Goal: Task Accomplishment & Management: Manage account settings

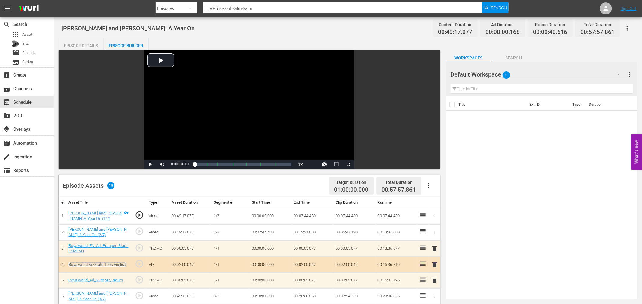
click at [112, 264] on link "Royalworld Ad-Slate 120s English" at bounding box center [98, 264] width 58 height 5
click at [28, 102] on div "event_available Schedule" at bounding box center [17, 100] width 34 height 5
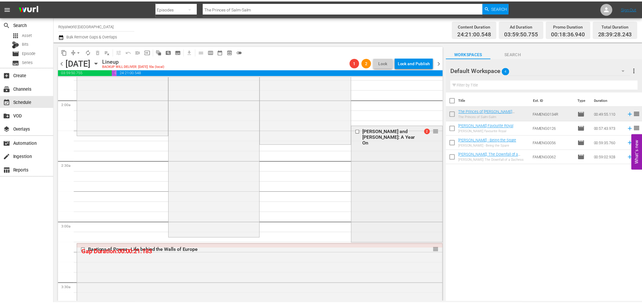
scroll to position [225, 0]
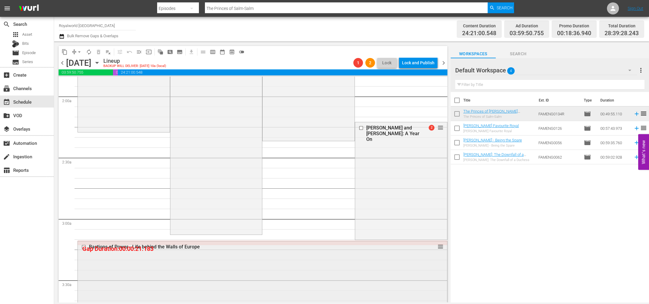
click at [184, 246] on div "Bastions of Power - Life behind the Walls of Europe" at bounding box center [251, 247] width 324 height 6
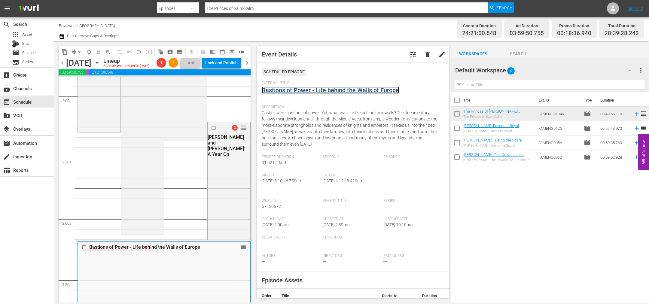
click at [281, 93] on link "Bastions of Power - Life behind the Walls of Europe" at bounding box center [330, 90] width 137 height 7
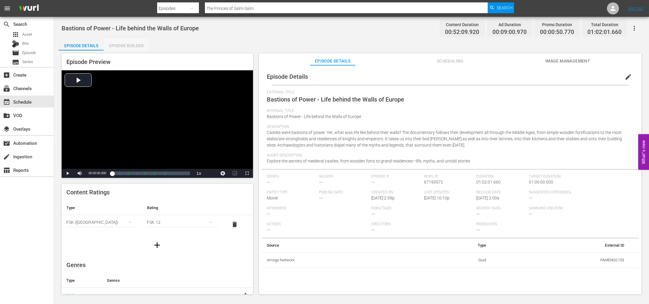
click at [130, 49] on div "Episode Builder" at bounding box center [126, 45] width 45 height 14
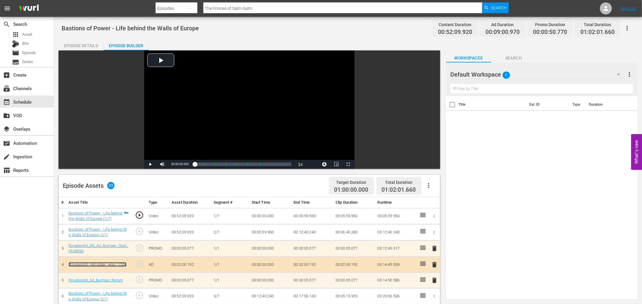
click at [107, 262] on link "Royalworld - Ad-slate - eng - 120s" at bounding box center [98, 264] width 58 height 5
click at [429, 181] on button "button" at bounding box center [429, 186] width 14 height 14
click at [435, 207] on div "Clear Ads" at bounding box center [447, 202] width 41 height 14
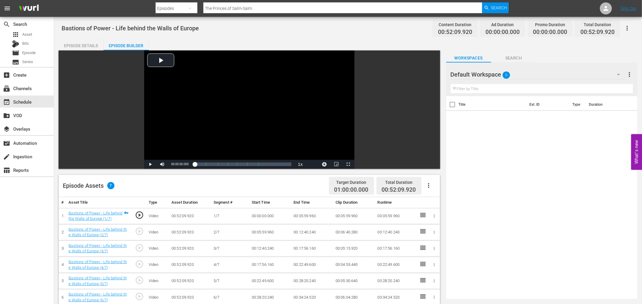
click at [428, 182] on button "button" at bounding box center [429, 186] width 14 height 14
click at [444, 189] on div "Fill with Ads" at bounding box center [447, 188] width 41 height 14
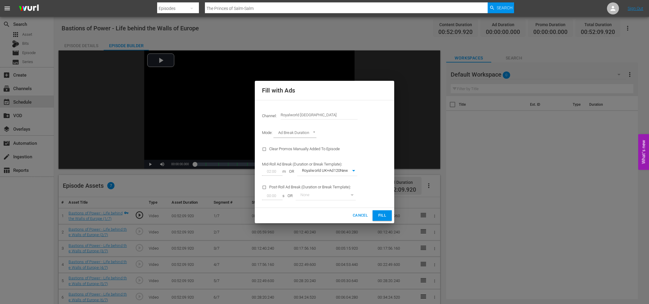
click at [387, 215] on span "Fill" at bounding box center [383, 215] width 10 height 7
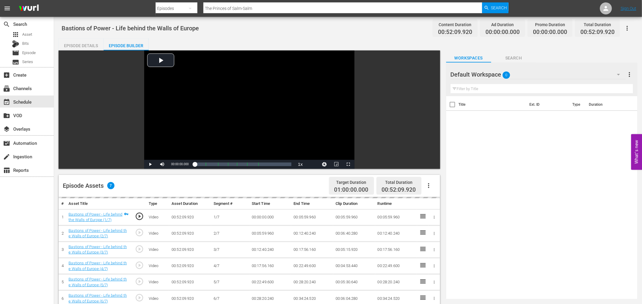
click at [430, 188] on icon "button" at bounding box center [428, 185] width 7 height 7
click at [483, 188] on div "Title Ext. ID Type Duration" at bounding box center [541, 196] width 191 height 201
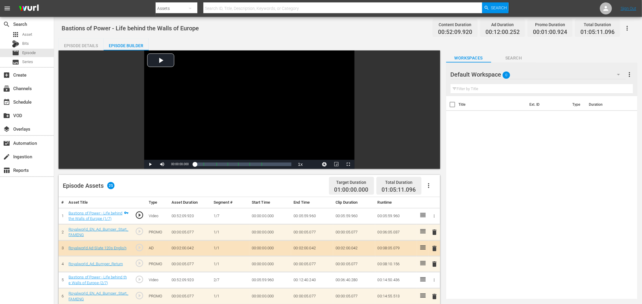
click at [430, 185] on icon "button" at bounding box center [428, 185] width 7 height 7
drag, startPoint x: 550, startPoint y: 207, endPoint x: 288, endPoint y: 225, distance: 262.4
click at [548, 207] on div "Title Ext. ID Type Duration" at bounding box center [541, 196] width 191 height 201
click at [110, 250] on link "Royalworld Ad-Slate 120s English" at bounding box center [98, 248] width 58 height 5
click at [435, 247] on span "delete" at bounding box center [434, 248] width 7 height 7
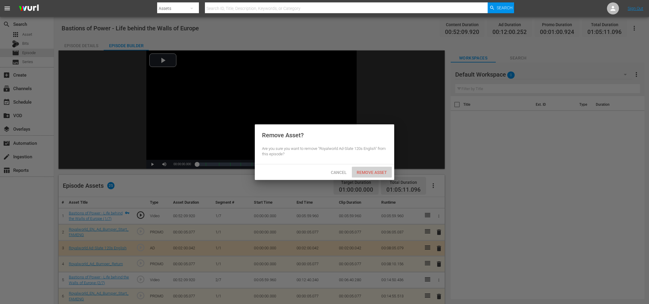
click at [374, 176] on div "Remove Asset" at bounding box center [372, 172] width 40 height 11
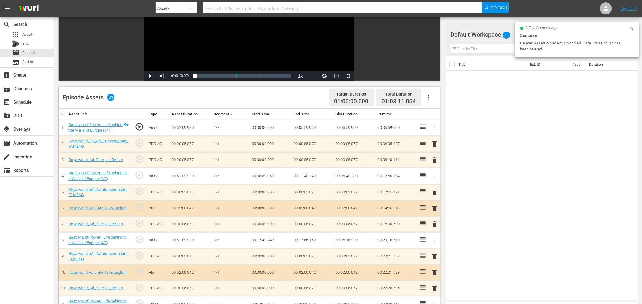
scroll to position [90, 0]
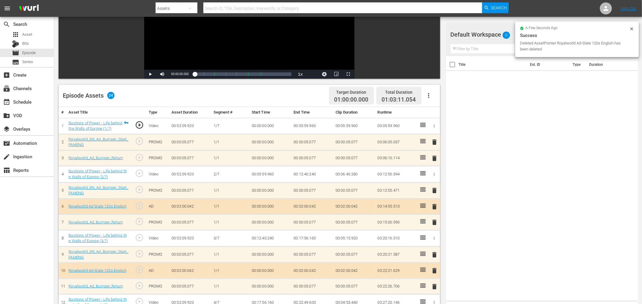
click at [434, 269] on span "delete" at bounding box center [434, 270] width 7 height 7
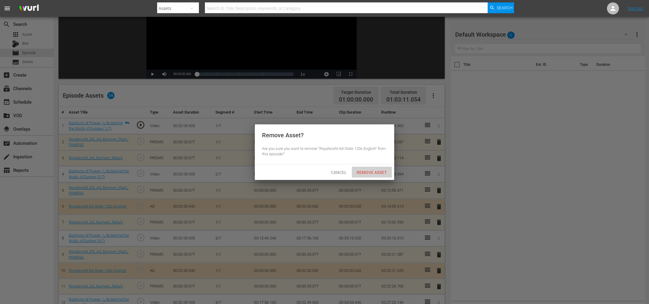
click at [381, 171] on span "Remove Asset" at bounding box center [372, 172] width 40 height 5
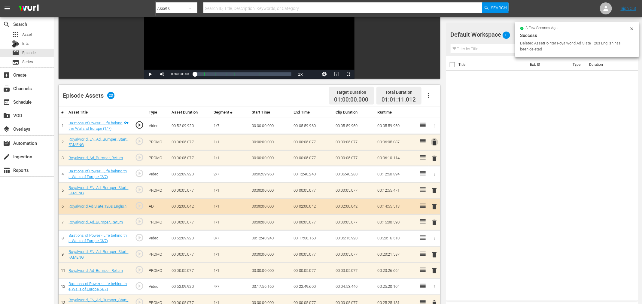
click at [436, 140] on span "delete" at bounding box center [434, 142] width 7 height 7
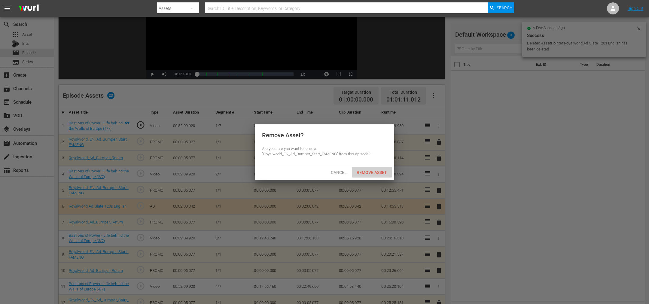
click at [375, 175] on div "Remove Asset" at bounding box center [372, 172] width 40 height 11
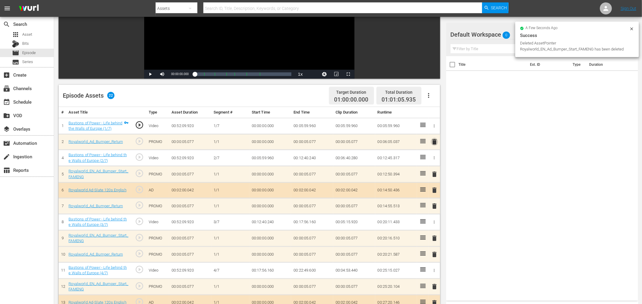
click at [433, 139] on span "delete" at bounding box center [434, 141] width 7 height 7
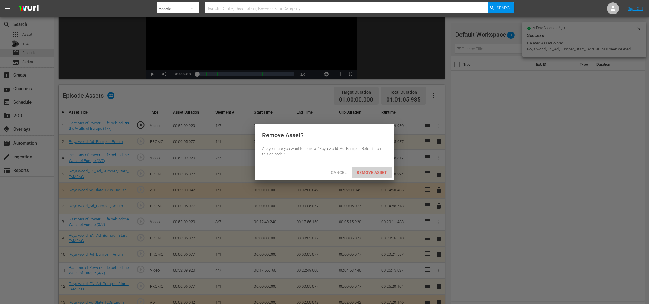
click at [378, 171] on span "Remove Asset" at bounding box center [372, 172] width 40 height 5
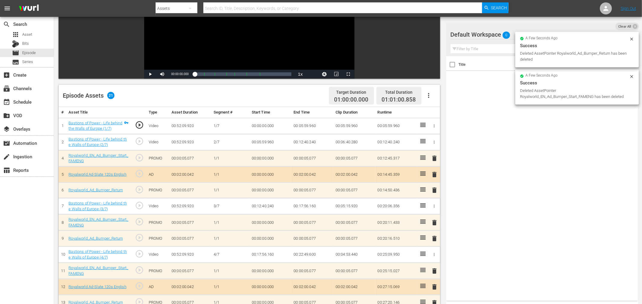
click at [435, 223] on span "delete" at bounding box center [434, 222] width 7 height 7
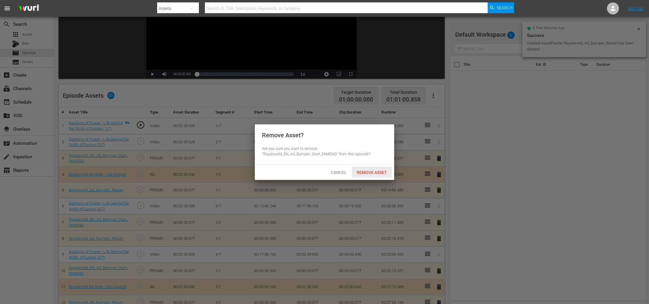
click at [375, 176] on div "Remove Asset" at bounding box center [372, 172] width 40 height 11
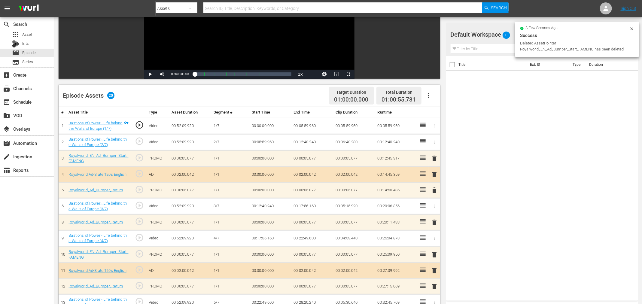
click at [435, 224] on span "delete" at bounding box center [434, 222] width 7 height 7
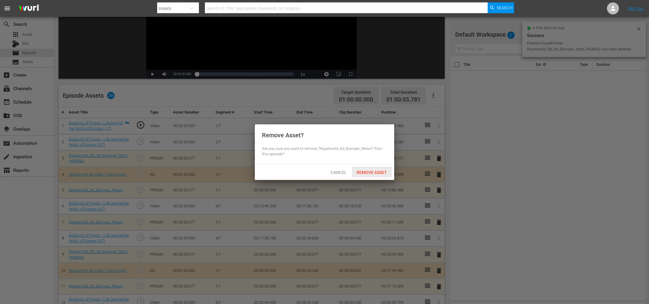
click at [367, 171] on span "Remove Asset" at bounding box center [372, 172] width 40 height 5
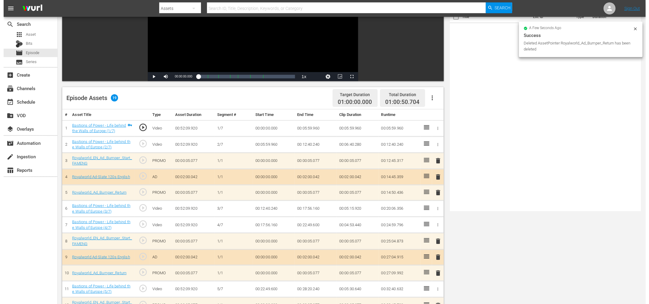
scroll to position [0, 0]
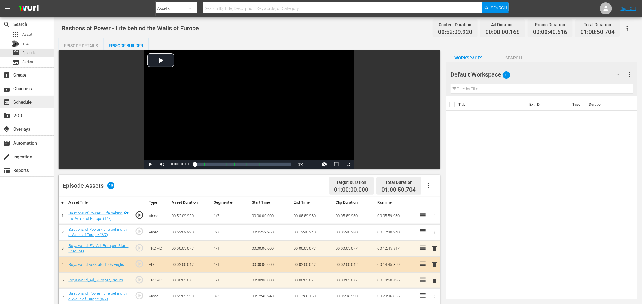
click at [30, 104] on div "event_available Schedule" at bounding box center [17, 100] width 34 height 5
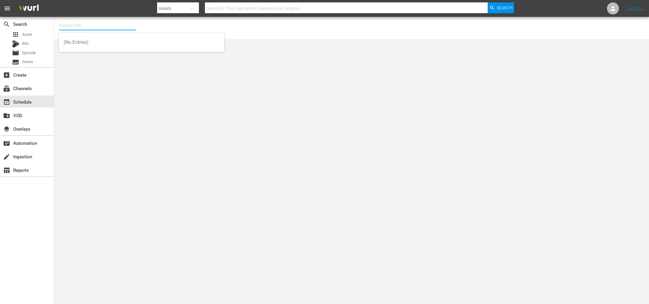
click at [65, 23] on input "text" at bounding box center [97, 25] width 77 height 14
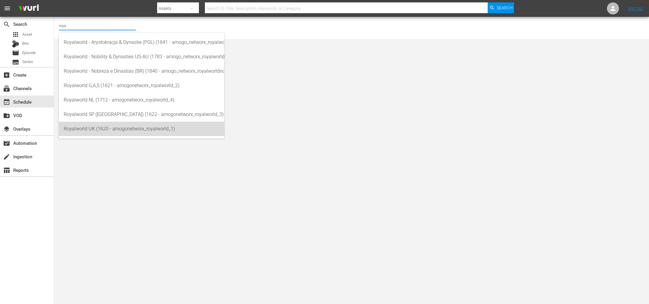
click at [149, 128] on div "Royalworld UK (1620 - amogonetworx_royalworld_1)" at bounding box center [142, 129] width 156 height 14
type input "Royalworld UK (1620 - amogonetworx_royalworld_1)"
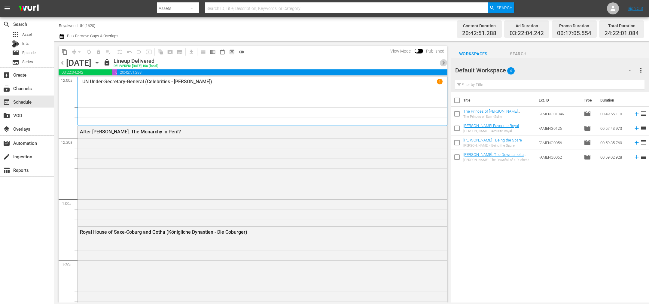
click at [442, 63] on span "chevron_right" at bounding box center [444, 63] width 8 height 8
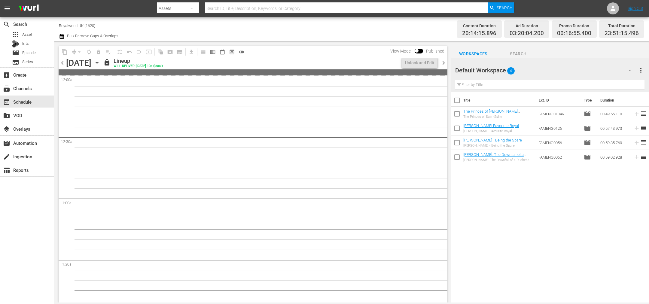
click at [442, 63] on span "chevron_right" at bounding box center [444, 63] width 8 height 8
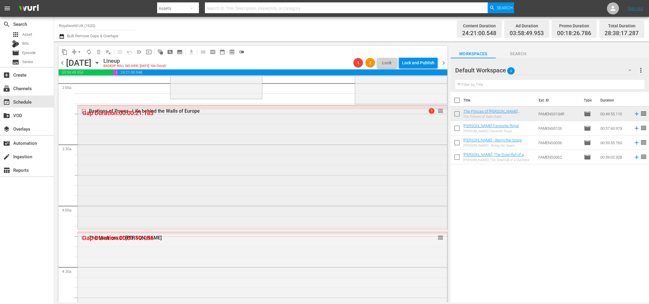
scroll to position [406, 0]
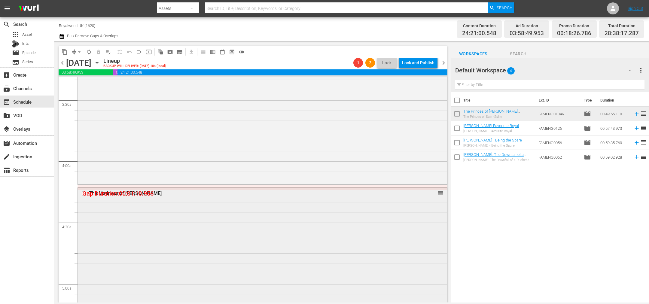
click at [153, 193] on div "The Madness of King Charles" at bounding box center [251, 194] width 324 height 6
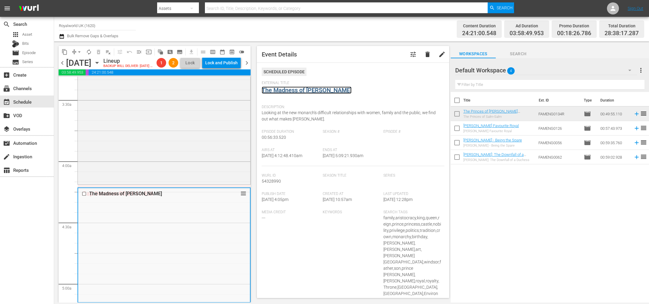
click at [280, 93] on link "The Madness of King Charles" at bounding box center [307, 90] width 90 height 7
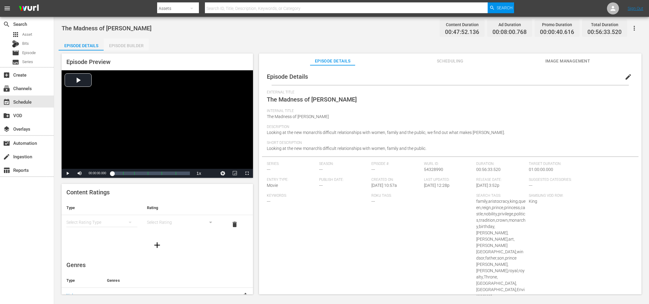
click at [125, 44] on div "Episode Builder" at bounding box center [126, 45] width 45 height 14
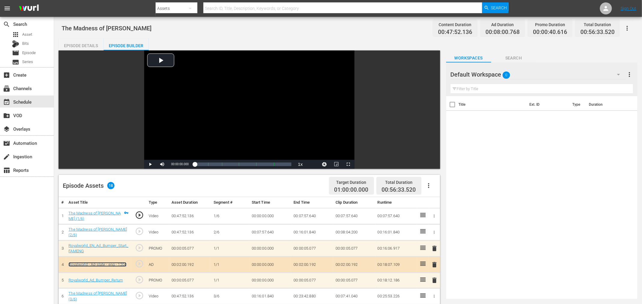
click at [114, 265] on link "Royalworld - Ad-slate - eng - 120s" at bounding box center [98, 264] width 58 height 5
click at [19, 104] on div "event_available Schedule" at bounding box center [17, 100] width 34 height 5
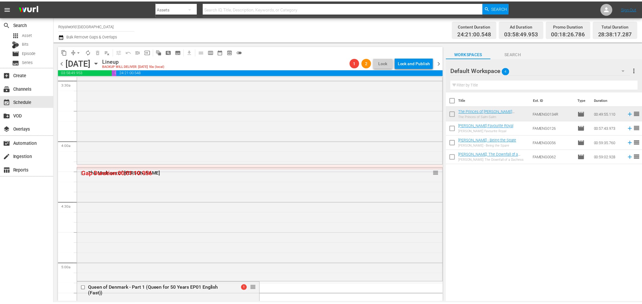
scroll to position [381, 0]
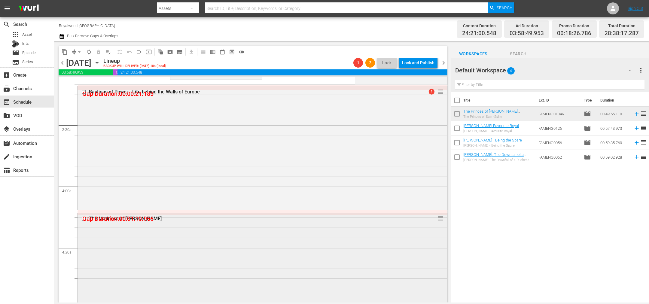
click at [127, 218] on div "The Madness of King Charles" at bounding box center [251, 219] width 324 height 6
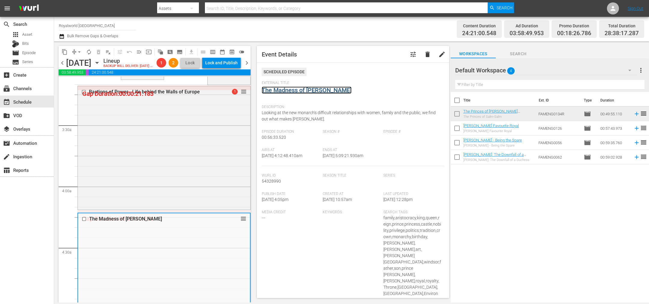
click at [296, 88] on link "The Madness of King Charles" at bounding box center [307, 90] width 90 height 7
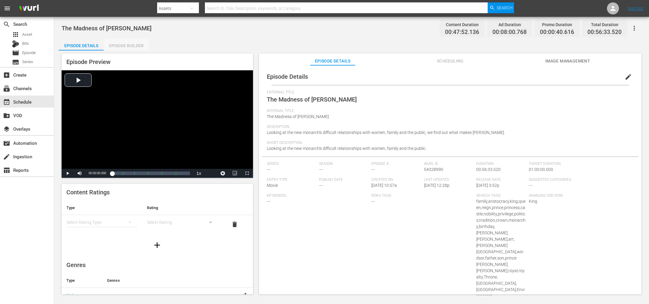
click at [127, 41] on div "Episode Builder" at bounding box center [126, 45] width 45 height 14
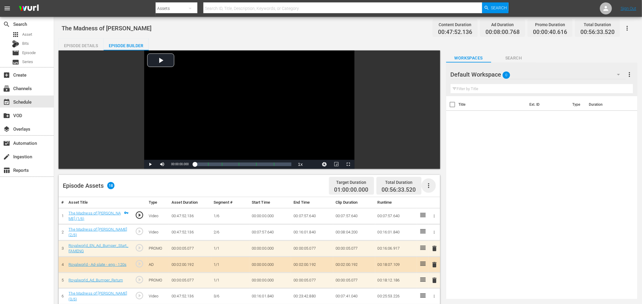
click at [428, 184] on icon "button" at bounding box center [428, 185] width 7 height 7
click at [444, 201] on div "Clear Ads" at bounding box center [447, 202] width 41 height 14
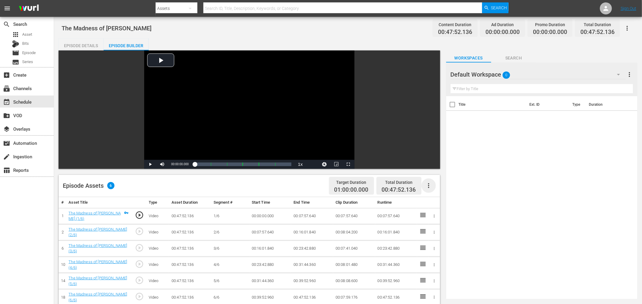
click at [428, 185] on icon "button" at bounding box center [428, 185] width 7 height 7
click at [433, 189] on div "Fill with Ads" at bounding box center [447, 188] width 41 height 14
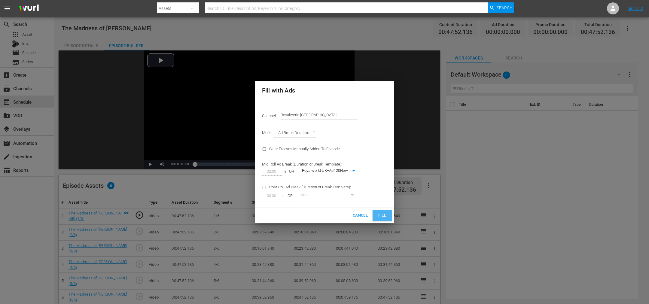
click at [384, 213] on span "Fill" at bounding box center [383, 215] width 10 height 7
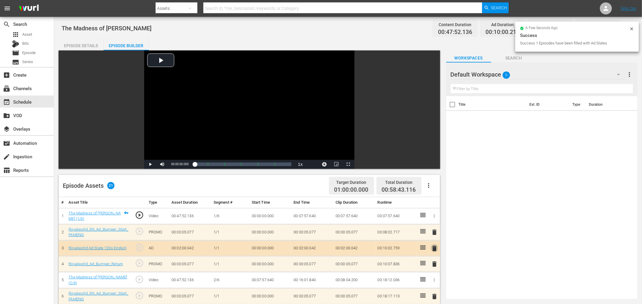
drag, startPoint x: 437, startPoint y: 249, endPoint x: 424, endPoint y: 239, distance: 17.4
click at [438, 249] on span "delete" at bounding box center [434, 248] width 7 height 7
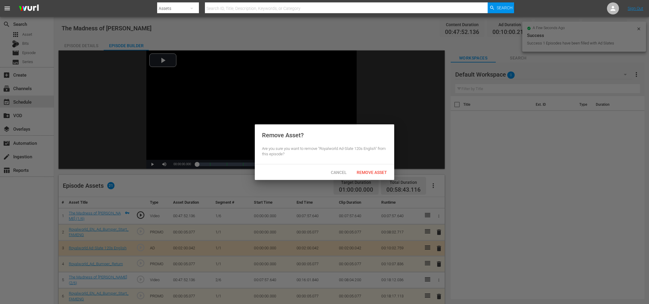
click at [352, 161] on div "Remove Asset? Are you sure you want to remove "Royalworld Ad-Slate 120s English…" at bounding box center [324, 144] width 139 height 40
click at [363, 168] on div "Remove Asset" at bounding box center [372, 172] width 40 height 11
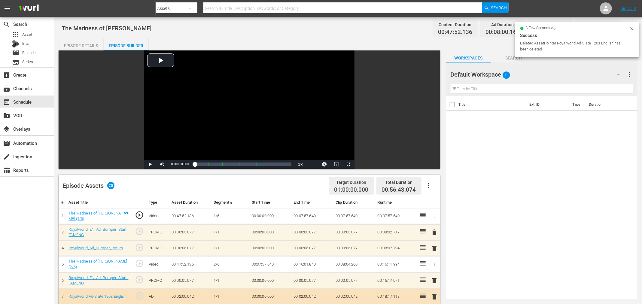
click at [436, 231] on span "delete" at bounding box center [434, 232] width 7 height 7
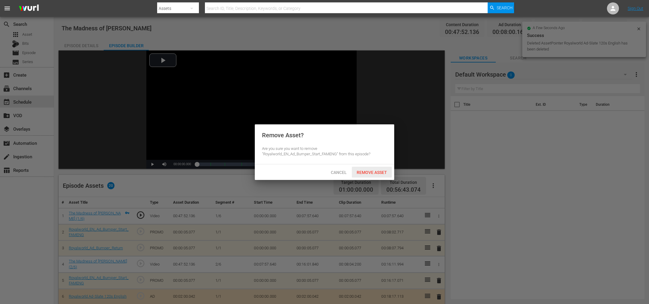
drag, startPoint x: 368, startPoint y: 174, endPoint x: 417, endPoint y: 195, distance: 53.6
click at [368, 173] on span "Remove Asset" at bounding box center [372, 172] width 40 height 5
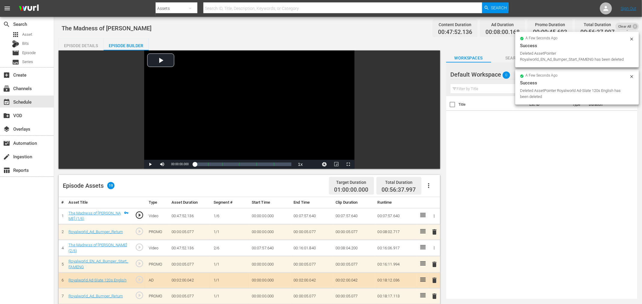
click at [436, 232] on span "delete" at bounding box center [434, 231] width 7 height 7
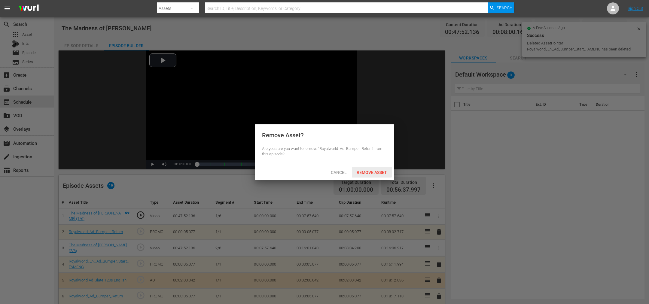
click at [366, 170] on span "Remove Asset" at bounding box center [372, 172] width 40 height 5
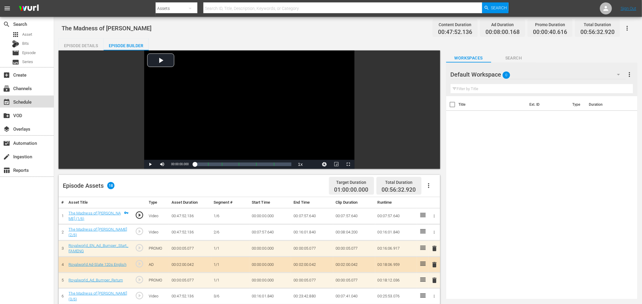
click at [23, 100] on div "event_available Schedule" at bounding box center [17, 100] width 34 height 5
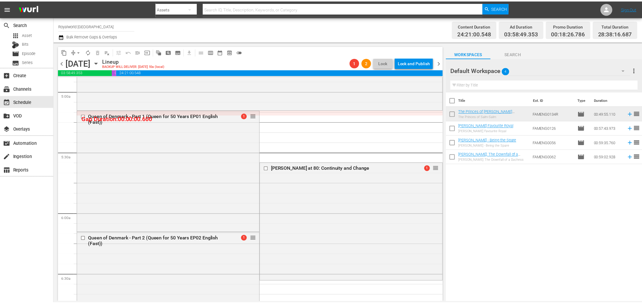
scroll to position [620, 0]
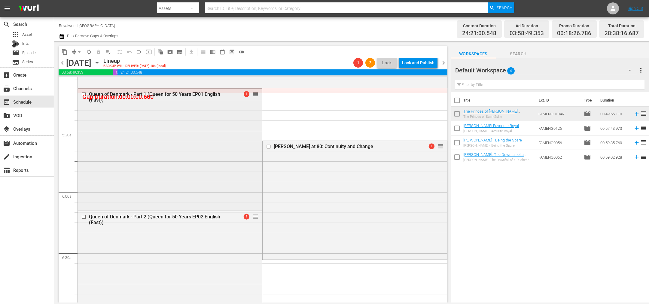
click at [217, 96] on div "Queen of Denmark - Part 1 (Queen for 50 Years EP01 English (Fast))" at bounding box center [160, 96] width 142 height 11
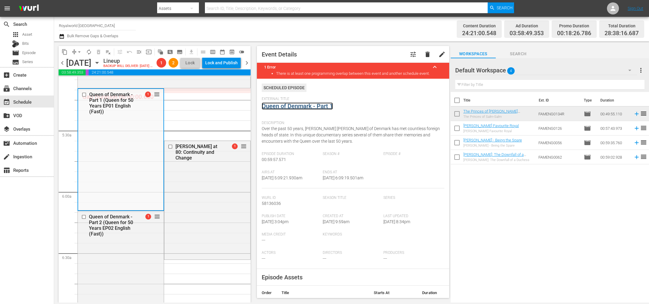
click at [318, 108] on link "Queen of Denmark - Part 1" at bounding box center [297, 106] width 71 height 7
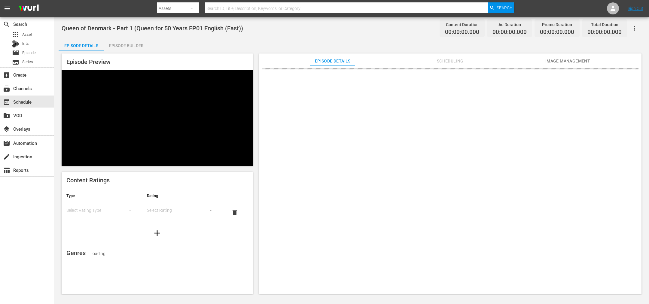
click at [121, 45] on div "Episode Builder" at bounding box center [126, 45] width 45 height 14
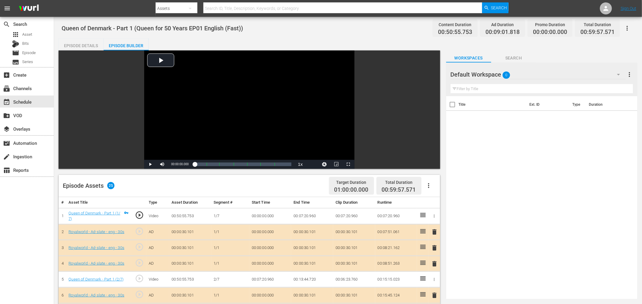
click at [431, 183] on icon "button" at bounding box center [428, 185] width 7 height 7
click at [436, 204] on div "Clear Ads" at bounding box center [447, 202] width 41 height 14
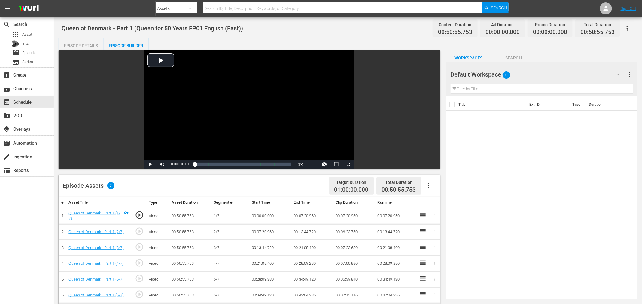
click at [429, 182] on icon "button" at bounding box center [428, 185] width 7 height 7
click at [440, 191] on div "Fill with Ads" at bounding box center [447, 188] width 41 height 14
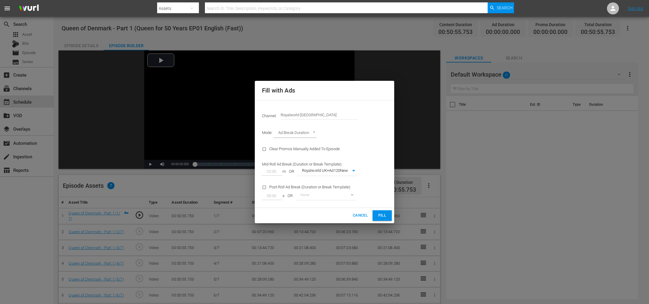
click at [385, 216] on span "Fill" at bounding box center [383, 215] width 10 height 7
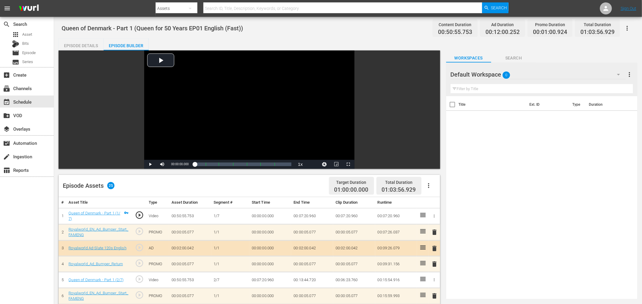
click at [431, 185] on icon "button" at bounding box center [428, 185] width 7 height 7
click at [511, 185] on div "Title Ext. ID Type Duration" at bounding box center [541, 196] width 191 height 201
click at [436, 247] on span "delete" at bounding box center [434, 248] width 7 height 7
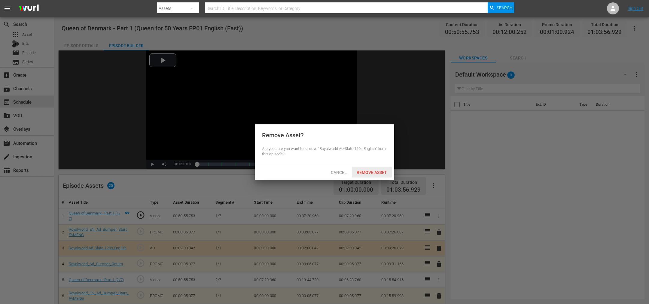
click at [374, 173] on span "Remove Asset" at bounding box center [372, 172] width 40 height 5
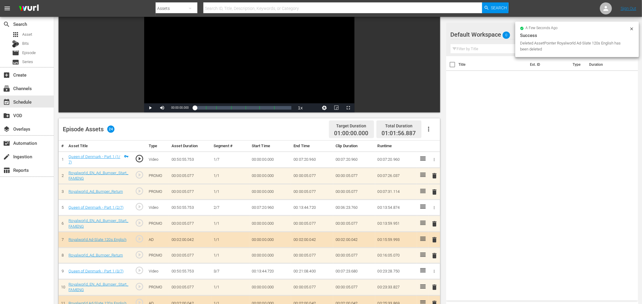
scroll to position [90, 0]
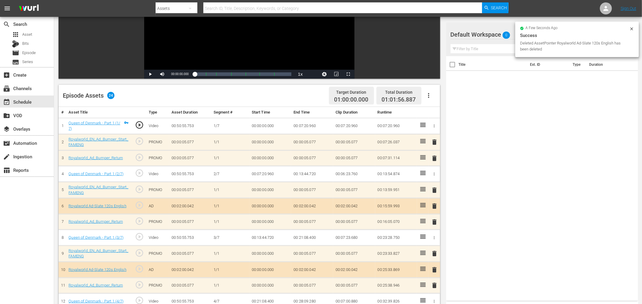
drag, startPoint x: 436, startPoint y: 270, endPoint x: 433, endPoint y: 263, distance: 7.0
click at [436, 270] on span "delete" at bounding box center [434, 269] width 7 height 7
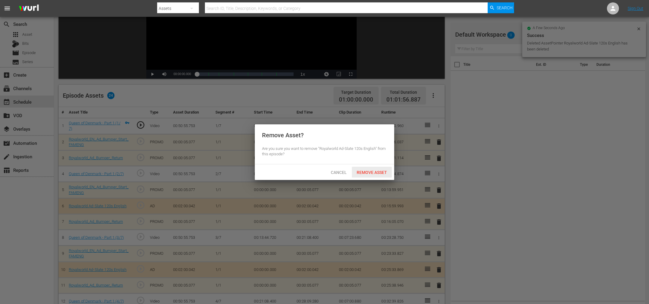
click at [374, 172] on span "Remove Asset" at bounding box center [372, 172] width 40 height 5
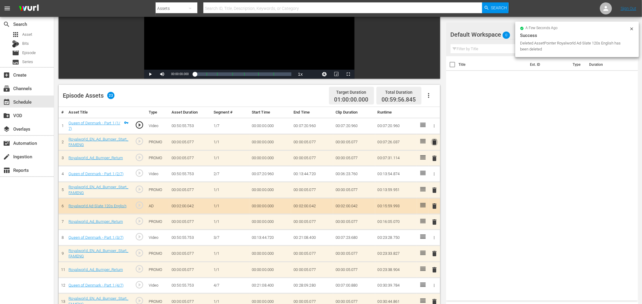
click at [434, 142] on span "delete" at bounding box center [434, 142] width 7 height 7
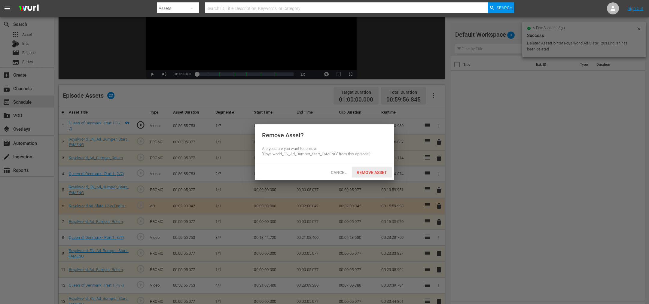
drag, startPoint x: 369, startPoint y: 170, endPoint x: 385, endPoint y: 171, distance: 16.9
click at [369, 171] on span "Remove Asset" at bounding box center [372, 172] width 40 height 5
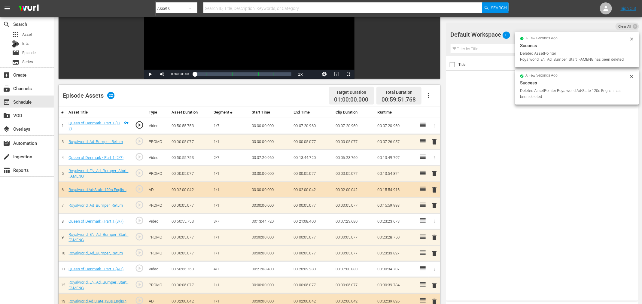
click at [436, 142] on span "delete" at bounding box center [434, 141] width 7 height 7
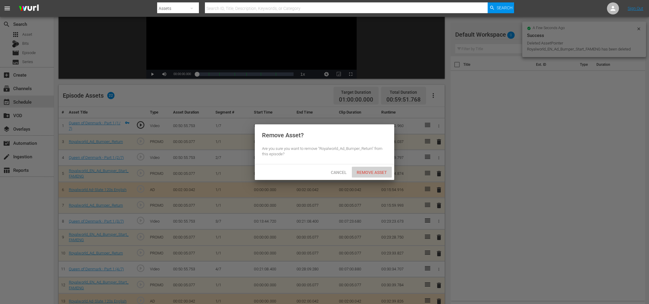
click at [371, 171] on span "Remove Asset" at bounding box center [372, 172] width 40 height 5
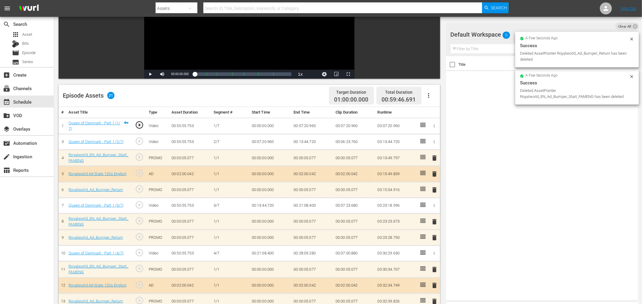
click at [433, 220] on span "delete" at bounding box center [434, 221] width 7 height 7
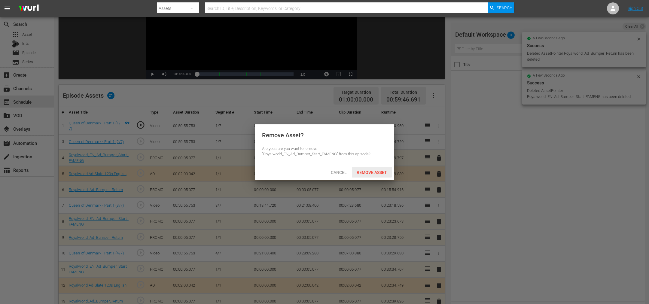
click at [366, 170] on span "Remove Asset" at bounding box center [372, 172] width 40 height 5
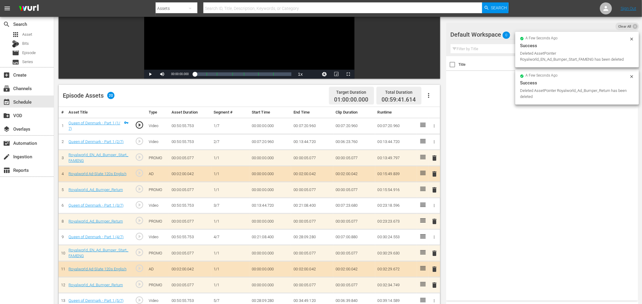
click at [433, 220] on span "delete" at bounding box center [434, 221] width 7 height 7
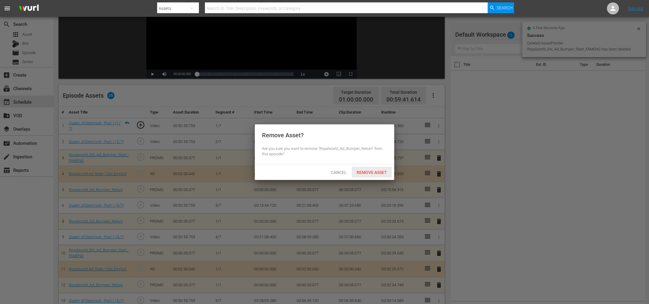
click at [382, 173] on span "Remove Asset" at bounding box center [372, 172] width 40 height 5
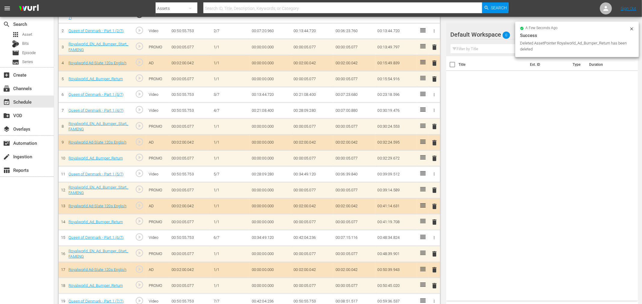
scroll to position [207, 0]
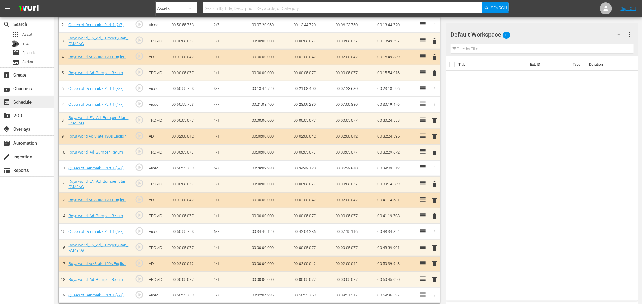
click at [27, 103] on div "event_available Schedule" at bounding box center [17, 100] width 34 height 5
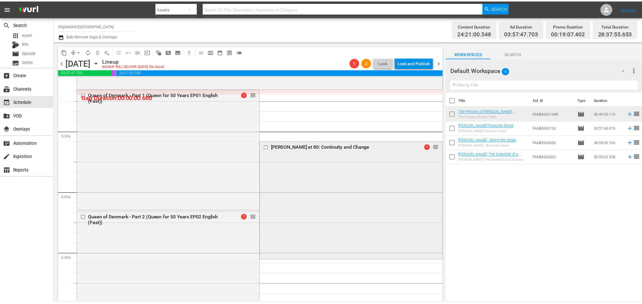
scroll to position [676, 0]
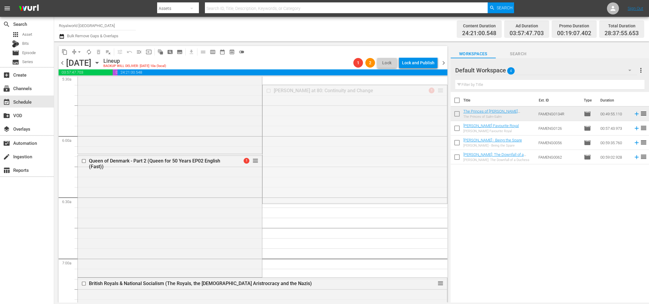
drag, startPoint x: 434, startPoint y: 90, endPoint x: 372, endPoint y: 242, distance: 163.7
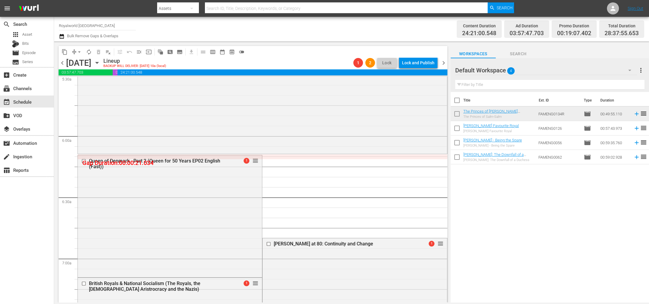
click at [212, 163] on div "Queen of Denmark - Part 2 (Queen for 50 Years EP02 English (Fast))" at bounding box center [160, 163] width 142 height 11
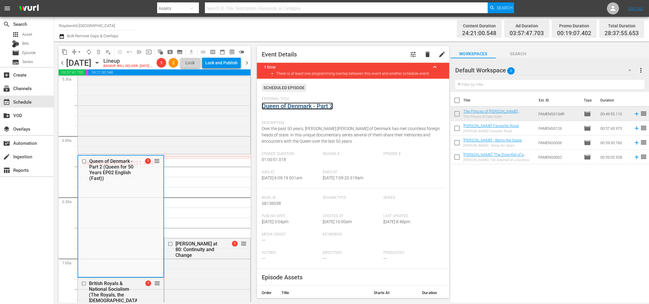
click at [309, 109] on link "Queen of Denmark - Part 2" at bounding box center [297, 106] width 71 height 7
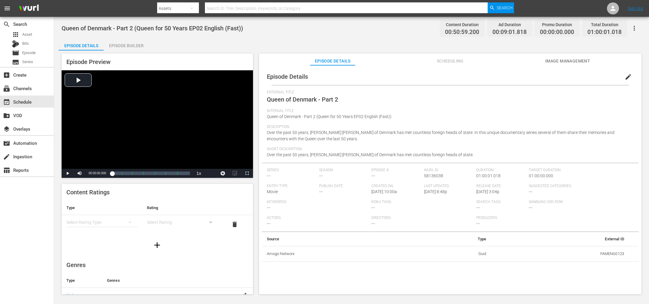
click at [116, 44] on div "Episode Builder" at bounding box center [126, 45] width 45 height 14
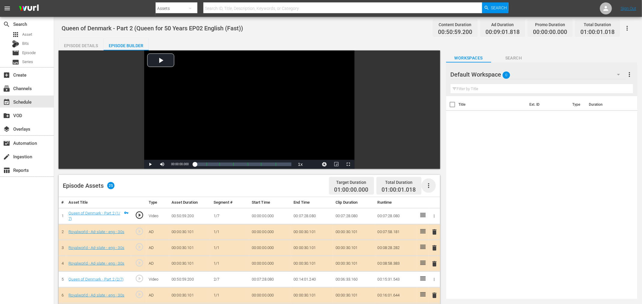
click at [427, 184] on icon "button" at bounding box center [428, 185] width 7 height 7
click at [444, 201] on div "Clear Ads" at bounding box center [447, 202] width 41 height 14
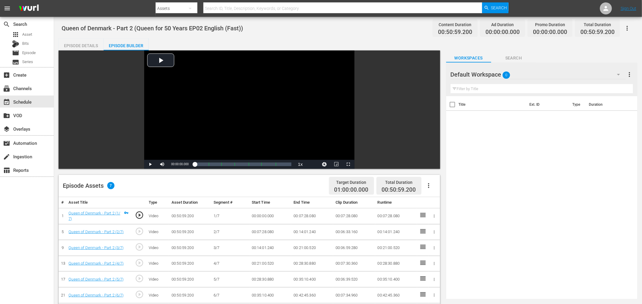
click at [428, 183] on icon "button" at bounding box center [428, 185] width 7 height 7
click at [437, 201] on div "Clear Ads" at bounding box center [447, 202] width 41 height 14
click at [428, 184] on icon "button" at bounding box center [428, 185] width 7 height 7
click at [435, 191] on div "Fill with Ads" at bounding box center [447, 188] width 41 height 14
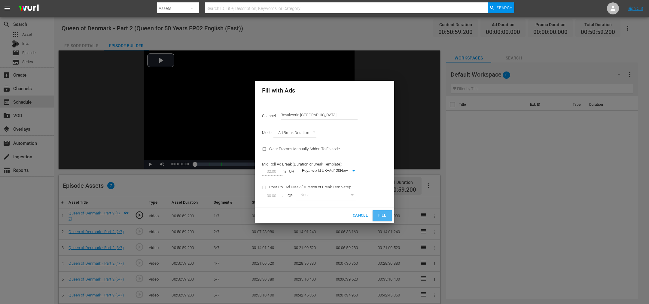
click at [383, 211] on button "Fill" at bounding box center [382, 215] width 19 height 11
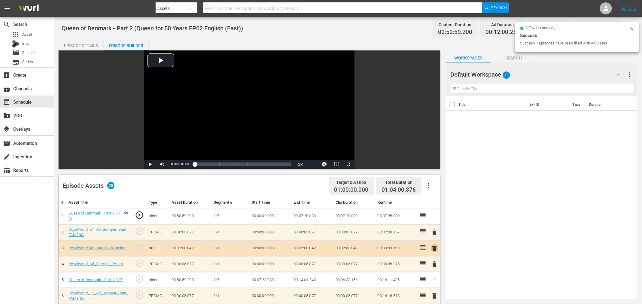
click at [434, 247] on span "delete" at bounding box center [434, 248] width 7 height 7
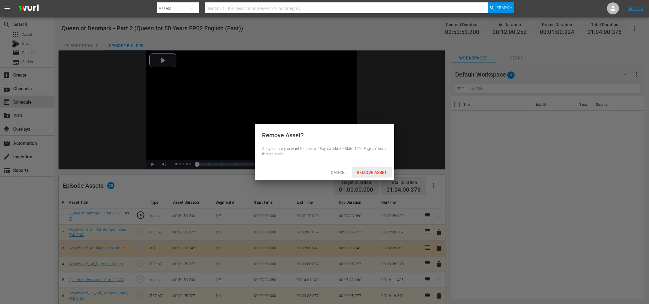
click at [365, 170] on span "Remove Asset" at bounding box center [372, 172] width 40 height 5
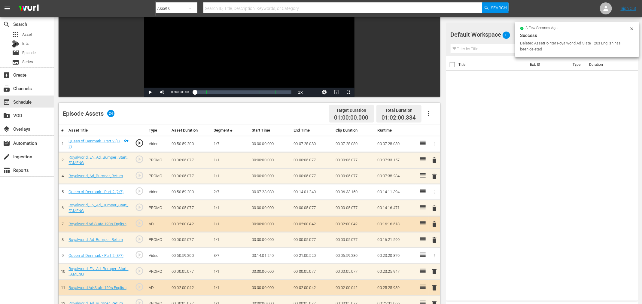
scroll to position [90, 0]
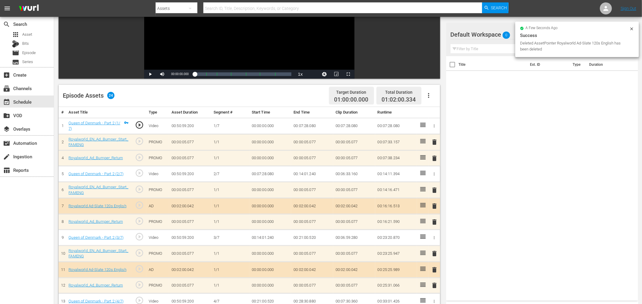
click at [434, 270] on span "delete" at bounding box center [434, 269] width 7 height 7
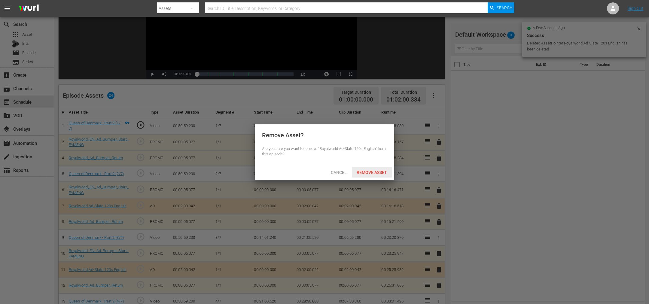
click at [374, 170] on span "Remove Asset" at bounding box center [372, 172] width 40 height 5
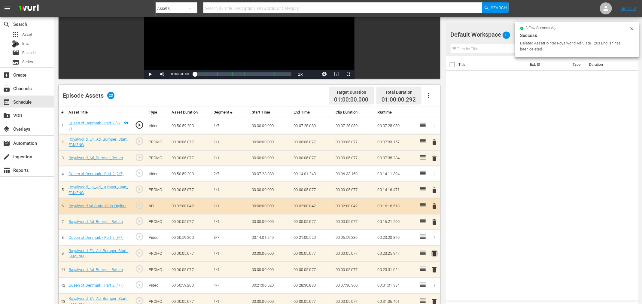
click at [436, 253] on span "delete" at bounding box center [434, 253] width 7 height 7
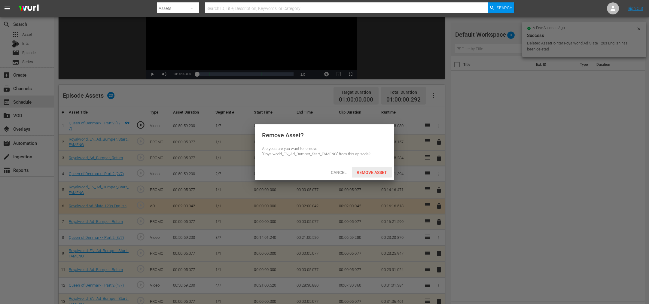
click at [370, 175] on div "Remove Asset" at bounding box center [372, 172] width 40 height 11
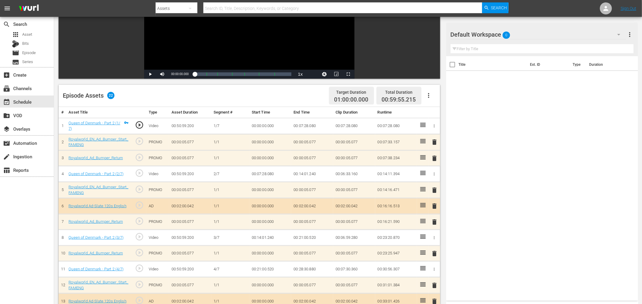
click at [436, 251] on span "delete" at bounding box center [434, 253] width 7 height 7
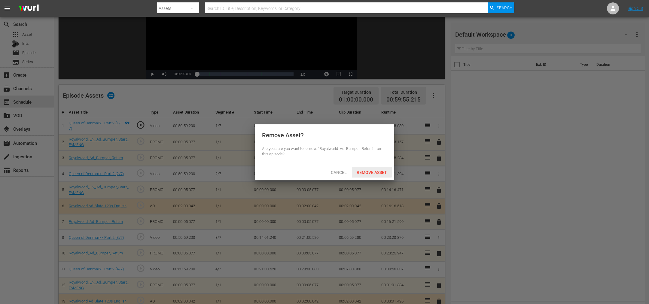
click at [363, 174] on span "Remove Asset" at bounding box center [372, 172] width 40 height 5
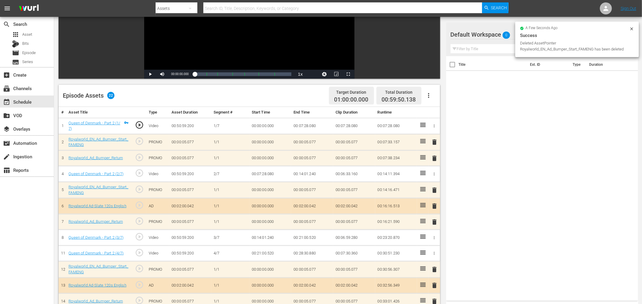
click at [436, 143] on span "delete" at bounding box center [434, 142] width 7 height 7
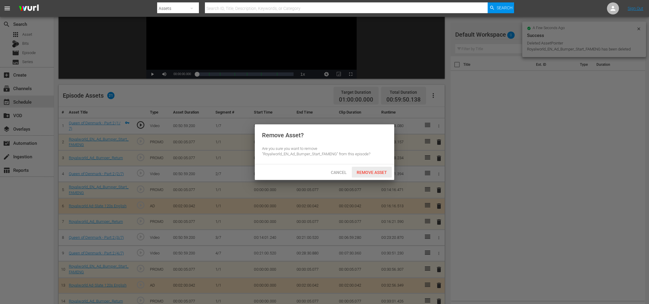
click at [383, 174] on span "Remove Asset" at bounding box center [372, 172] width 40 height 5
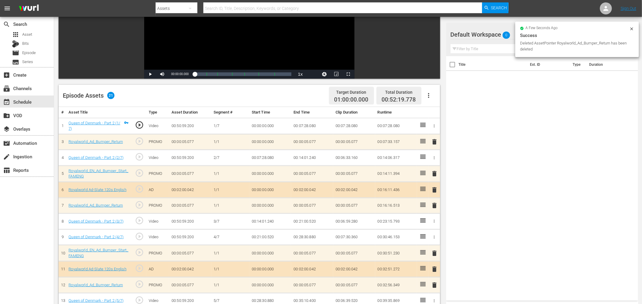
click at [434, 143] on span "delete" at bounding box center [434, 141] width 7 height 7
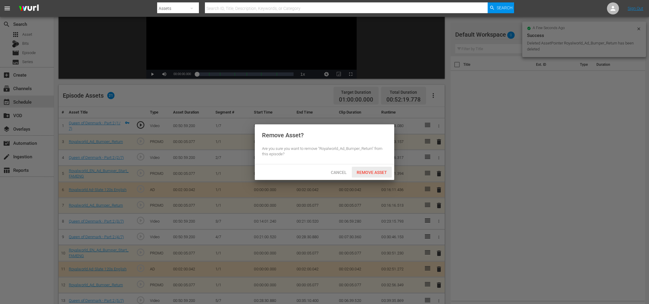
click at [371, 169] on div "Remove Asset" at bounding box center [372, 172] width 40 height 11
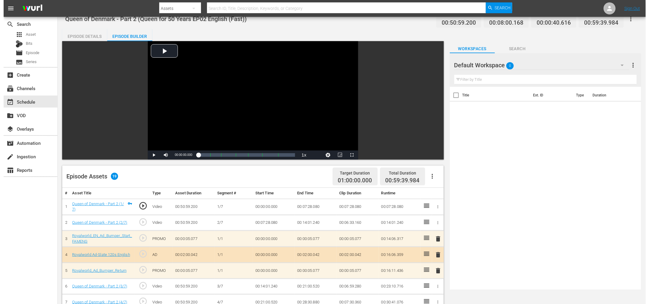
scroll to position [0, 0]
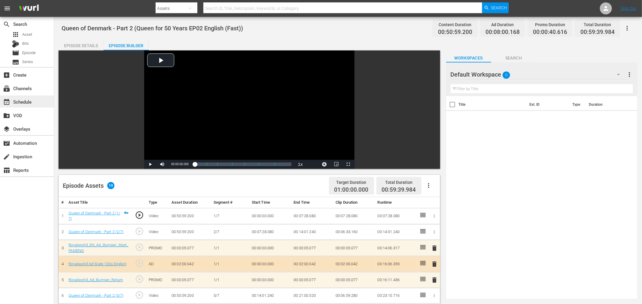
click at [24, 103] on div "event_available Schedule" at bounding box center [17, 100] width 34 height 5
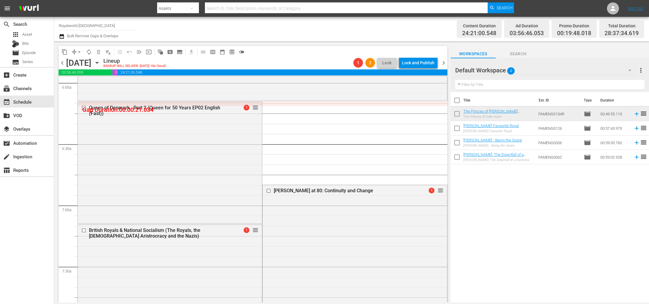
scroll to position [813, 0]
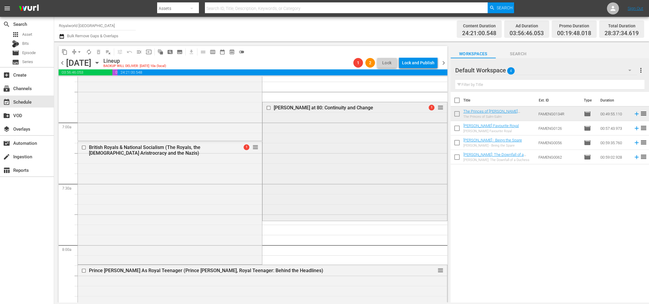
click at [308, 106] on div "Elizabeth at 80: Continuity and Change" at bounding box center [345, 108] width 142 height 6
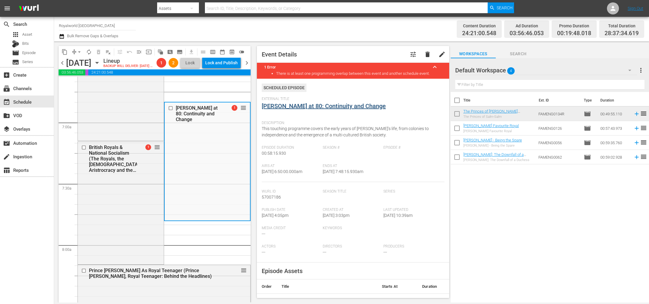
drag, startPoint x: 296, startPoint y: 102, endPoint x: 299, endPoint y: 105, distance: 4.3
click at [296, 102] on div "External Title Elizabeth at 80: Continuity and Change" at bounding box center [353, 107] width 183 height 21
click at [301, 106] on link "Elizabeth at 80: Continuity and Change" at bounding box center [324, 106] width 124 height 7
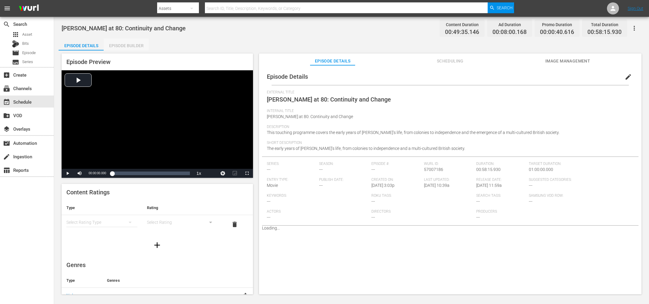
click at [130, 46] on div "Episode Builder" at bounding box center [126, 45] width 45 height 14
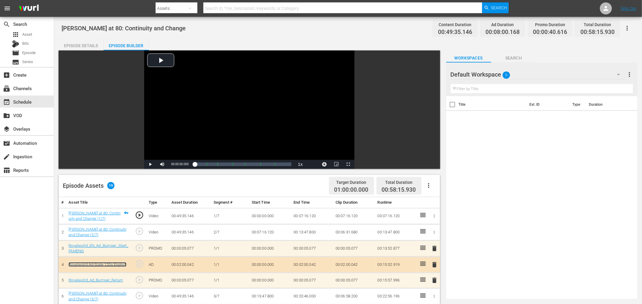
click at [109, 262] on link "Royalworld Ad-Slate 120s English" at bounding box center [98, 264] width 58 height 5
click at [24, 104] on div "event_available Schedule" at bounding box center [17, 100] width 34 height 5
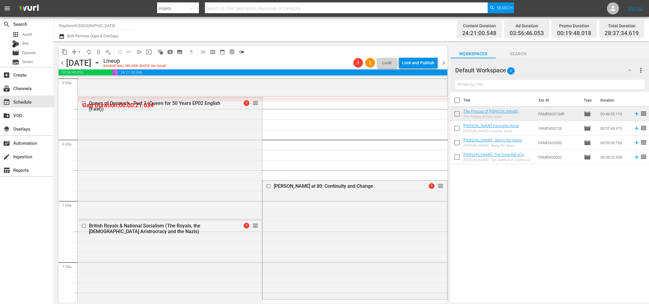
scroll to position [767, 0]
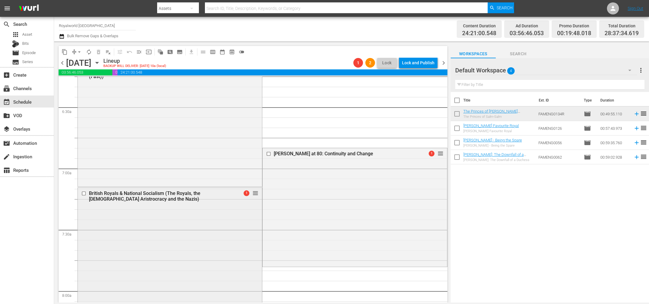
click at [136, 194] on div "British Royals & National Socialism (The Royals, the British Aristrocracy and t…" at bounding box center [160, 196] width 142 height 11
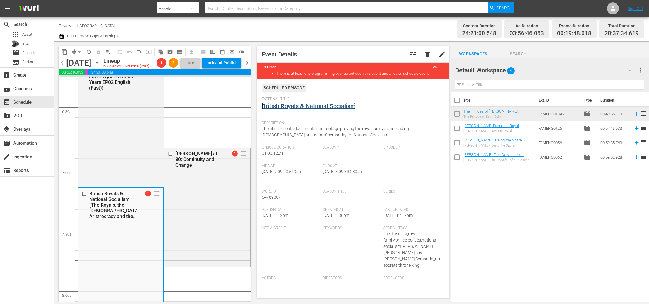
click at [292, 106] on link "British Royals & National Socialism" at bounding box center [309, 106] width 94 height 7
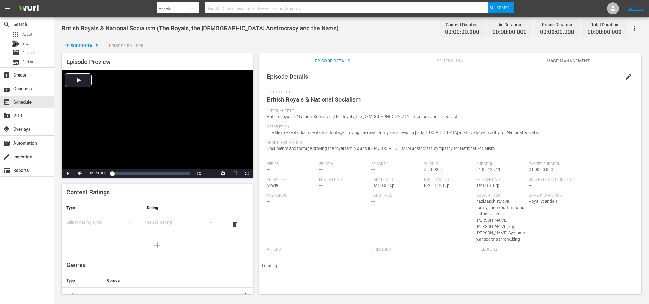
click at [125, 45] on div "Episode Builder" at bounding box center [126, 45] width 45 height 14
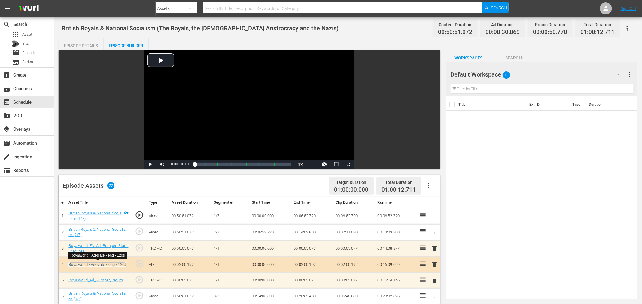
click at [114, 264] on link "Royalworld - Ad-slate - eng - 120s" at bounding box center [98, 264] width 58 height 5
click at [23, 100] on div "event_available Schedule" at bounding box center [17, 100] width 34 height 5
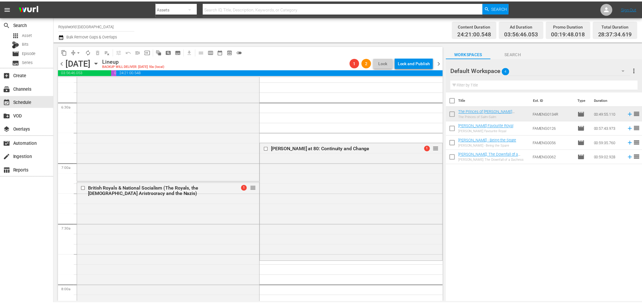
scroll to position [721, 0]
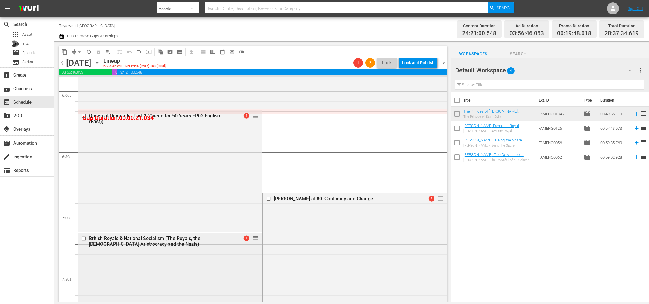
click at [193, 240] on div "British Royals & National Socialism (The Royals, the British Aristrocracy and t…" at bounding box center [160, 241] width 142 height 11
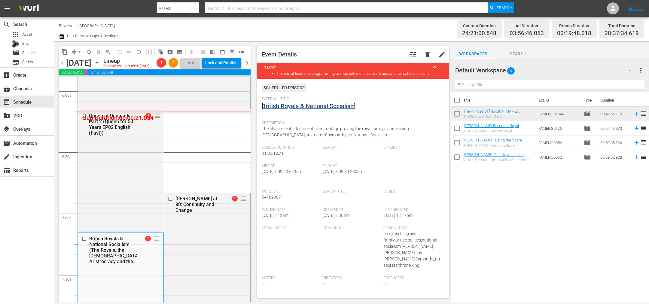
click at [274, 106] on link "British Royals & National Socialism" at bounding box center [309, 106] width 94 height 7
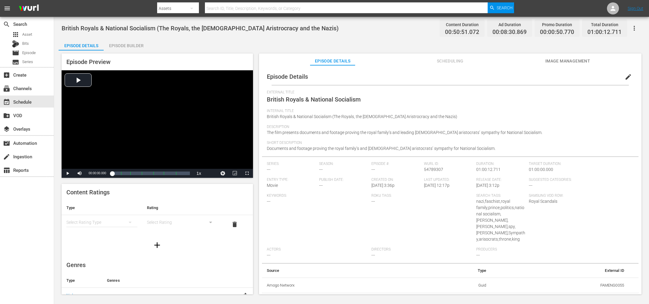
click at [135, 46] on div "Episode Builder" at bounding box center [126, 45] width 45 height 14
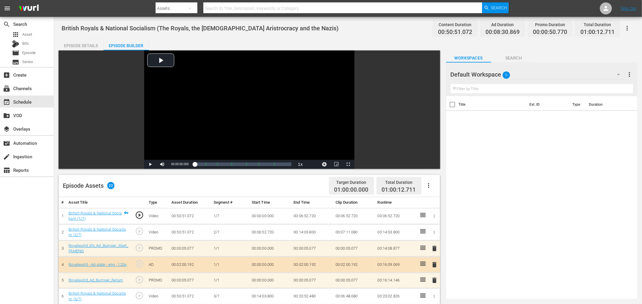
click at [428, 185] on icon "button" at bounding box center [428, 185] width 7 height 7
click at [442, 205] on div "Clear Ads" at bounding box center [447, 202] width 41 height 14
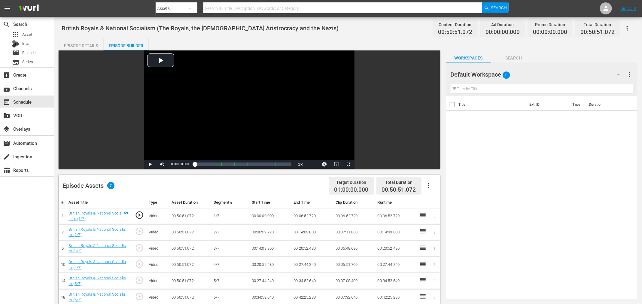
click at [428, 185] on icon "button" at bounding box center [428, 185] width 7 height 7
click at [445, 187] on div "Fill with Ads" at bounding box center [447, 188] width 41 height 14
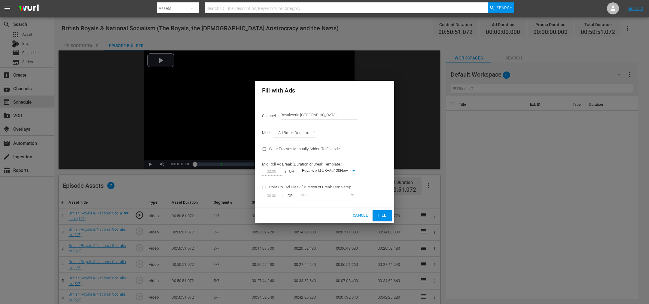
click at [378, 215] on span "Fill" at bounding box center [383, 215] width 10 height 7
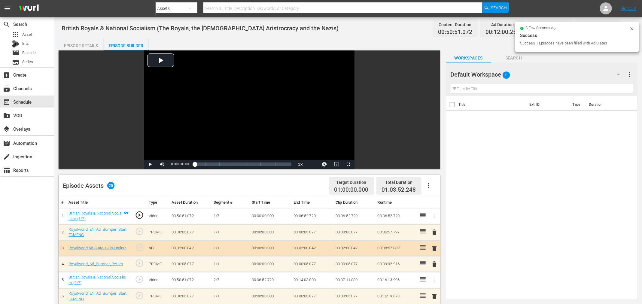
scroll to position [45, 0]
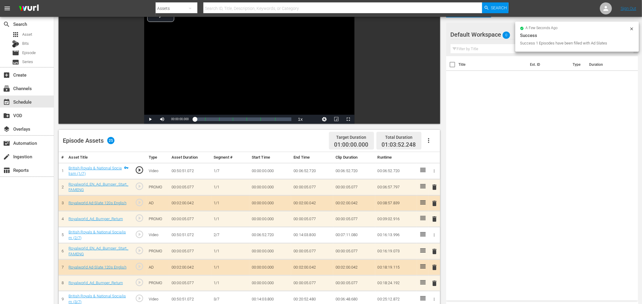
click at [107, 205] on div "Royalworld Ad-Slate 120s English" at bounding box center [98, 203] width 58 height 6
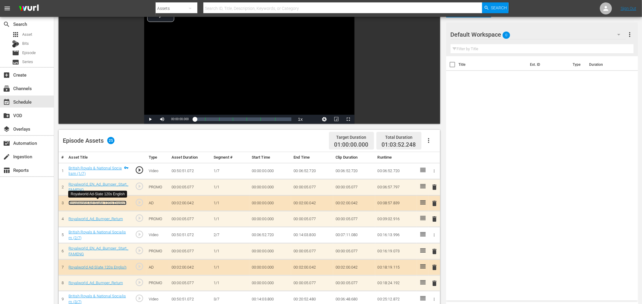
click at [107, 204] on link "Royalworld Ad-Slate 120s English" at bounding box center [98, 203] width 58 height 5
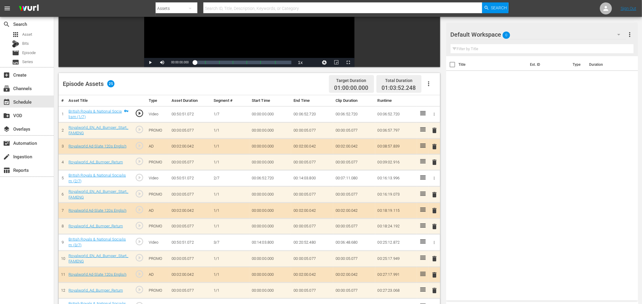
scroll to position [45, 0]
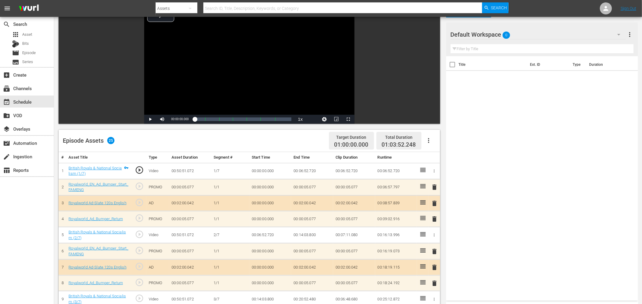
click at [437, 201] on span "delete" at bounding box center [434, 203] width 7 height 7
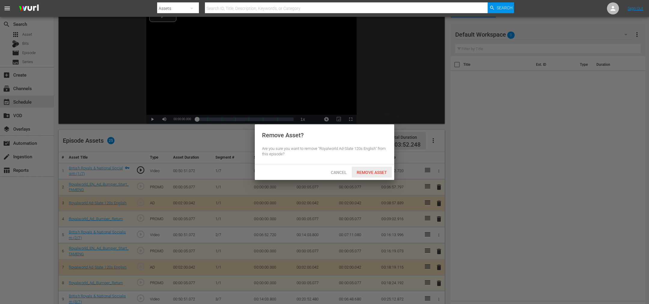
click at [366, 176] on div "Remove Asset" at bounding box center [372, 172] width 40 height 11
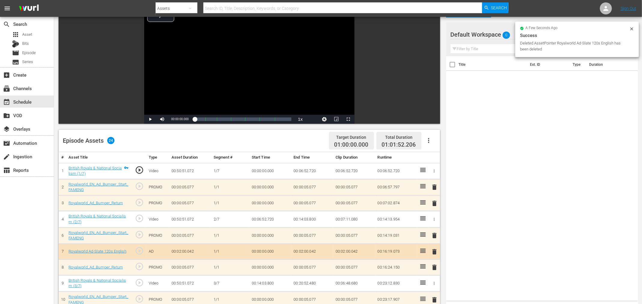
click at [435, 186] on span "delete" at bounding box center [434, 187] width 7 height 7
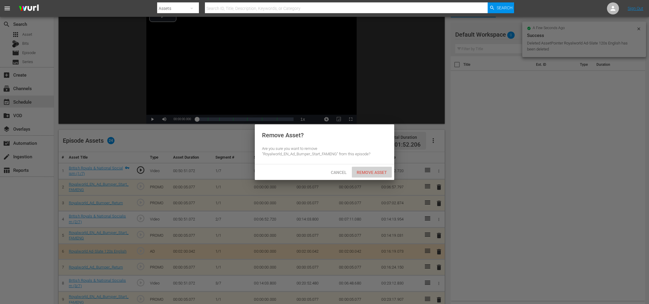
click at [378, 172] on span "Remove Asset" at bounding box center [372, 172] width 40 height 5
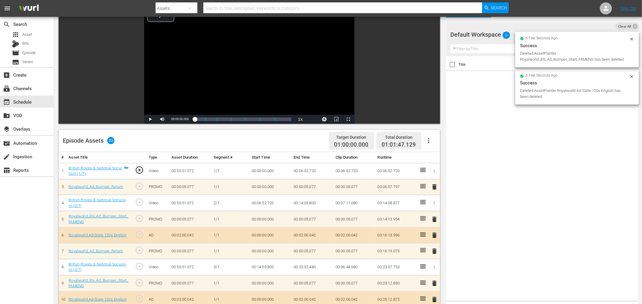
click at [432, 188] on span "delete" at bounding box center [434, 186] width 7 height 7
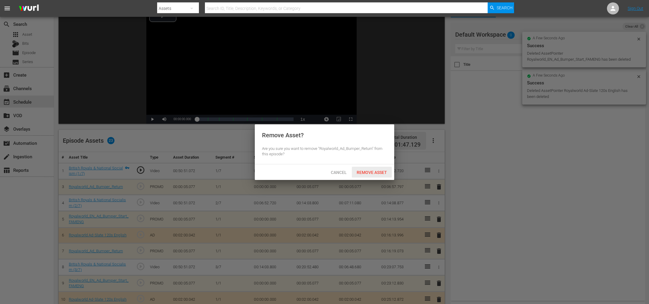
click at [375, 174] on span "Remove Asset" at bounding box center [372, 172] width 40 height 5
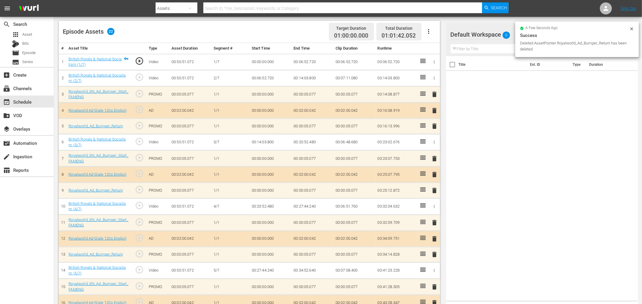
scroll to position [90, 0]
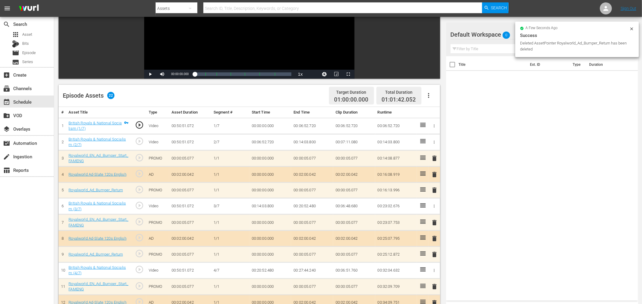
click at [434, 235] on span "delete" at bounding box center [434, 238] width 7 height 7
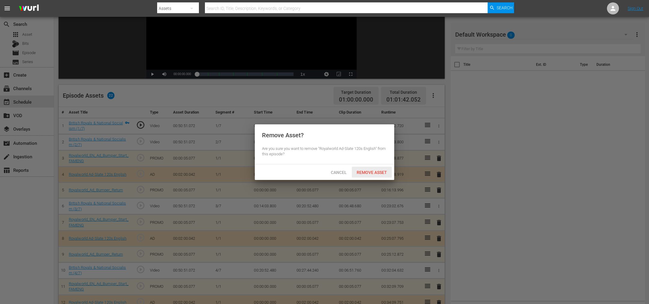
click at [357, 173] on span "Remove Asset" at bounding box center [372, 172] width 40 height 5
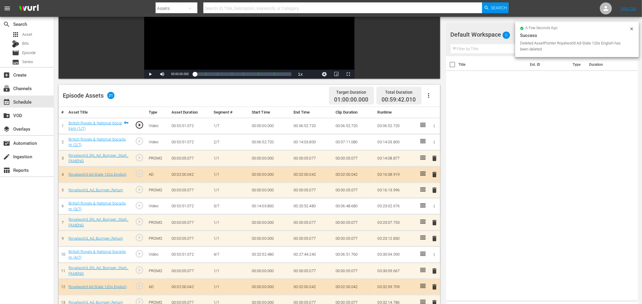
click at [436, 224] on span "delete" at bounding box center [434, 222] width 7 height 7
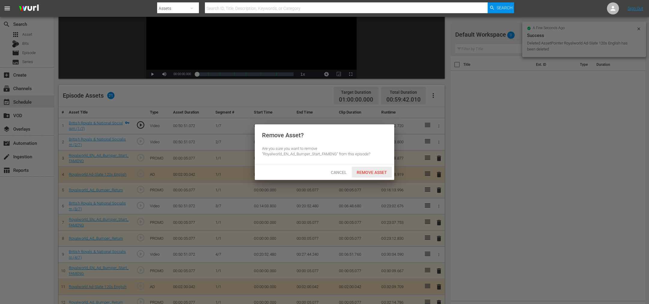
click at [366, 170] on span "Remove Asset" at bounding box center [372, 172] width 40 height 5
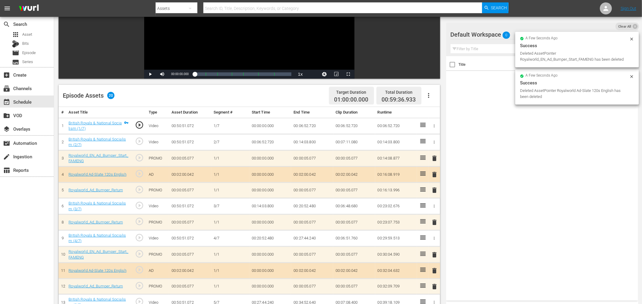
click at [435, 223] on span "delete" at bounding box center [434, 222] width 7 height 7
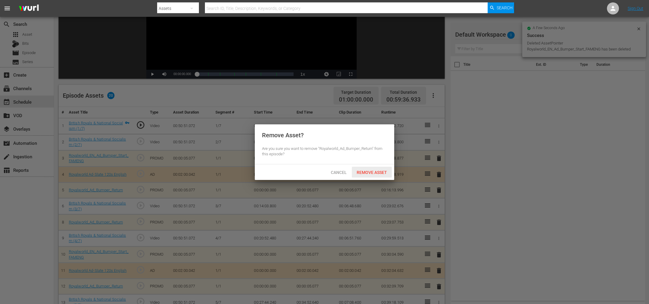
click at [369, 171] on span "Remove Asset" at bounding box center [372, 172] width 40 height 5
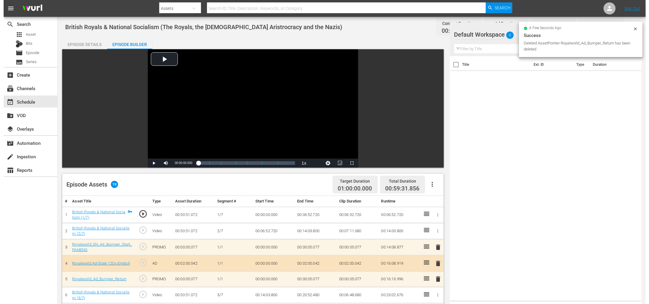
scroll to position [0, 0]
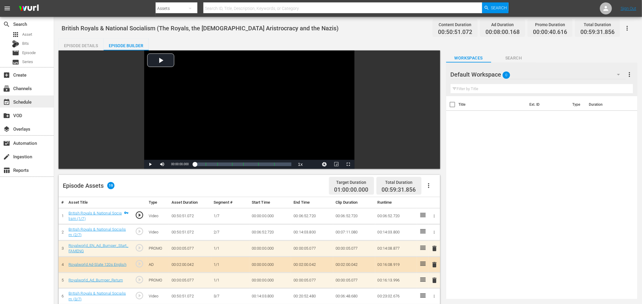
click at [26, 104] on div "event_available Schedule" at bounding box center [17, 100] width 34 height 5
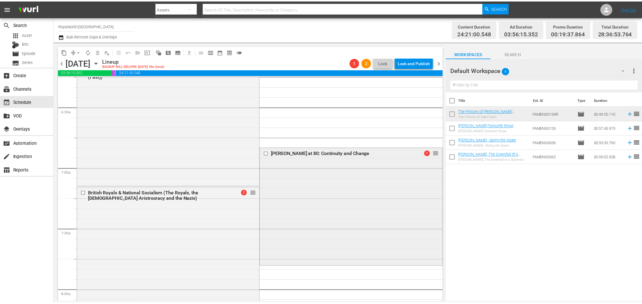
scroll to position [902, 0]
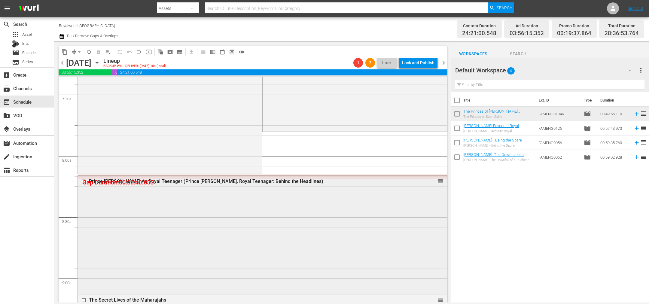
click at [271, 181] on div "Prince William As Royal Teenager (Prince William, Royal Teenager: Behind the He…" at bounding box center [251, 182] width 324 height 6
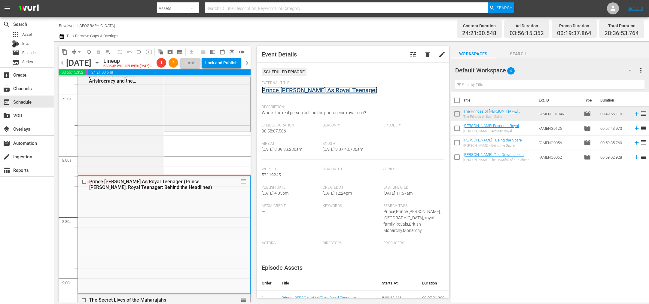
click at [307, 89] on link "Prince William As Royal Teenager" at bounding box center [320, 90] width 116 height 7
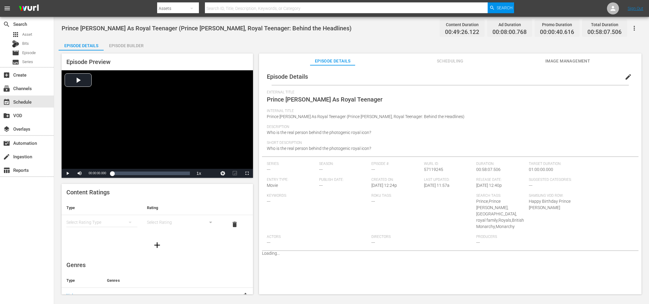
click at [118, 46] on div "Episode Builder" at bounding box center [126, 45] width 45 height 14
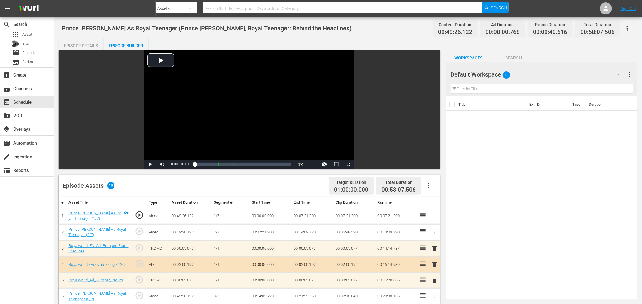
click at [429, 184] on icon "button" at bounding box center [428, 185] width 1 height 5
click at [436, 205] on div "Clear Ads" at bounding box center [447, 202] width 41 height 14
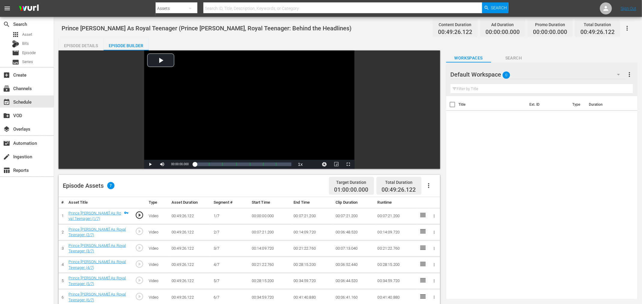
click at [425, 186] on button "button" at bounding box center [429, 186] width 14 height 14
click at [442, 191] on div "Fill with Ads" at bounding box center [447, 188] width 41 height 14
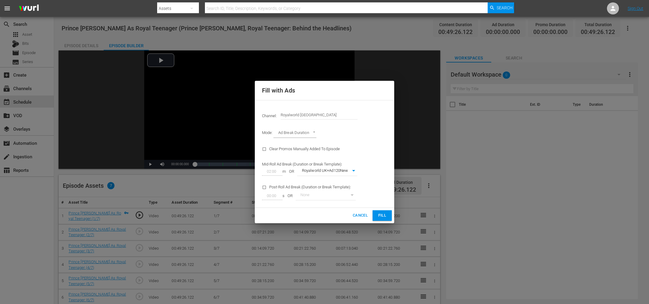
click at [383, 217] on span "Fill" at bounding box center [383, 215] width 10 height 7
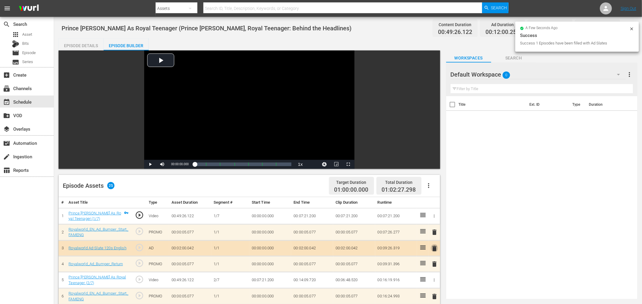
drag, startPoint x: 437, startPoint y: 246, endPoint x: 435, endPoint y: 243, distance: 4.2
click at [436, 246] on span "delete" at bounding box center [434, 248] width 7 height 7
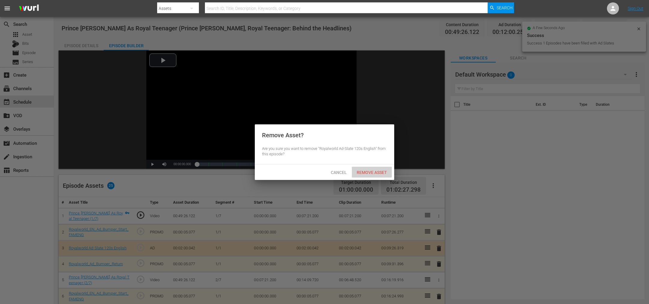
click at [377, 173] on span "Remove Asset" at bounding box center [372, 172] width 40 height 5
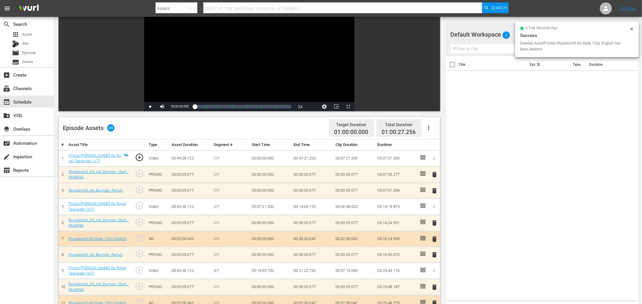
scroll to position [135, 0]
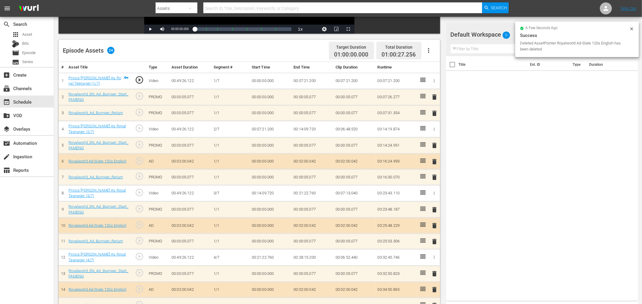
click at [433, 227] on span "delete" at bounding box center [434, 225] width 7 height 7
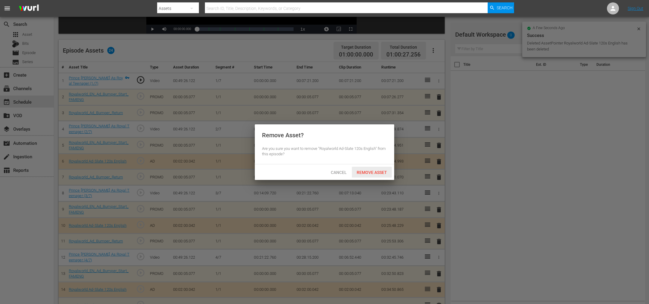
click at [379, 172] on span "Remove Asset" at bounding box center [372, 172] width 40 height 5
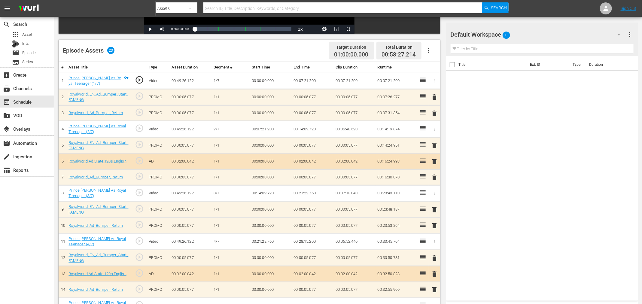
click at [438, 115] on span "delete" at bounding box center [434, 113] width 7 height 7
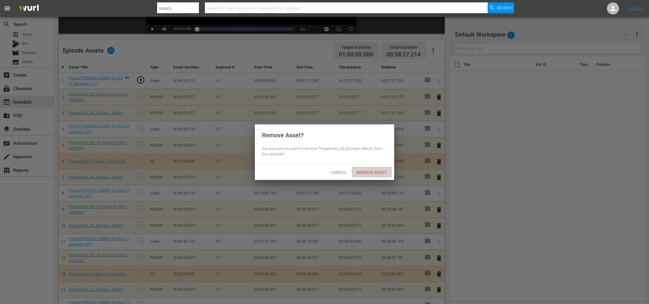
click at [374, 175] on div "Remove Asset" at bounding box center [372, 172] width 40 height 11
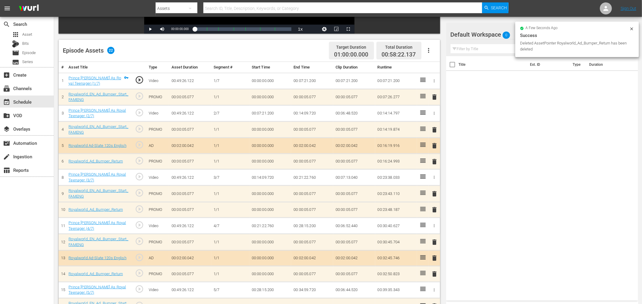
click at [435, 99] on span "delete" at bounding box center [434, 96] width 7 height 7
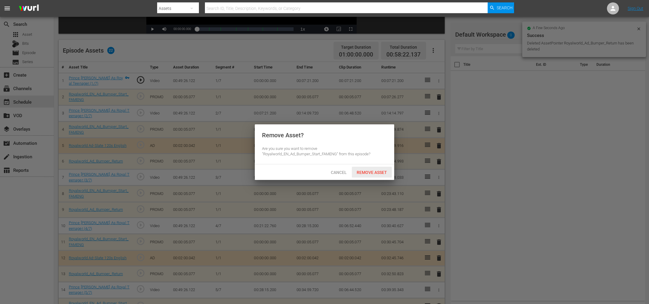
click at [366, 172] on span "Remove Asset" at bounding box center [372, 172] width 40 height 5
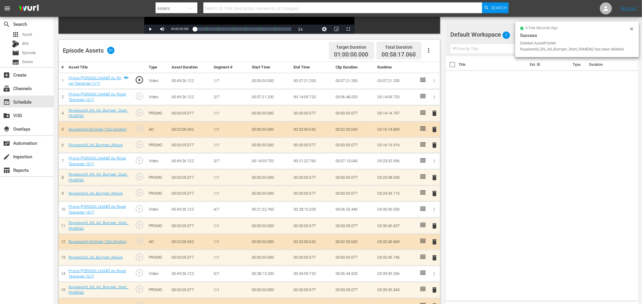
click at [436, 175] on span "delete" at bounding box center [434, 177] width 7 height 7
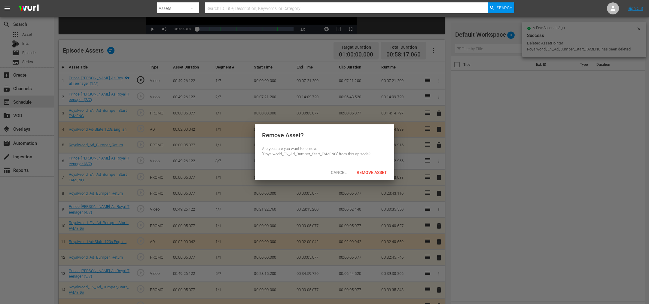
click at [371, 166] on div "Cancel Remove Asset" at bounding box center [324, 172] width 139 height 16
click at [372, 174] on span "Remove Asset" at bounding box center [372, 172] width 40 height 5
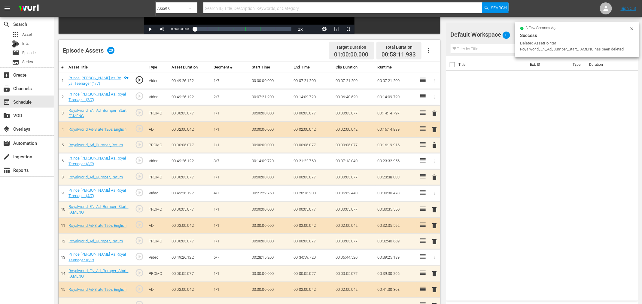
click at [436, 177] on span "delete" at bounding box center [434, 177] width 7 height 7
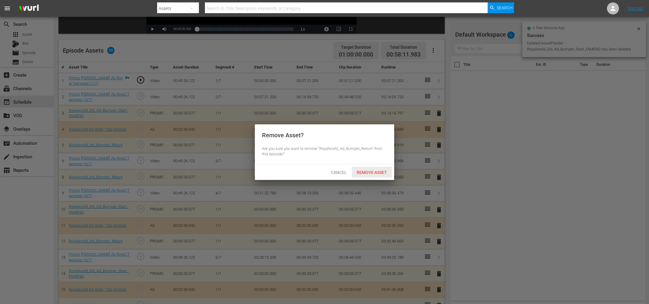
click at [362, 170] on span "Remove Asset" at bounding box center [372, 172] width 40 height 5
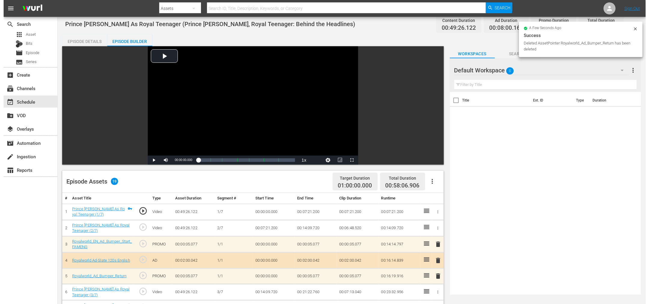
scroll to position [0, 0]
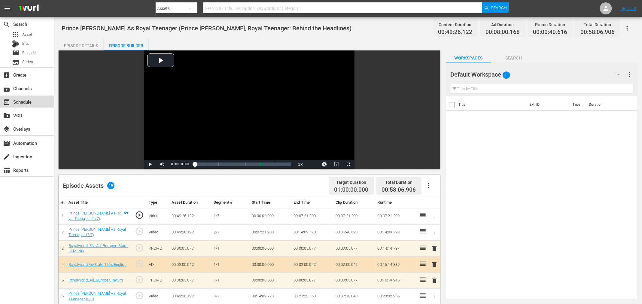
click at [20, 97] on div "event_available Schedule" at bounding box center [27, 102] width 54 height 12
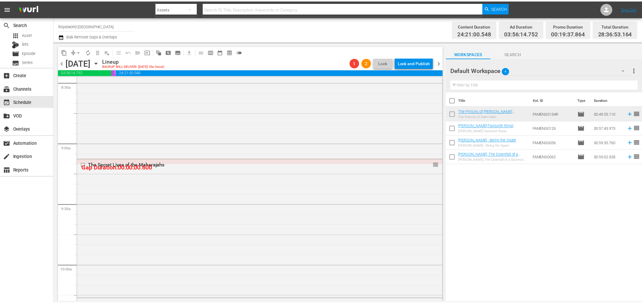
scroll to position [1037, 0]
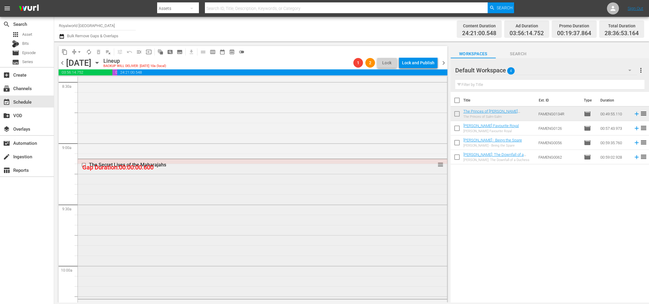
click at [145, 165] on div "The Secret Lives of the Maharajahs" at bounding box center [251, 165] width 324 height 6
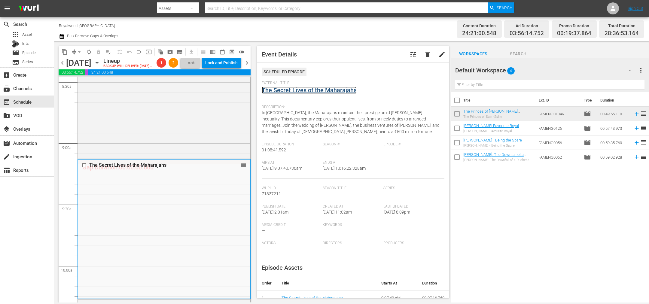
click at [331, 92] on link "The Secret Lives of the Maharajahs" at bounding box center [309, 90] width 95 height 7
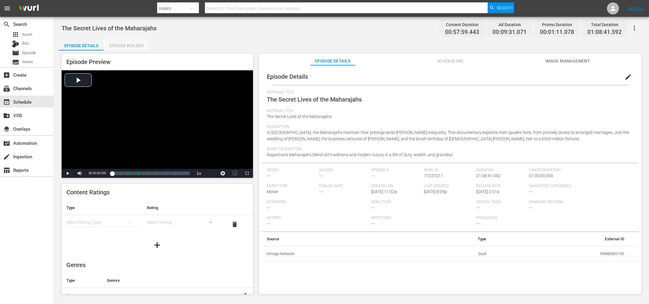
click at [127, 43] on div "Episode Builder" at bounding box center [126, 45] width 45 height 14
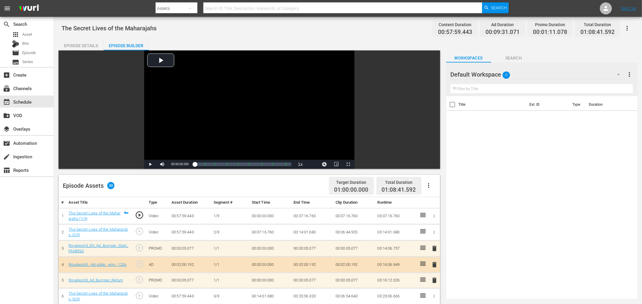
click at [431, 183] on icon "button" at bounding box center [428, 185] width 7 height 7
click at [435, 204] on div "Clear Ads" at bounding box center [447, 202] width 41 height 14
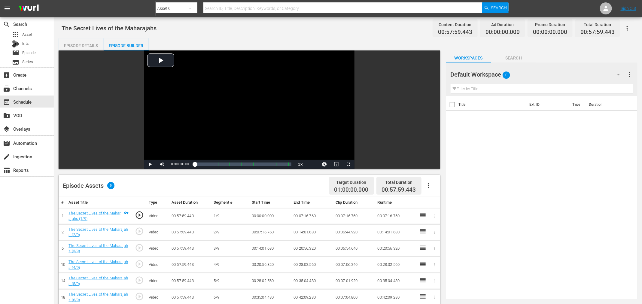
click at [429, 187] on icon "button" at bounding box center [428, 185] width 1 height 5
click at [437, 187] on div "Fill with Ads" at bounding box center [447, 188] width 41 height 14
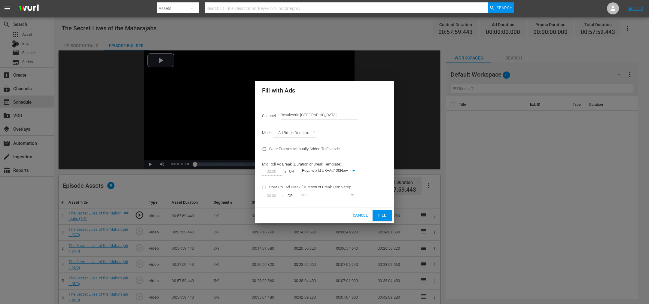
click at [382, 216] on span "Fill" at bounding box center [383, 215] width 10 height 7
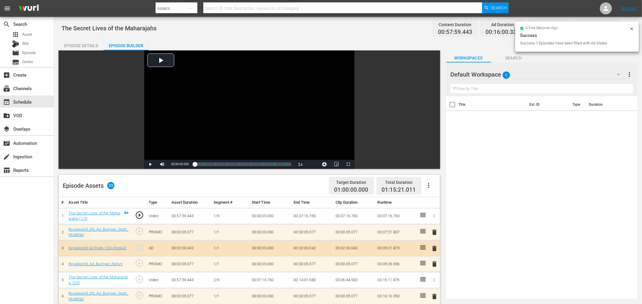
click at [435, 250] on span "delete" at bounding box center [434, 248] width 7 height 7
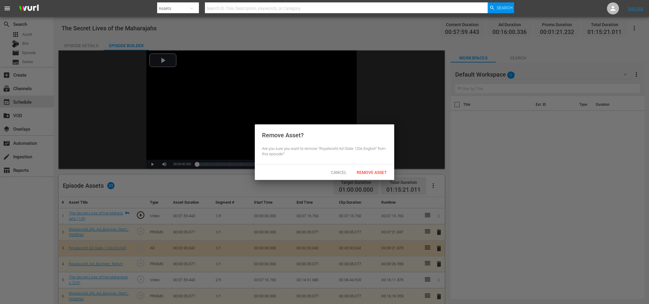
click at [373, 165] on div "Cancel Remove Asset" at bounding box center [324, 172] width 139 height 16
click at [372, 174] on span "Remove Asset" at bounding box center [372, 172] width 40 height 5
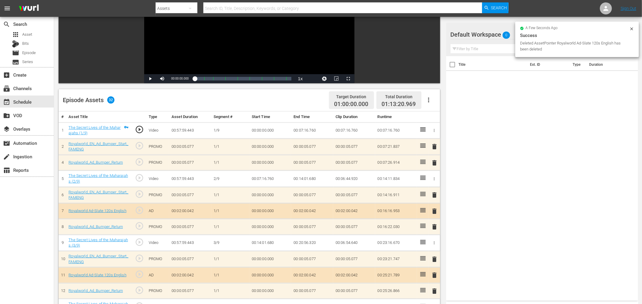
scroll to position [90, 0]
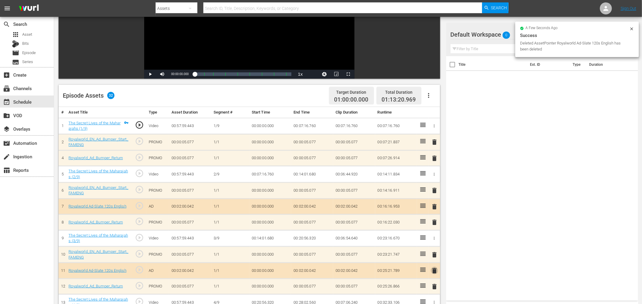
click at [434, 271] on span "delete" at bounding box center [434, 270] width 7 height 7
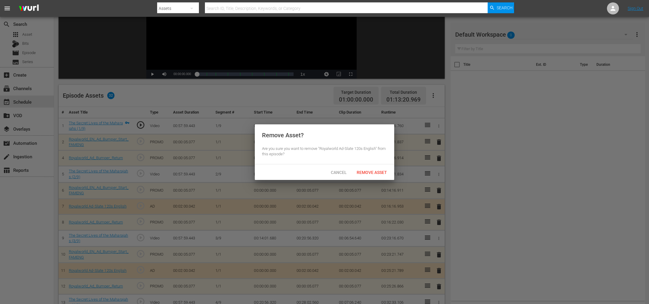
click at [372, 166] on div "Cancel Remove Asset" at bounding box center [324, 172] width 139 height 16
click at [373, 175] on div "Remove Asset" at bounding box center [372, 172] width 40 height 11
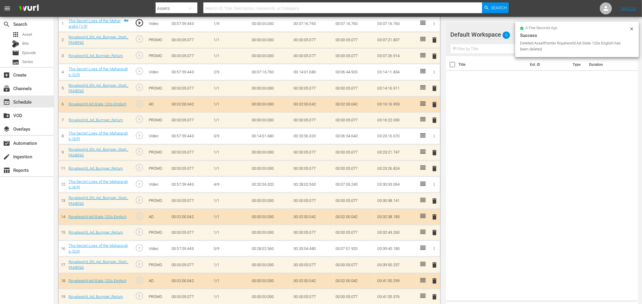
scroll to position [225, 0]
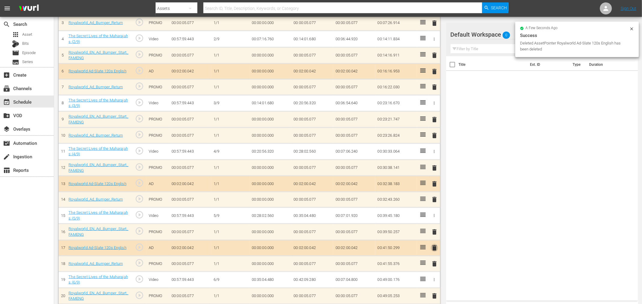
click at [434, 249] on span "delete" at bounding box center [434, 247] width 7 height 7
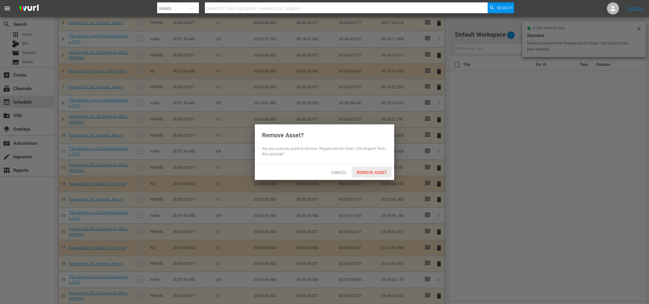
click at [365, 172] on span "Remove Asset" at bounding box center [372, 172] width 40 height 5
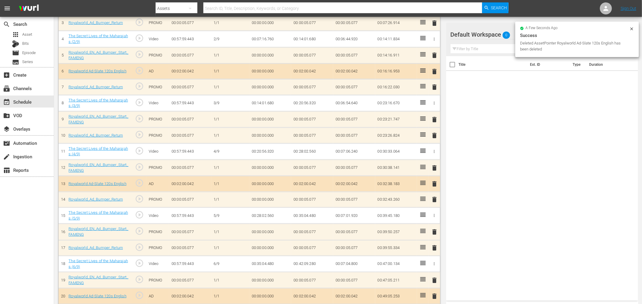
click at [433, 246] on span "delete" at bounding box center [434, 247] width 7 height 7
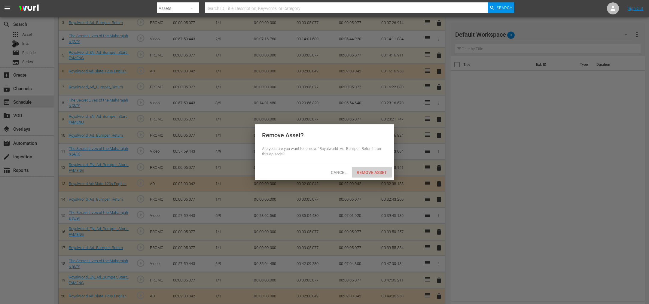
click at [376, 169] on div "Remove Asset" at bounding box center [372, 172] width 40 height 11
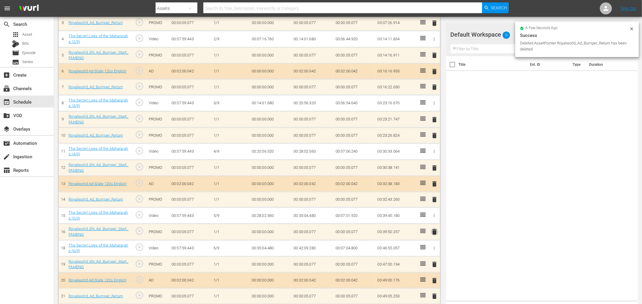
click at [436, 230] on span "delete" at bounding box center [434, 231] width 7 height 7
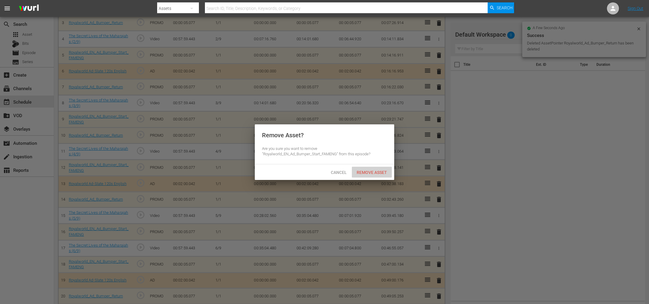
click at [362, 172] on span "Remove Asset" at bounding box center [372, 172] width 40 height 5
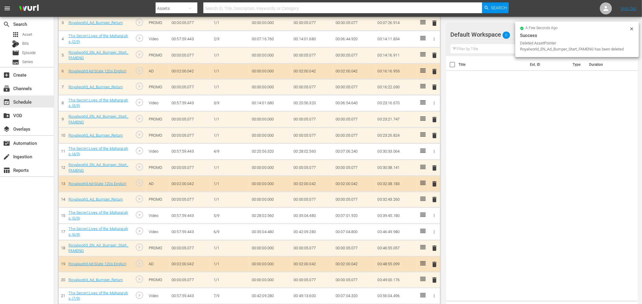
click at [437, 135] on span "delete" at bounding box center [434, 135] width 7 height 7
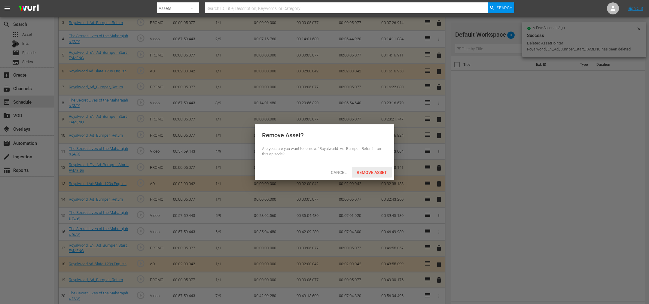
click at [373, 170] on span "Remove Asset" at bounding box center [372, 172] width 40 height 5
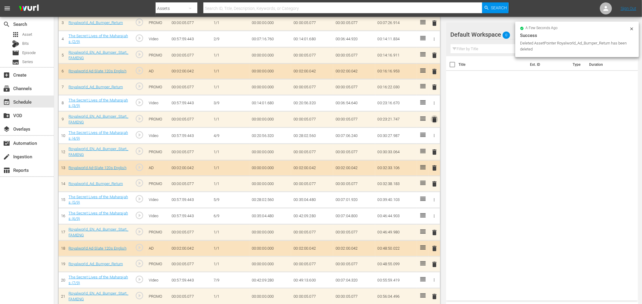
click at [436, 118] on span "delete" at bounding box center [434, 119] width 7 height 7
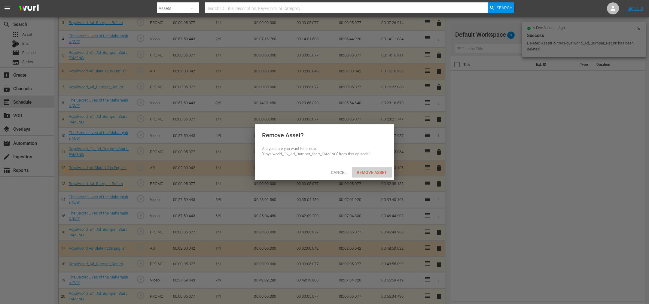
click at [369, 170] on span "Remove Asset" at bounding box center [372, 172] width 40 height 5
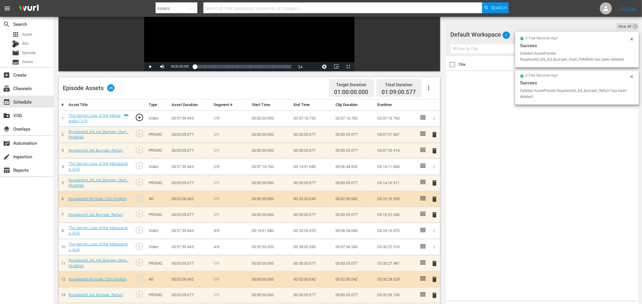
scroll to position [90, 0]
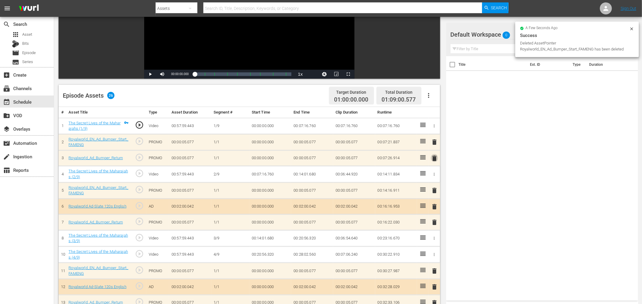
click at [437, 156] on span "delete" at bounding box center [434, 158] width 7 height 7
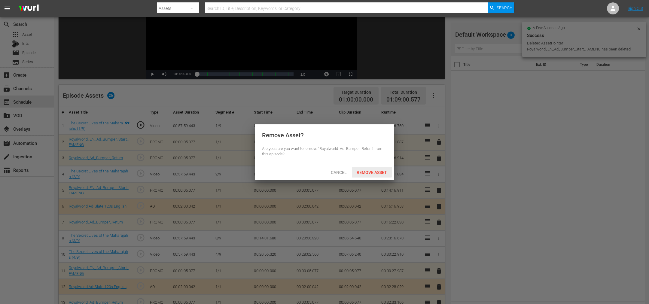
click at [380, 172] on span "Remove Asset" at bounding box center [372, 172] width 40 height 5
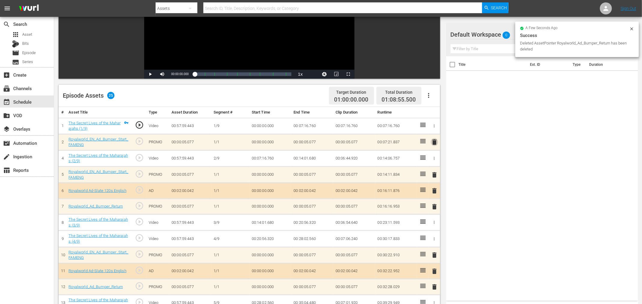
click at [437, 142] on span "delete" at bounding box center [434, 142] width 7 height 7
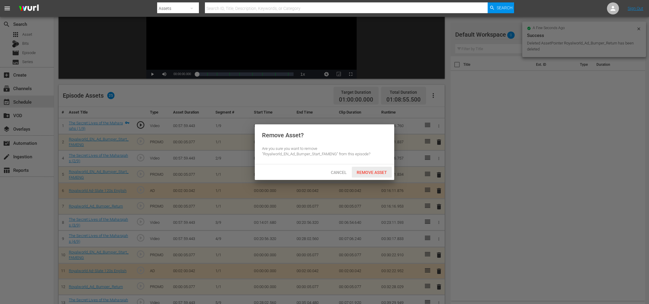
click at [373, 169] on div "Remove Asset" at bounding box center [372, 172] width 40 height 11
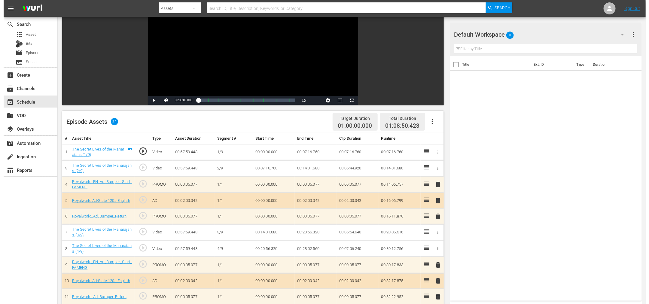
scroll to position [0, 0]
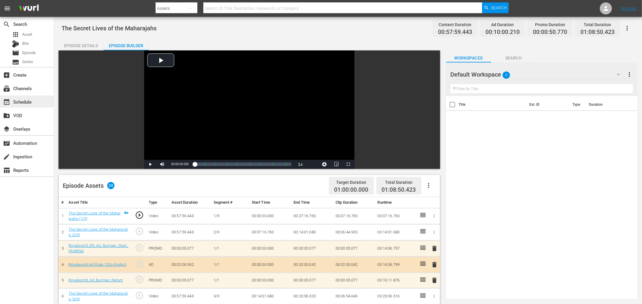
click at [28, 102] on div "event_available Schedule" at bounding box center [17, 100] width 34 height 5
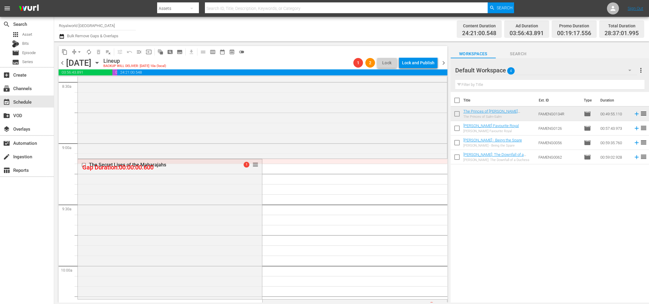
scroll to position [1172, 0]
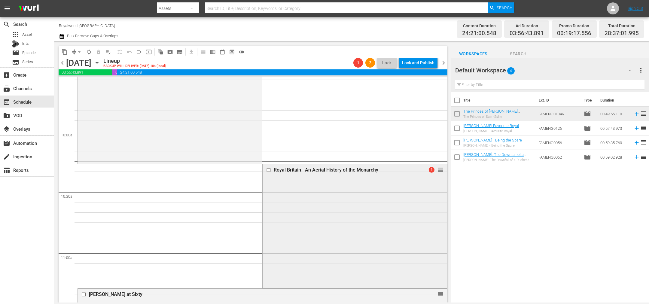
click at [387, 169] on div "Royal Britain - An Aerial History of the Monarchy" at bounding box center [345, 170] width 142 height 6
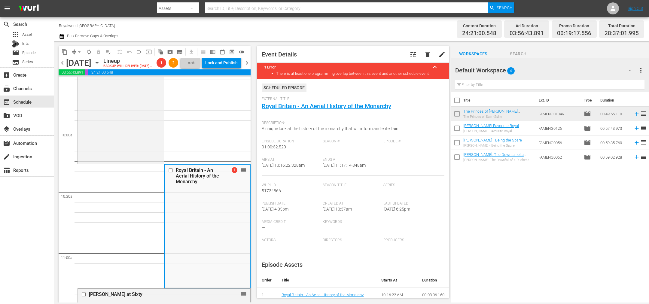
click at [329, 101] on span "External Title" at bounding box center [352, 99] width 180 height 5
click at [329, 103] on div "External Title Royal Britain - An Aerial History of the Monarchy" at bounding box center [353, 107] width 183 height 21
click at [328, 105] on link "Royal Britain - An Aerial History of the Monarchy" at bounding box center [327, 106] width 130 height 7
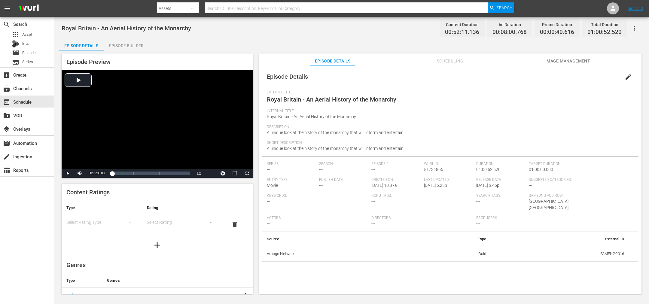
click at [117, 44] on div "Episode Builder" at bounding box center [126, 45] width 45 height 14
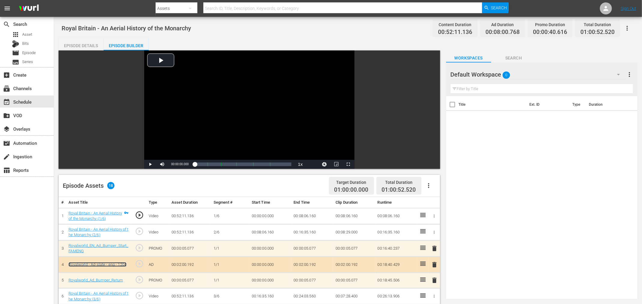
click at [106, 263] on link "Royalworld - Ad-slate - eng - 120s" at bounding box center [98, 264] width 58 height 5
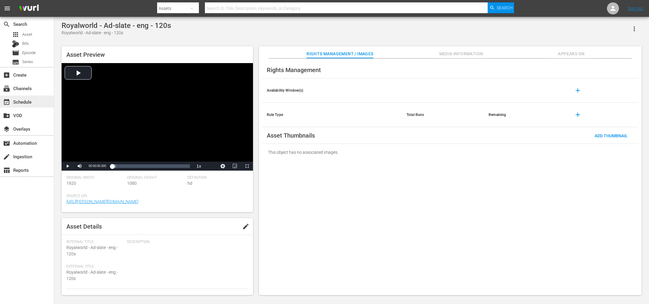
click at [32, 101] on div "event_available Schedule" at bounding box center [17, 100] width 34 height 5
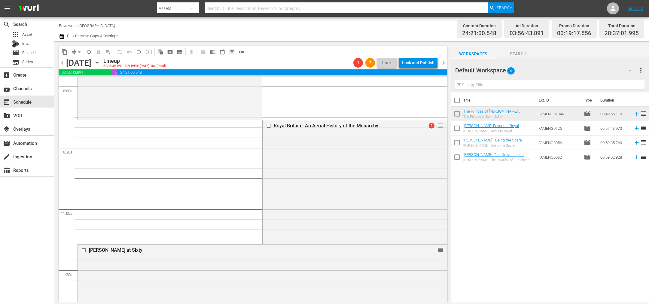
scroll to position [1217, 0]
click at [329, 125] on div "Royal Britain - An Aerial History of the Monarchy" at bounding box center [345, 125] width 142 height 6
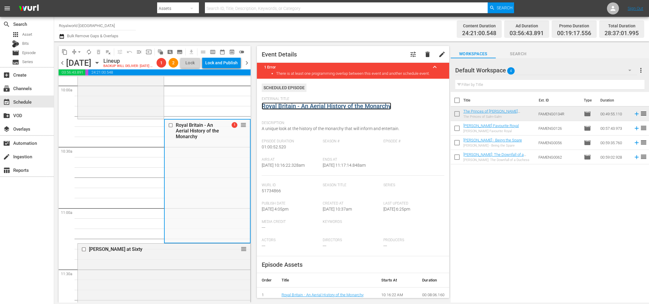
click at [304, 106] on link "Royal Britain - An Aerial History of the Monarchy" at bounding box center [327, 106] width 130 height 7
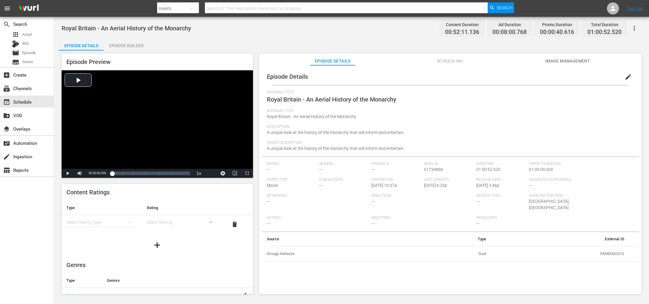
click at [125, 44] on div "Episode Builder" at bounding box center [126, 45] width 45 height 14
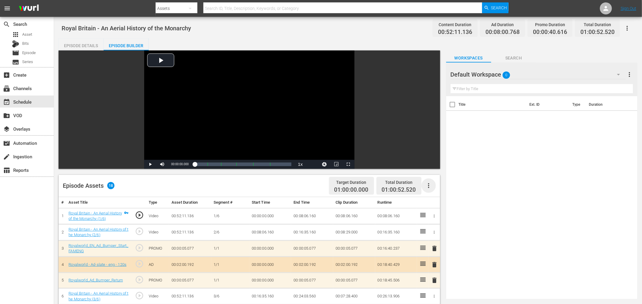
click at [427, 186] on icon "button" at bounding box center [428, 185] width 7 height 7
click at [428, 206] on div "Clear Ads" at bounding box center [447, 202] width 41 height 14
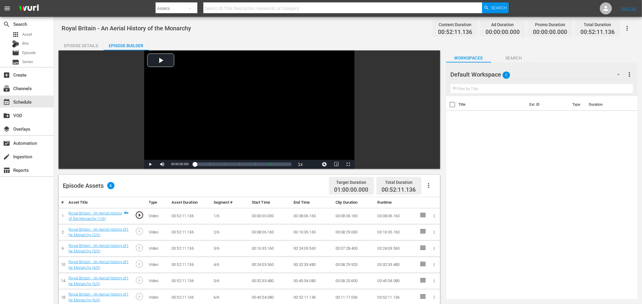
click at [430, 185] on icon "button" at bounding box center [428, 185] width 7 height 7
click at [450, 191] on div "Fill with Ads" at bounding box center [447, 188] width 41 height 14
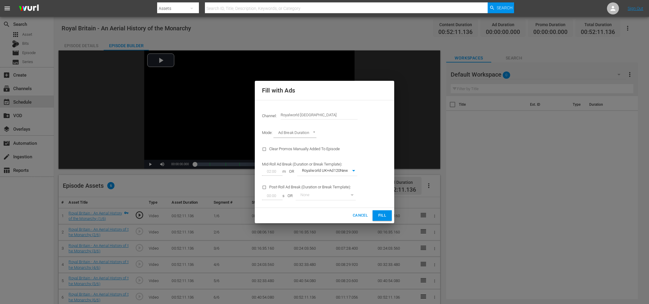
click at [379, 216] on span "Fill" at bounding box center [383, 215] width 10 height 7
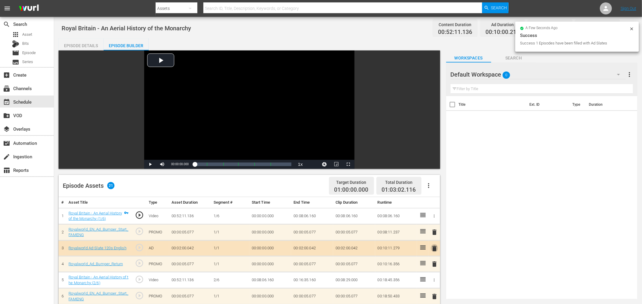
click at [434, 246] on span "delete" at bounding box center [434, 248] width 7 height 7
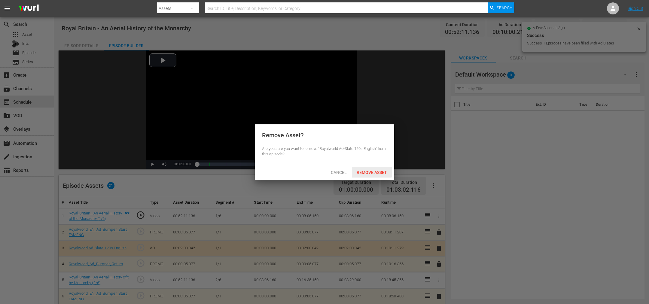
click at [374, 172] on span "Remove Asset" at bounding box center [372, 172] width 40 height 5
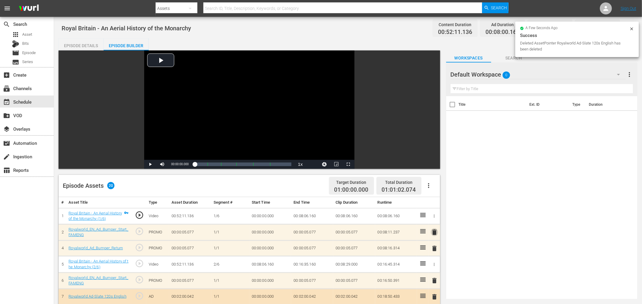
click at [436, 233] on span "delete" at bounding box center [434, 232] width 7 height 7
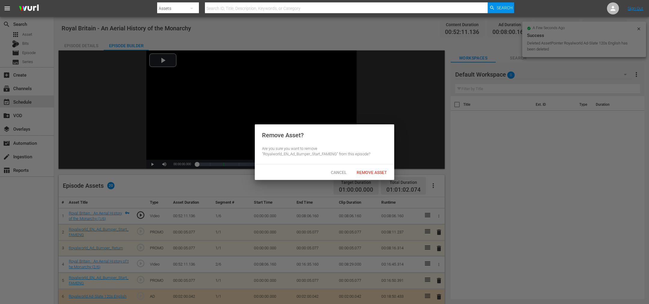
click at [365, 176] on div "Remove Asset" at bounding box center [372, 172] width 40 height 11
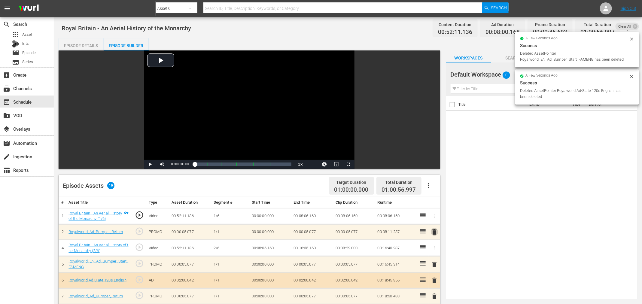
click at [436, 234] on span "delete" at bounding box center [434, 231] width 7 height 7
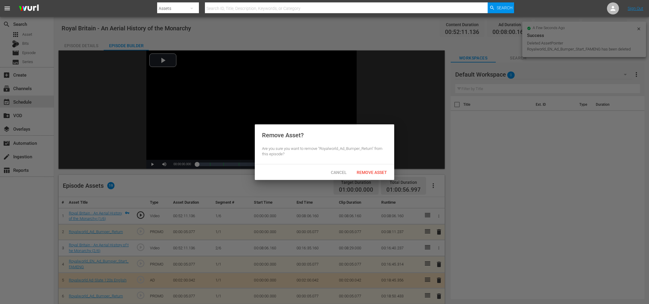
click at [371, 174] on span "Remove Asset" at bounding box center [372, 172] width 40 height 5
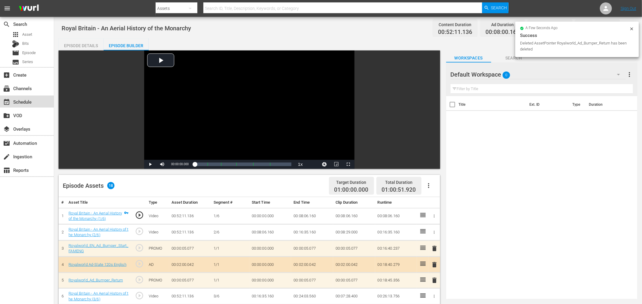
click at [22, 103] on div "event_available Schedule" at bounding box center [17, 100] width 34 height 5
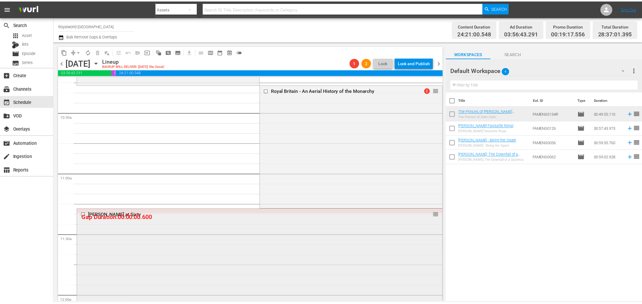
scroll to position [1220, 0]
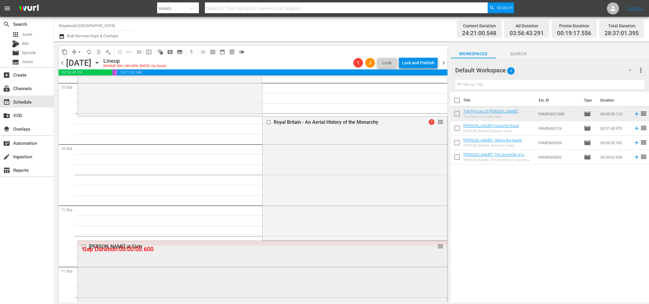
click at [112, 246] on div "[PERSON_NAME] at Sixty" at bounding box center [251, 247] width 324 height 6
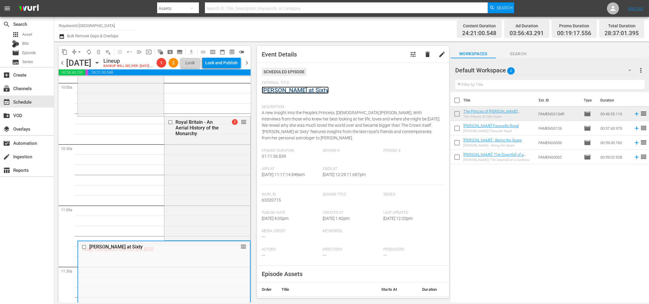
click at [285, 92] on link "[PERSON_NAME] at Sixty" at bounding box center [295, 90] width 67 height 7
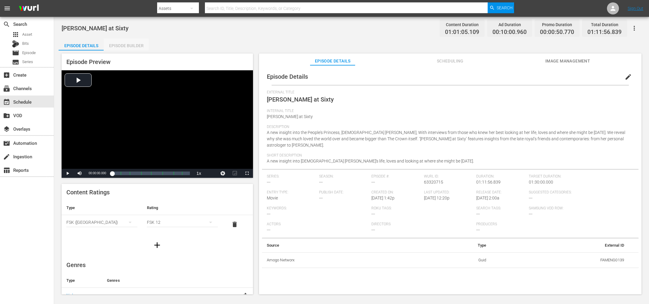
click at [118, 44] on div "Episode Builder" at bounding box center [126, 45] width 45 height 14
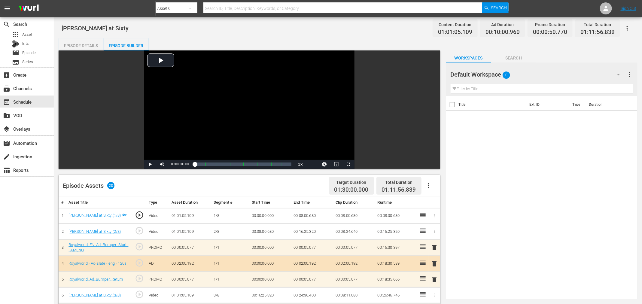
click at [431, 184] on icon "button" at bounding box center [428, 185] width 7 height 7
click at [436, 207] on div "Clear Ads" at bounding box center [447, 202] width 41 height 14
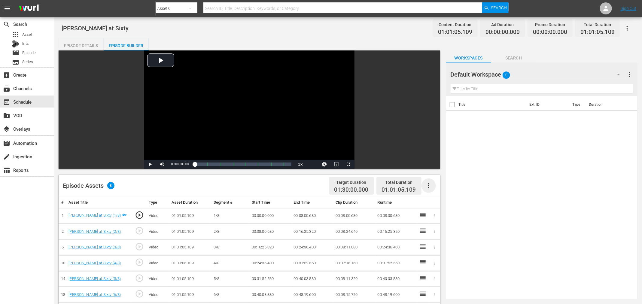
click at [429, 185] on icon "button" at bounding box center [428, 185] width 7 height 7
click at [441, 188] on div "Fill with Ads" at bounding box center [447, 188] width 41 height 14
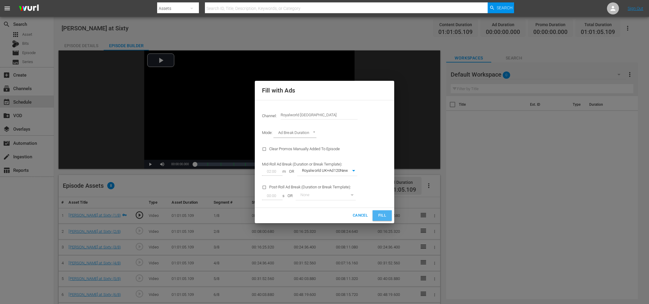
click at [378, 217] on span "Fill" at bounding box center [383, 215] width 10 height 7
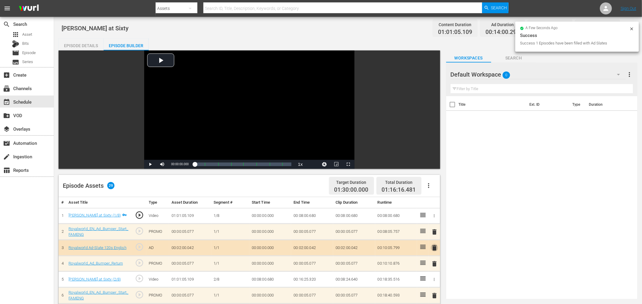
click at [434, 247] on span "delete" at bounding box center [434, 247] width 7 height 7
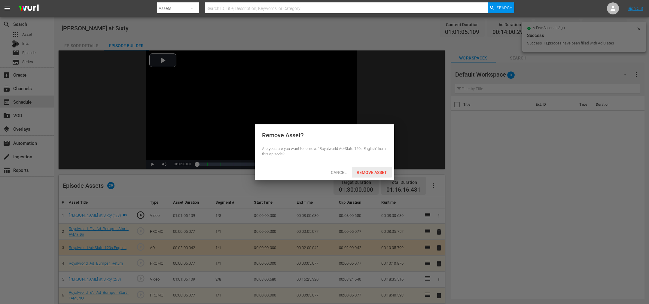
click at [364, 167] on div "Remove Asset" at bounding box center [372, 172] width 40 height 11
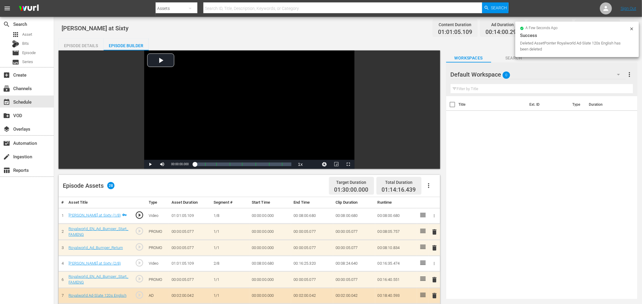
click at [434, 229] on span "delete" at bounding box center [434, 231] width 7 height 7
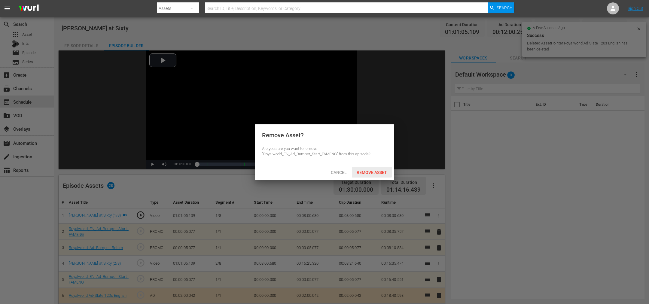
click at [358, 168] on div "Remove Asset" at bounding box center [372, 172] width 40 height 11
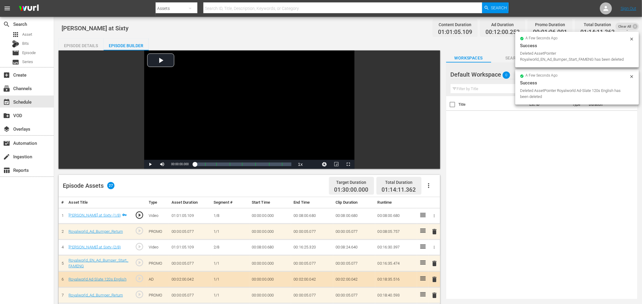
click at [436, 230] on span "delete" at bounding box center [434, 231] width 7 height 7
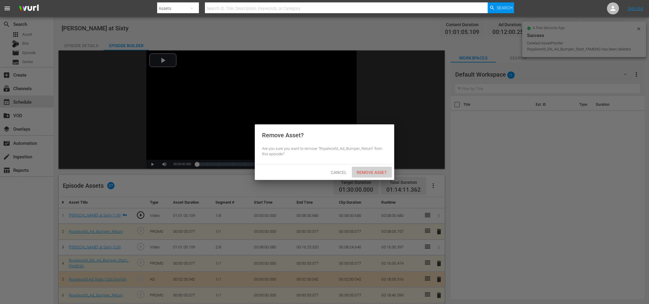
click at [362, 171] on span "Remove Asset" at bounding box center [372, 172] width 40 height 5
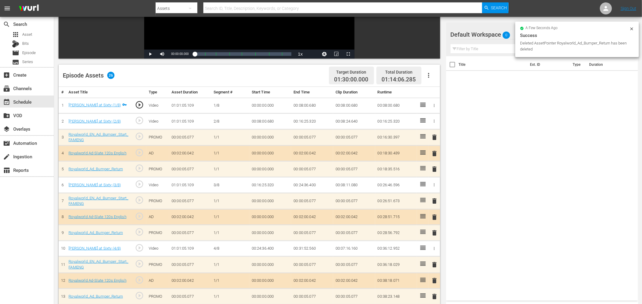
scroll to position [135, 0]
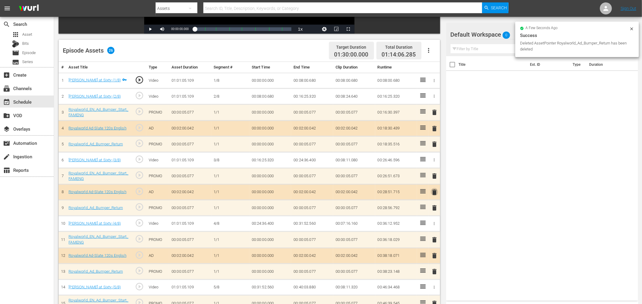
click at [436, 190] on span "delete" at bounding box center [434, 192] width 7 height 7
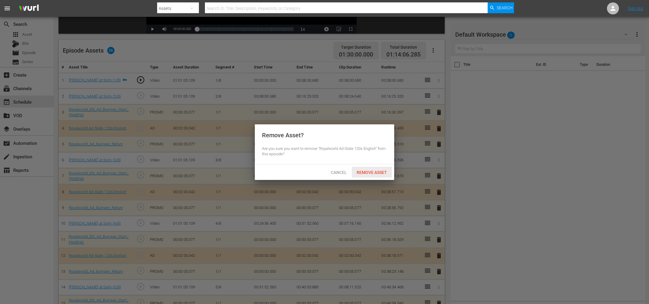
click at [379, 170] on span "Remove Asset" at bounding box center [372, 172] width 40 height 5
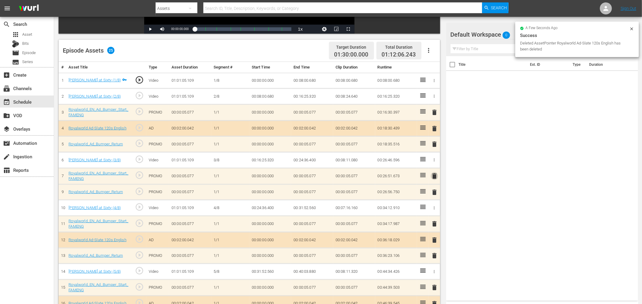
click at [434, 177] on span "delete" at bounding box center [434, 176] width 7 height 7
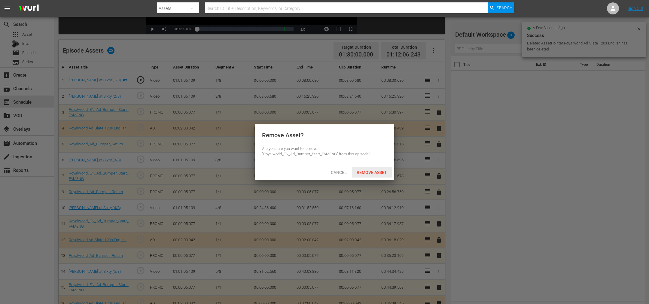
click at [373, 170] on span "Remove Asset" at bounding box center [372, 172] width 40 height 5
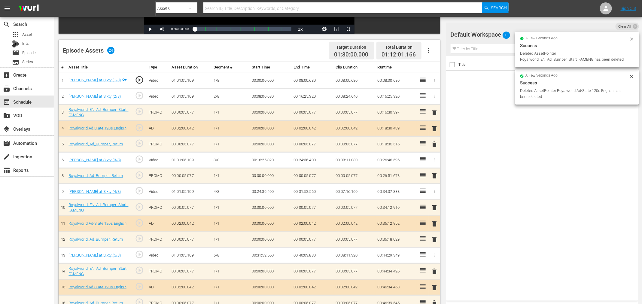
click at [435, 176] on span "delete" at bounding box center [434, 175] width 7 height 7
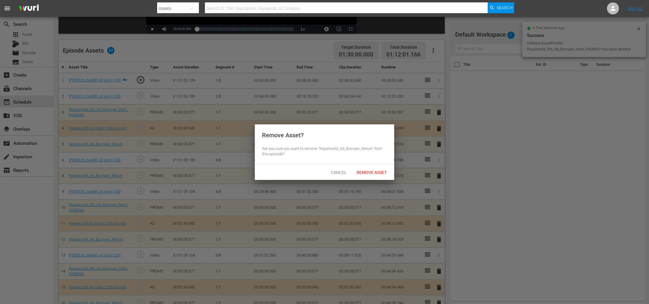
click at [367, 170] on span "Remove Asset" at bounding box center [372, 172] width 40 height 5
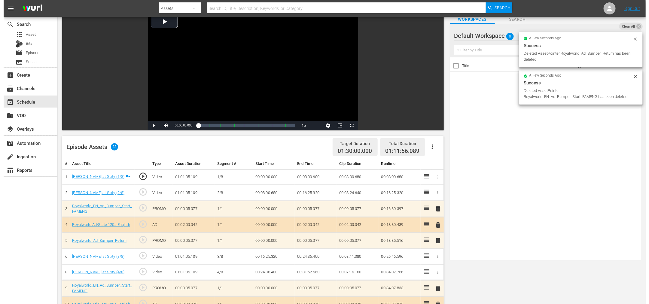
scroll to position [0, 0]
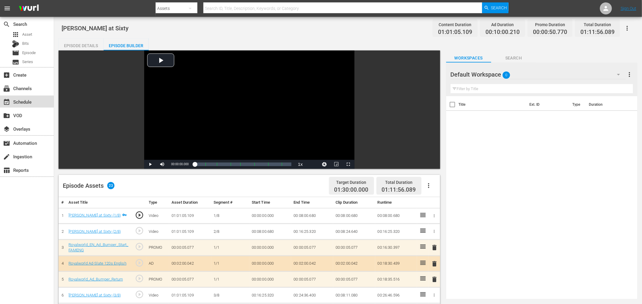
click at [32, 101] on div "event_available Schedule" at bounding box center [17, 100] width 34 height 5
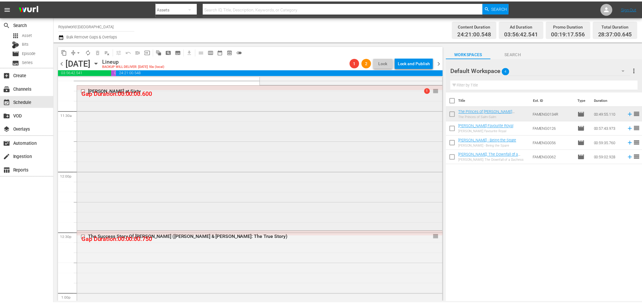
scroll to position [1378, 0]
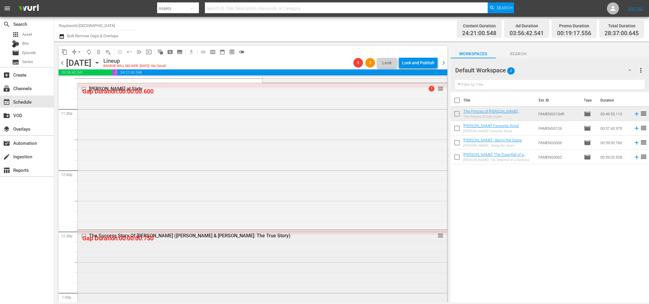
click at [221, 237] on div "The Success Story Of Prince Edward (Prince Edward & Sophie Rhys-Jones: The True…" at bounding box center [251, 236] width 324 height 6
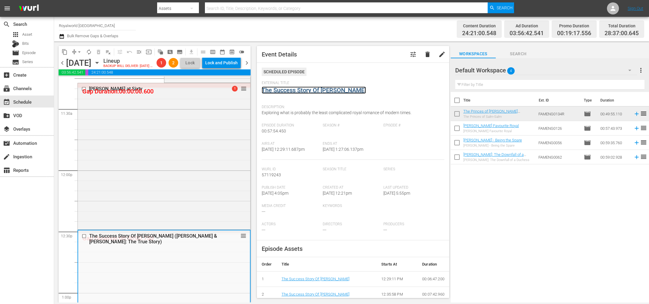
click at [314, 88] on link "The Success Story Of Prince Edward" at bounding box center [314, 90] width 104 height 7
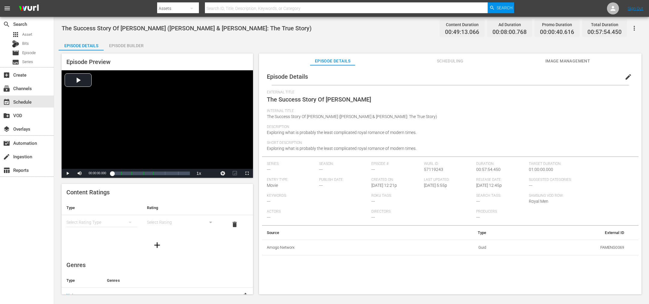
click at [137, 44] on div "Episode Builder" at bounding box center [126, 45] width 45 height 14
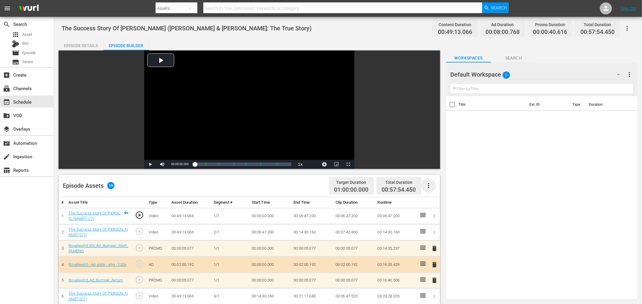
click at [431, 183] on icon "button" at bounding box center [428, 185] width 7 height 7
click at [430, 206] on div "Clear Ads" at bounding box center [447, 202] width 41 height 14
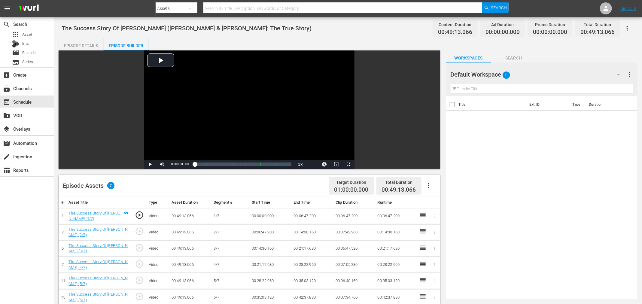
click at [428, 188] on icon "button" at bounding box center [428, 185] width 1 height 5
click at [433, 189] on div "Fill with Ads" at bounding box center [447, 188] width 41 height 14
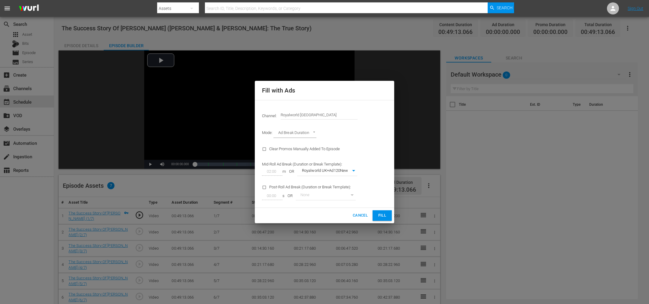
click at [383, 218] on span "Fill" at bounding box center [383, 215] width 10 height 7
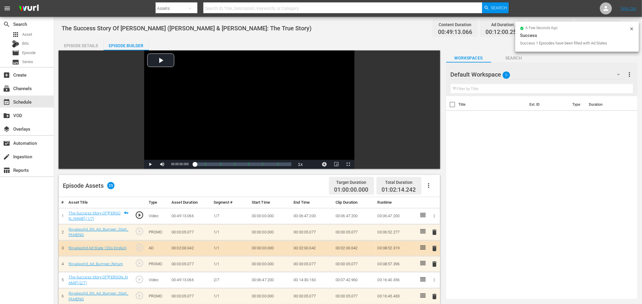
click at [437, 249] on span "delete" at bounding box center [434, 248] width 7 height 7
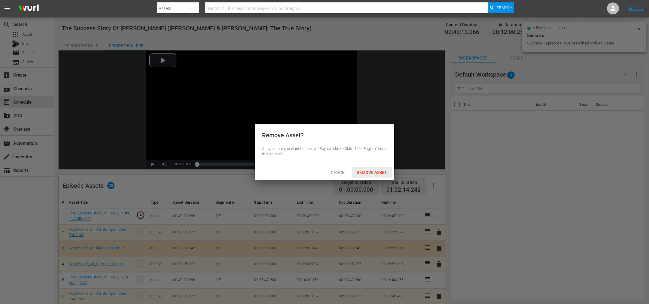
click at [372, 172] on span "Remove Asset" at bounding box center [372, 172] width 40 height 5
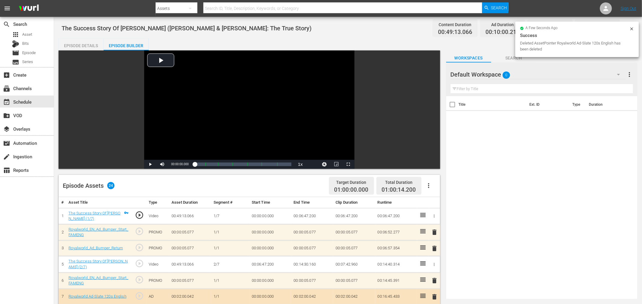
click at [436, 232] on span "delete" at bounding box center [434, 232] width 7 height 7
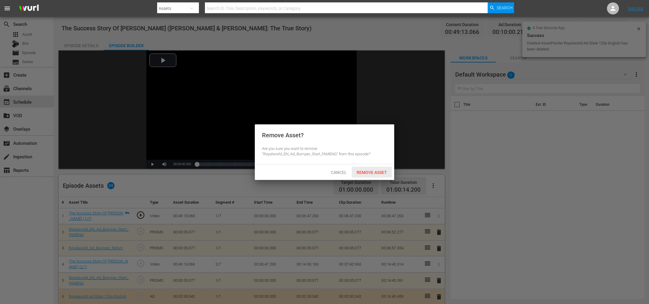
click at [372, 175] on span "Remove Asset" at bounding box center [372, 172] width 40 height 5
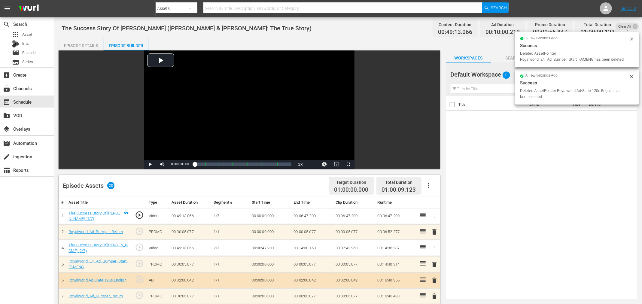
click at [436, 233] on span "delete" at bounding box center [434, 231] width 7 height 7
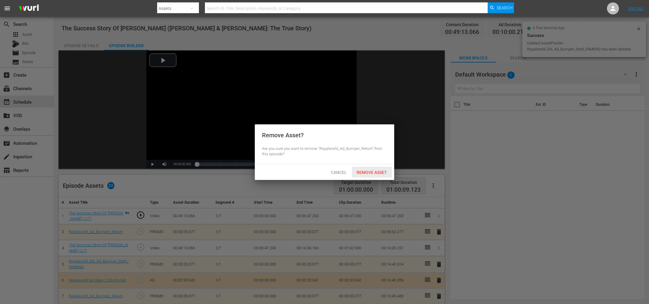
click at [378, 171] on span "Remove Asset" at bounding box center [372, 172] width 40 height 5
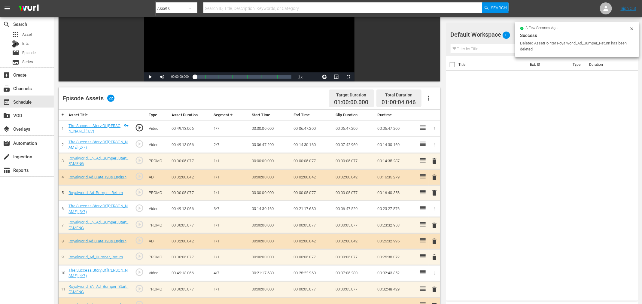
scroll to position [90, 0]
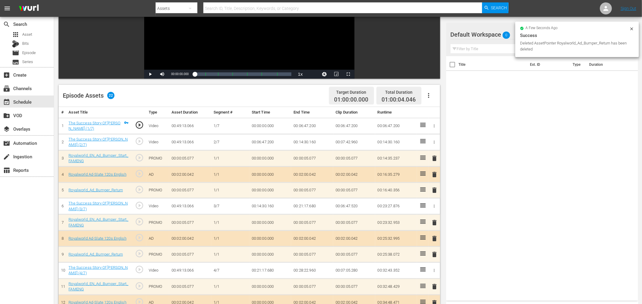
click at [436, 237] on span "delete" at bounding box center [434, 238] width 7 height 7
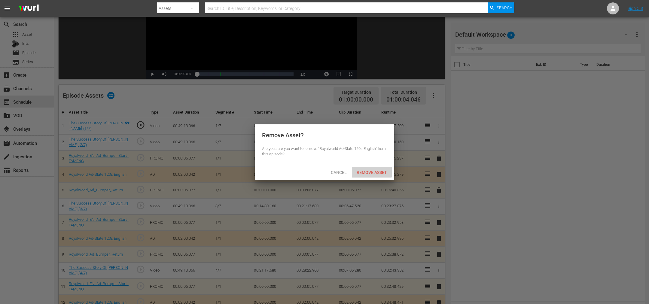
click at [372, 175] on div "Remove Asset" at bounding box center [372, 172] width 40 height 11
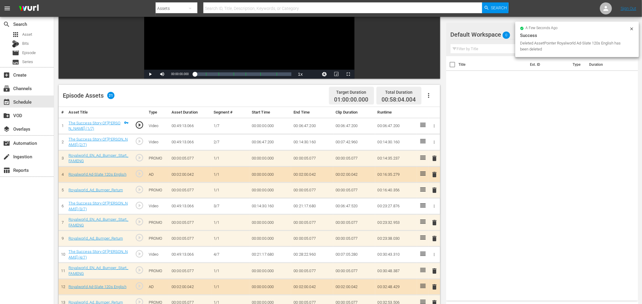
click at [433, 221] on span "delete" at bounding box center [434, 222] width 7 height 7
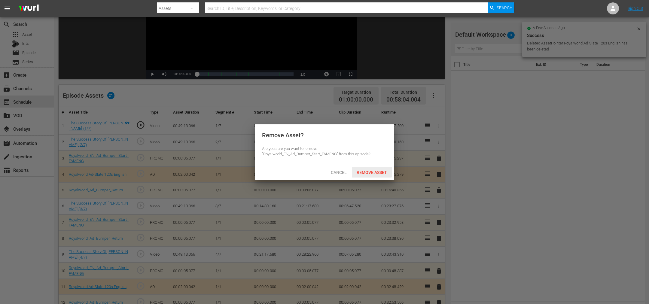
click at [368, 169] on div "Remove Asset" at bounding box center [372, 172] width 40 height 11
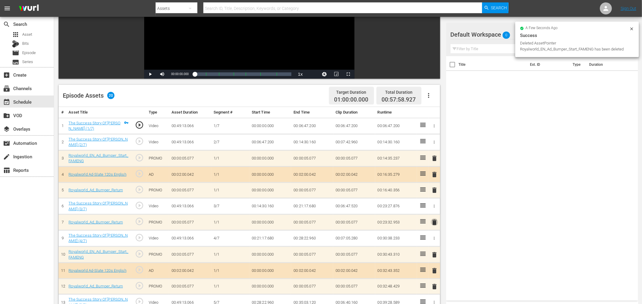
click at [435, 221] on span "delete" at bounding box center [434, 222] width 7 height 7
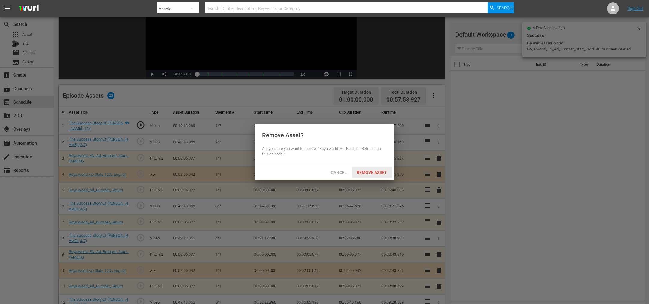
click at [380, 171] on span "Remove Asset" at bounding box center [372, 172] width 40 height 5
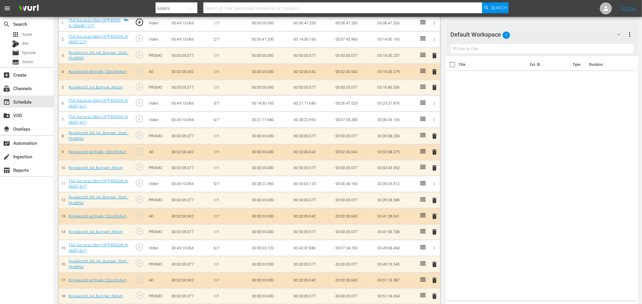
scroll to position [211, 0]
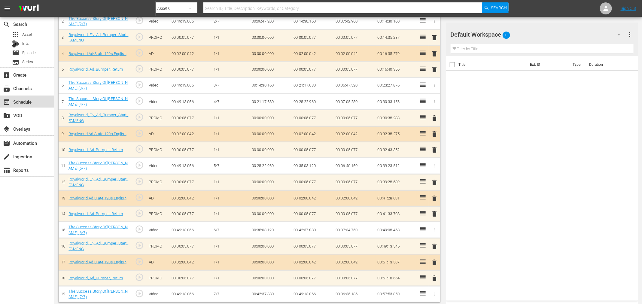
click at [26, 104] on div "event_available Schedule" at bounding box center [17, 100] width 34 height 5
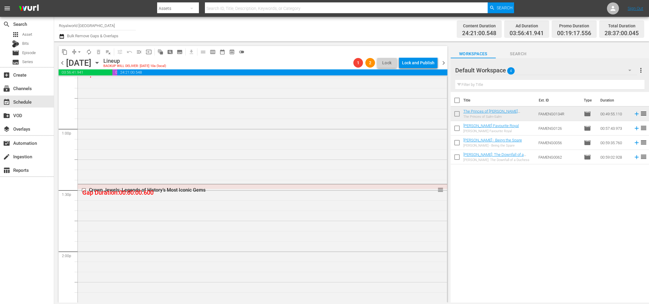
scroll to position [1513, 0]
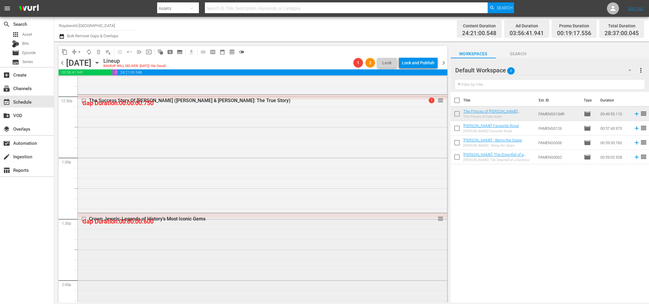
click at [183, 220] on div "Crown Jewels: Legends of History’s Most Iconic Gems" at bounding box center [251, 219] width 324 height 6
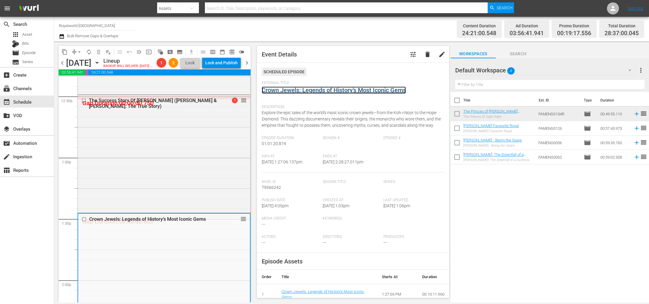
click at [284, 89] on link "Crown Jewels: Legends of History’s Most Iconic Gems" at bounding box center [334, 90] width 144 height 7
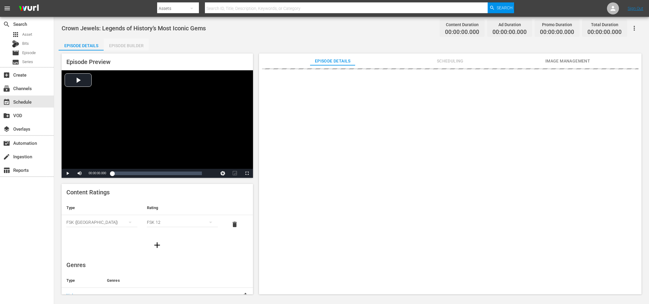
click at [125, 43] on div "Episode Builder" at bounding box center [126, 45] width 45 height 14
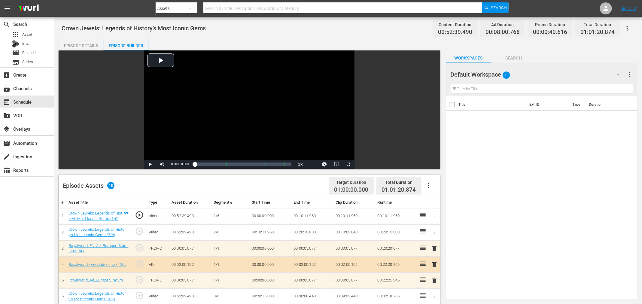
click at [428, 184] on icon "button" at bounding box center [428, 185] width 1 height 5
click at [435, 203] on div "Clear Ads" at bounding box center [447, 202] width 41 height 14
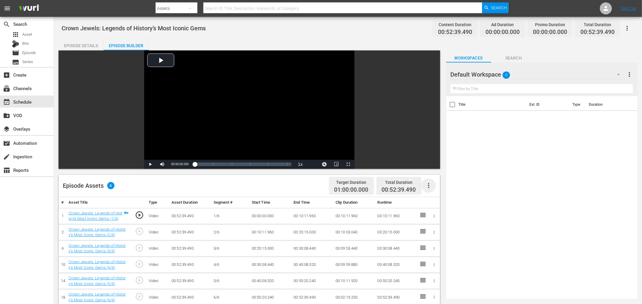
click at [430, 186] on icon "button" at bounding box center [428, 185] width 7 height 7
click at [435, 187] on div "Fill with Ads" at bounding box center [447, 188] width 41 height 14
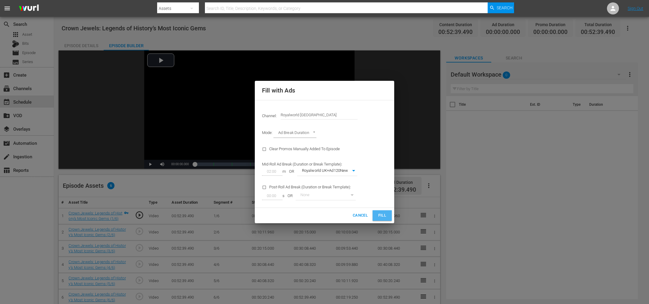
click at [381, 216] on span "Fill" at bounding box center [383, 215] width 10 height 7
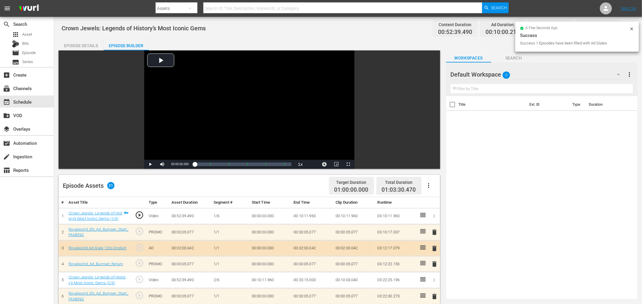
click at [433, 243] on td "delete" at bounding box center [434, 248] width 11 height 16
click at [436, 246] on span "delete" at bounding box center [434, 248] width 7 height 7
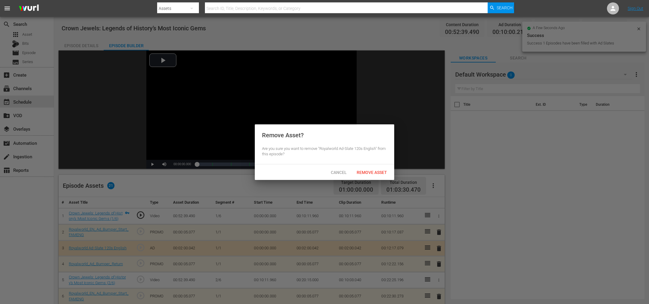
click at [370, 169] on div "Remove Asset" at bounding box center [372, 172] width 40 height 11
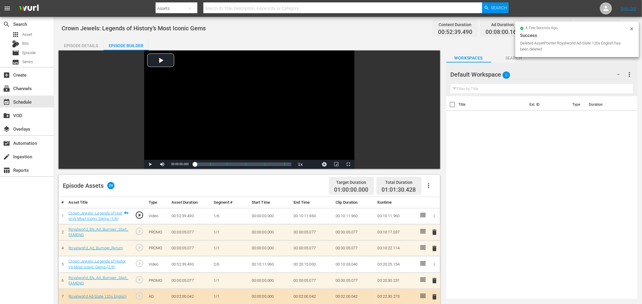
click at [434, 231] on span "delete" at bounding box center [434, 232] width 7 height 7
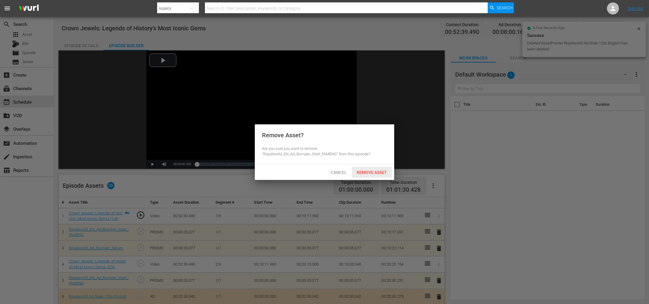
click at [358, 168] on div "Remove Asset" at bounding box center [372, 172] width 40 height 11
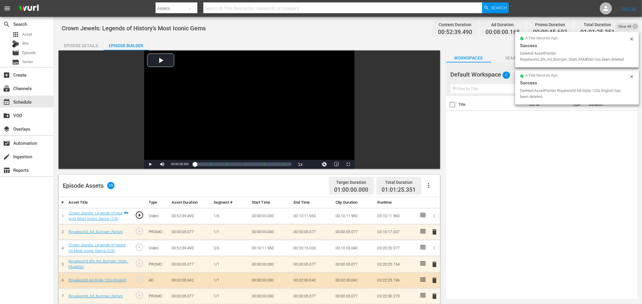
click at [437, 231] on span "delete" at bounding box center [434, 231] width 7 height 7
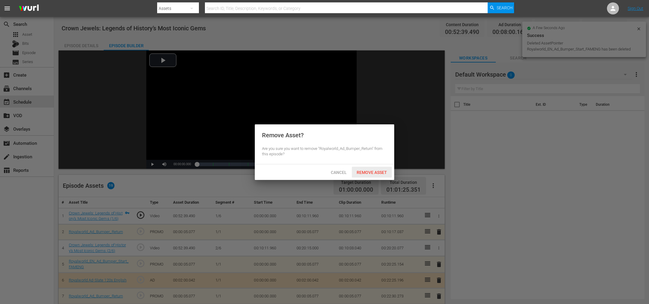
click at [378, 174] on span "Remove Asset" at bounding box center [372, 172] width 40 height 5
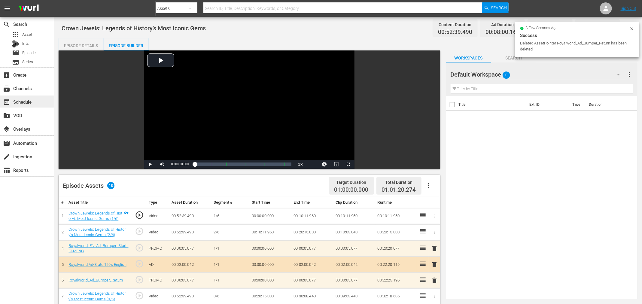
click at [23, 100] on div "event_available Schedule" at bounding box center [17, 100] width 34 height 5
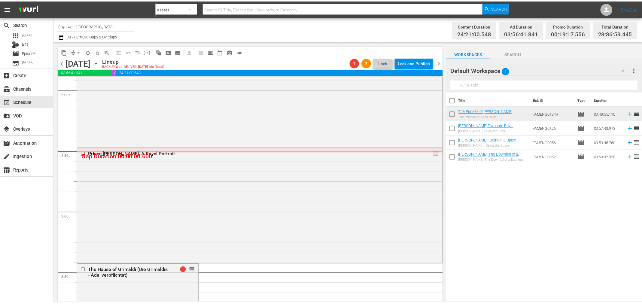
scroll to position [1713, 0]
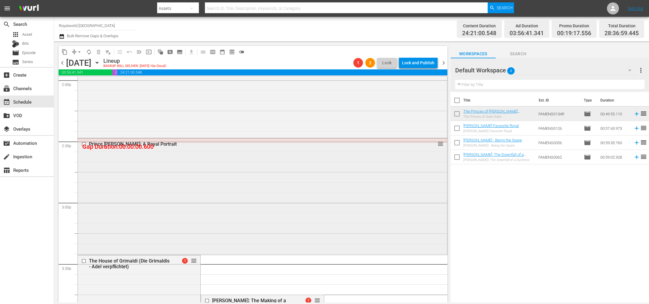
click at [130, 142] on div "Prince William: A Royal Portrait" at bounding box center [251, 144] width 324 height 6
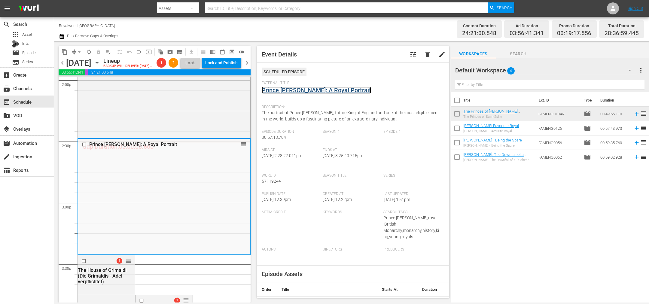
click at [318, 91] on link "Prince William: A Royal Portrait" at bounding box center [316, 90] width 109 height 7
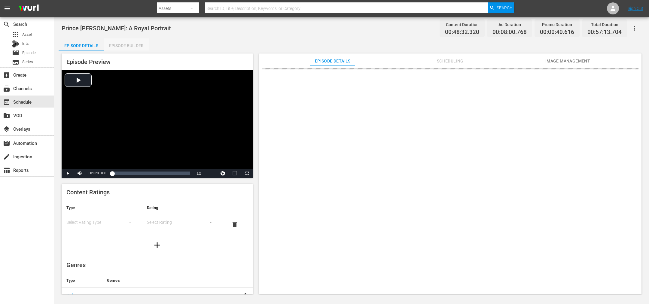
click at [114, 45] on div "Episode Builder" at bounding box center [126, 45] width 45 height 14
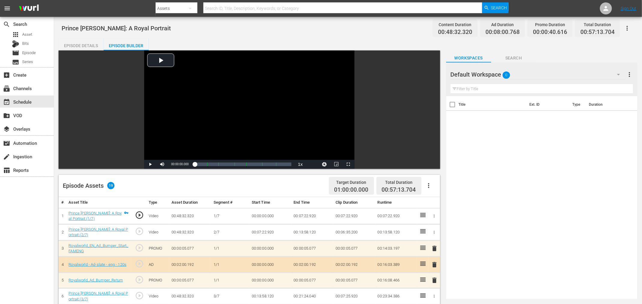
click at [431, 182] on icon "button" at bounding box center [428, 185] width 7 height 7
click at [436, 201] on div "Clear Ads" at bounding box center [447, 202] width 41 height 14
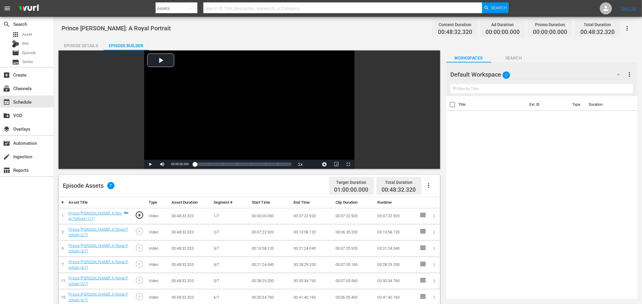
click at [431, 184] on icon "button" at bounding box center [428, 185] width 7 height 7
click at [438, 184] on div "Fill with Ads" at bounding box center [447, 188] width 41 height 14
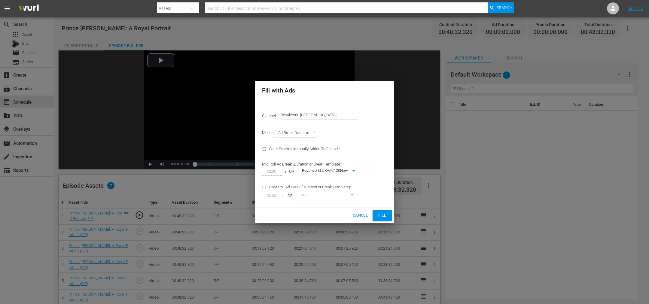
click at [370, 214] on button "Cancel" at bounding box center [360, 215] width 20 height 11
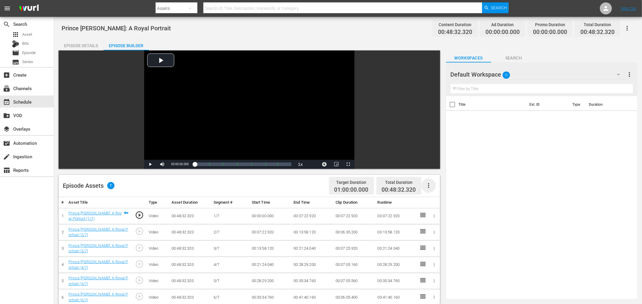
click at [430, 184] on icon "button" at bounding box center [428, 185] width 7 height 7
click at [431, 190] on div "Fill with Ads" at bounding box center [447, 188] width 41 height 14
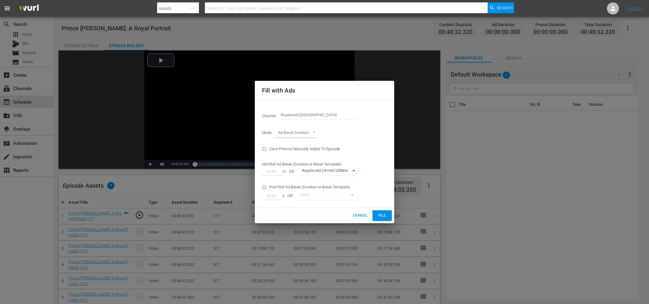
click at [382, 213] on span "Fill" at bounding box center [383, 215] width 10 height 7
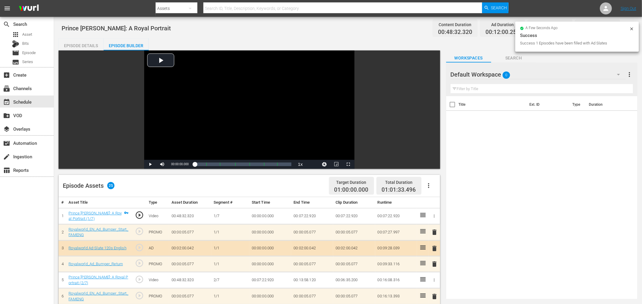
click at [435, 246] on span "delete" at bounding box center [434, 248] width 7 height 7
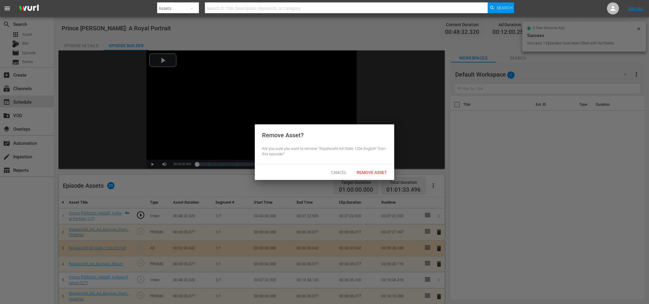
click at [372, 172] on span "Remove Asset" at bounding box center [372, 172] width 40 height 5
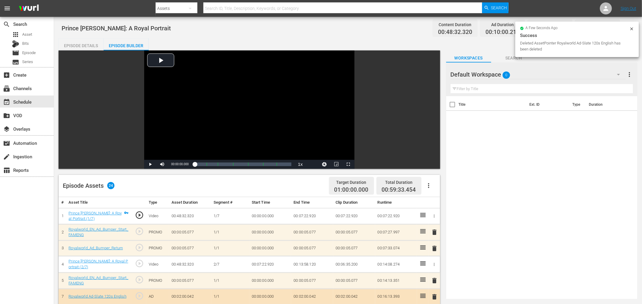
click at [435, 234] on span "delete" at bounding box center [434, 232] width 7 height 7
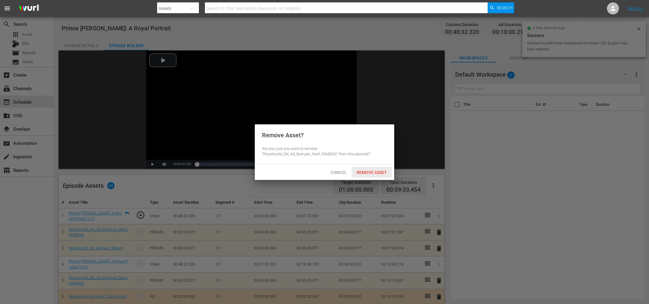
click at [372, 169] on div "Remove Asset" at bounding box center [372, 172] width 40 height 11
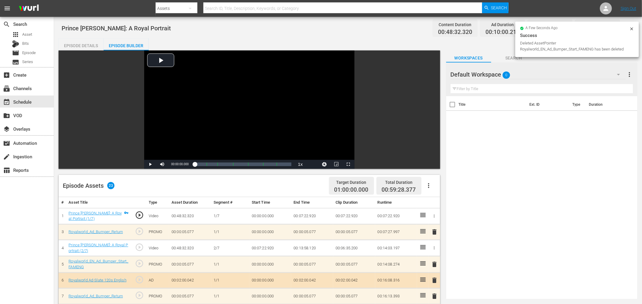
click at [435, 233] on span "delete" at bounding box center [434, 231] width 7 height 7
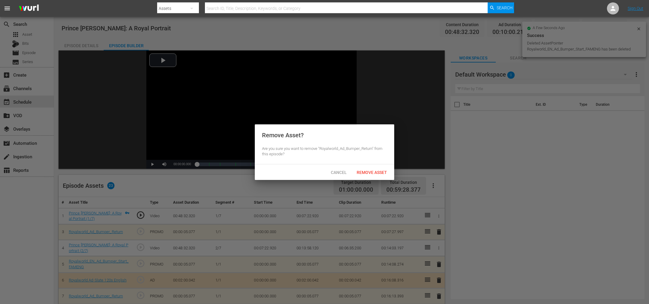
click at [382, 173] on span "Remove Asset" at bounding box center [372, 172] width 40 height 5
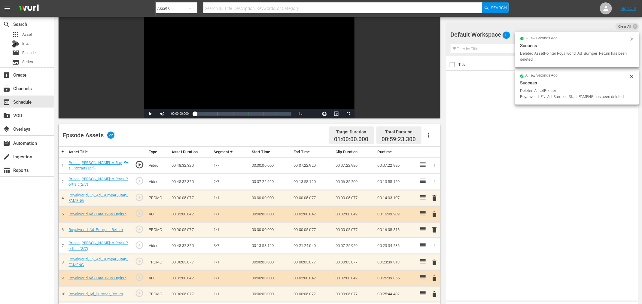
scroll to position [90, 0]
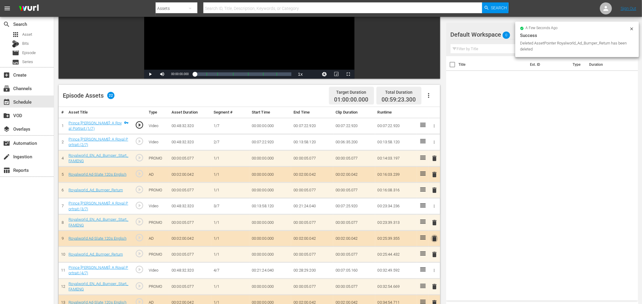
click at [437, 235] on span "delete" at bounding box center [434, 238] width 7 height 7
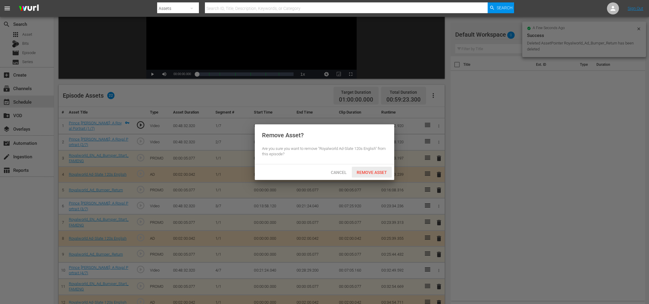
drag, startPoint x: 384, startPoint y: 169, endPoint x: 409, endPoint y: 193, distance: 34.2
click at [384, 170] on div "Remove Asset" at bounding box center [372, 172] width 40 height 11
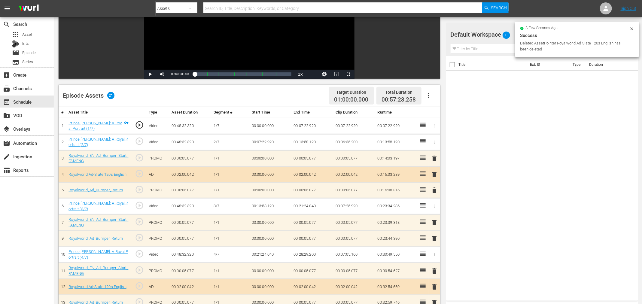
click at [435, 222] on span "delete" at bounding box center [434, 222] width 7 height 7
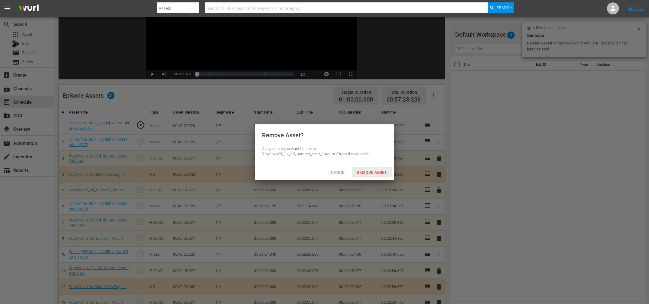
click at [366, 177] on div "Remove Asset" at bounding box center [372, 172] width 40 height 11
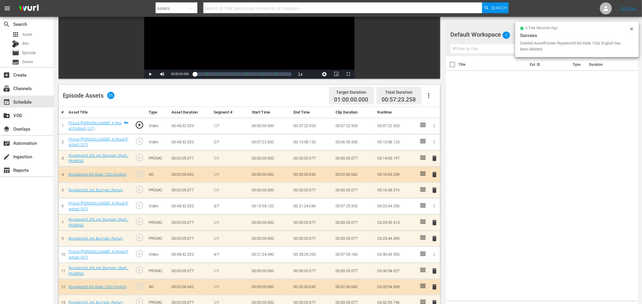
click at [435, 223] on span "delete" at bounding box center [434, 222] width 7 height 7
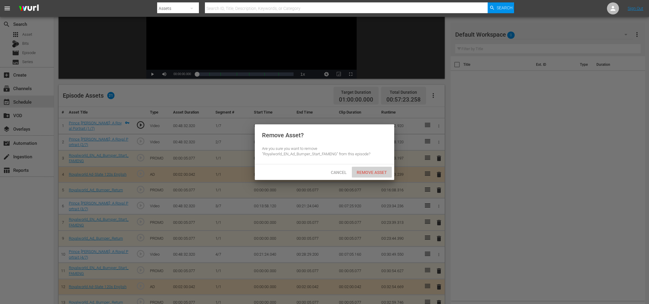
click at [368, 173] on span "Remove Asset" at bounding box center [372, 172] width 40 height 5
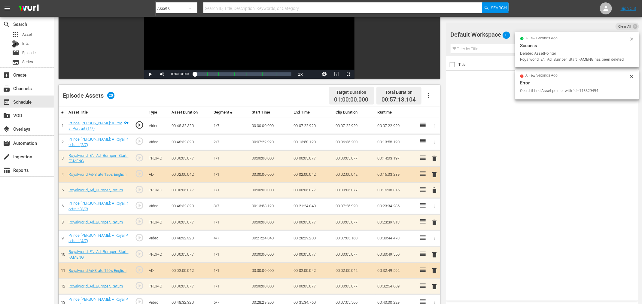
click at [434, 222] on span "delete" at bounding box center [434, 222] width 7 height 7
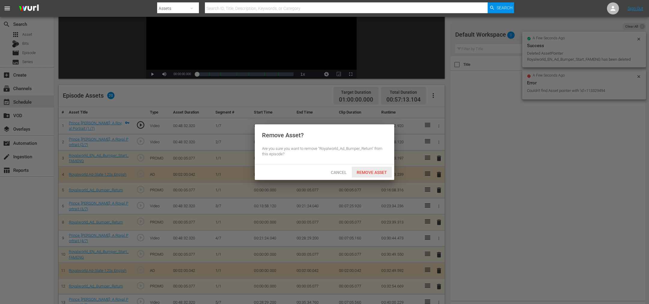
drag, startPoint x: 370, startPoint y: 173, endPoint x: 436, endPoint y: 197, distance: 69.8
click at [371, 173] on span "Remove Asset" at bounding box center [372, 172] width 40 height 5
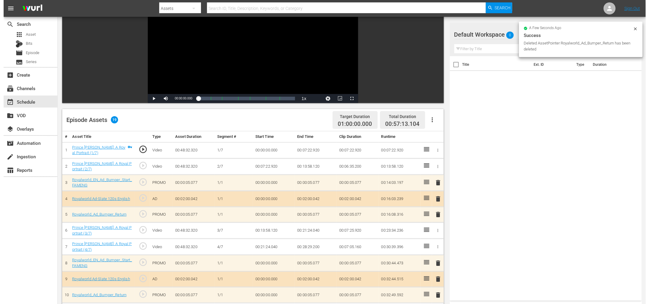
scroll to position [0, 0]
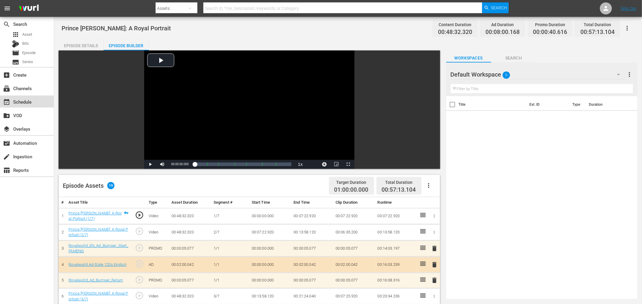
click at [25, 103] on div "event_available Schedule" at bounding box center [17, 100] width 34 height 5
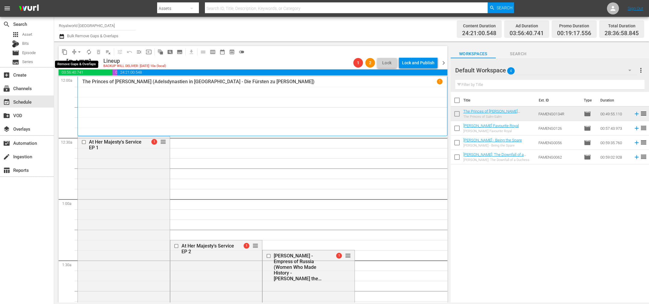
drag, startPoint x: 78, startPoint y: 52, endPoint x: 84, endPoint y: 55, distance: 6.6
click at [78, 52] on span "arrow_drop_down" at bounding box center [79, 52] width 6 height 6
click at [98, 84] on li "Align to End of Previous Day" at bounding box center [79, 84] width 63 height 10
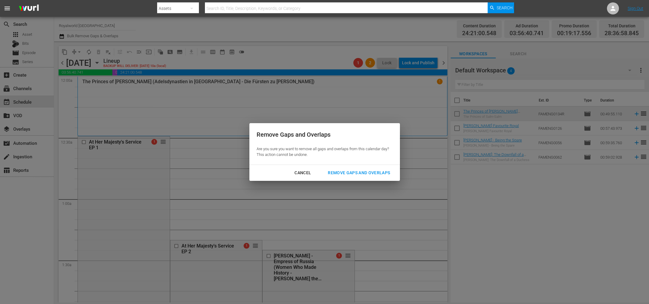
click at [348, 170] on div "Remove Gaps and Overlaps" at bounding box center [359, 173] width 72 height 8
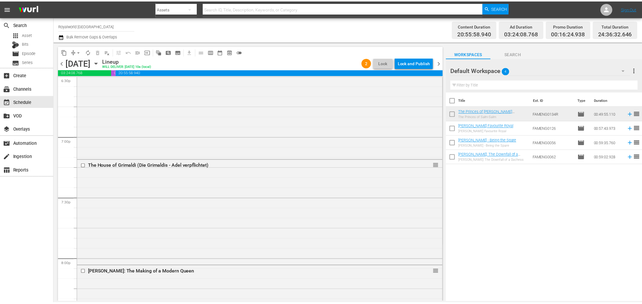
scroll to position [2280, 0]
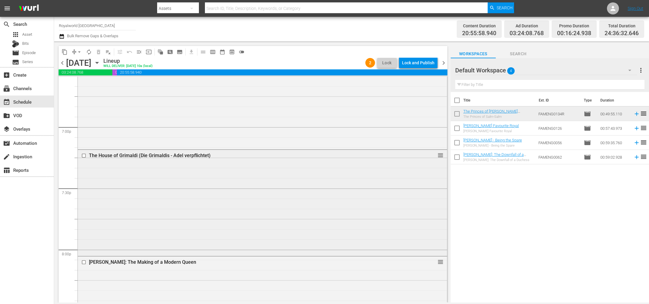
click at [153, 155] on div "The House of Grimaldi (Die Grimaldis - Adel verpflichtet)" at bounding box center [251, 156] width 324 height 6
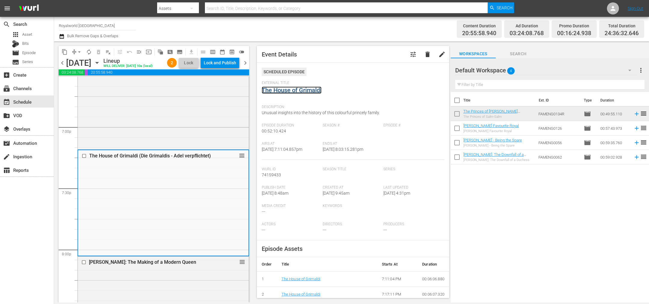
click at [301, 91] on link "The House of Grimaldi" at bounding box center [292, 90] width 60 height 7
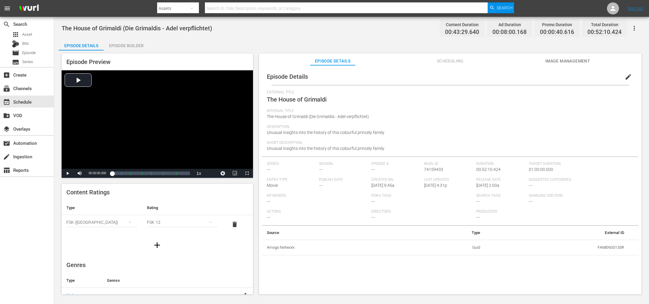
click at [123, 46] on div "Episode Builder" at bounding box center [126, 45] width 45 height 14
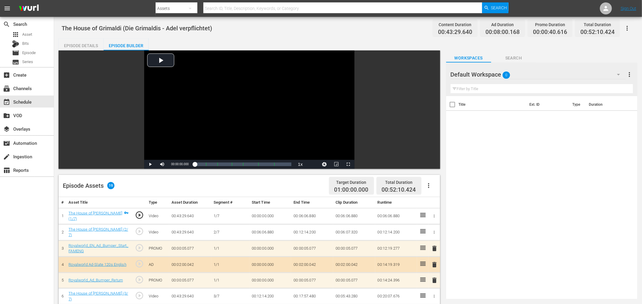
click at [430, 185] on icon "button" at bounding box center [428, 185] width 7 height 7
click at [427, 205] on div "Clear Ads" at bounding box center [447, 202] width 41 height 14
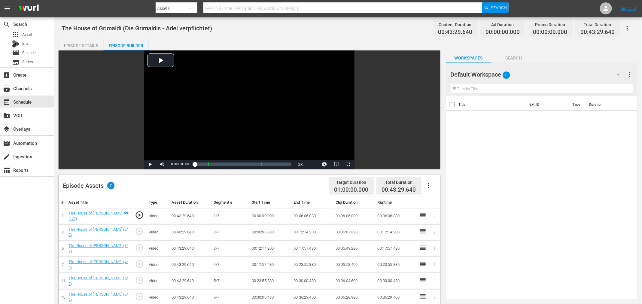
click at [429, 186] on icon "button" at bounding box center [428, 185] width 7 height 7
click at [444, 188] on div "Fill with Ads" at bounding box center [447, 188] width 41 height 14
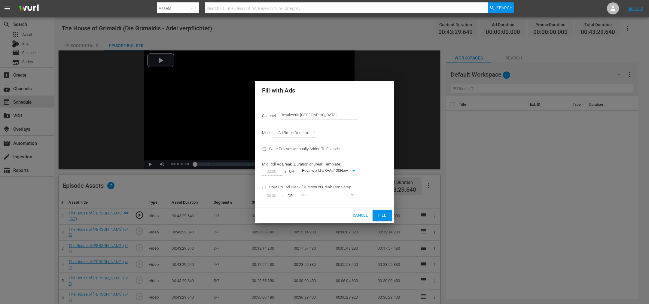
click at [380, 215] on span "Fill" at bounding box center [383, 215] width 10 height 7
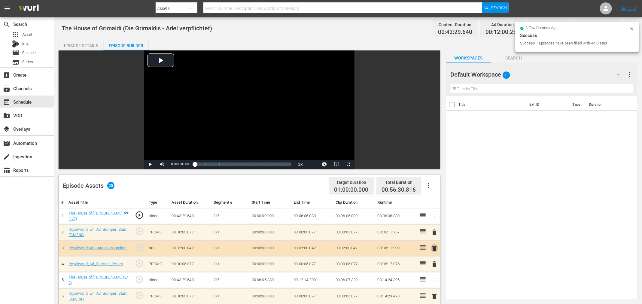
click at [435, 249] on span "delete" at bounding box center [434, 248] width 7 height 7
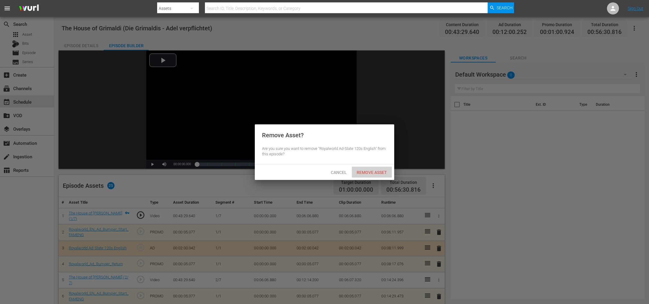
click at [373, 173] on span "Remove Asset" at bounding box center [372, 172] width 40 height 5
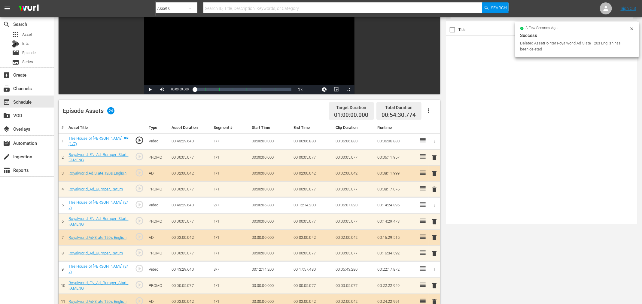
scroll to position [90, 0]
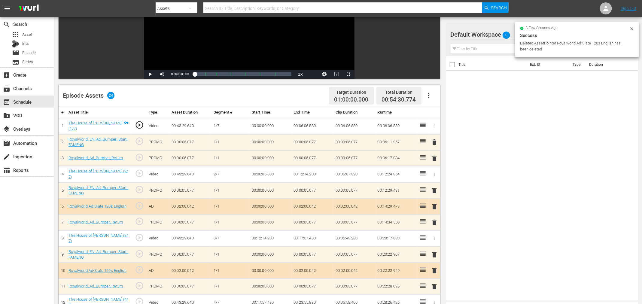
click at [432, 267] on div "delete" at bounding box center [434, 271] width 7 height 9
click at [435, 268] on span "delete" at bounding box center [434, 270] width 7 height 7
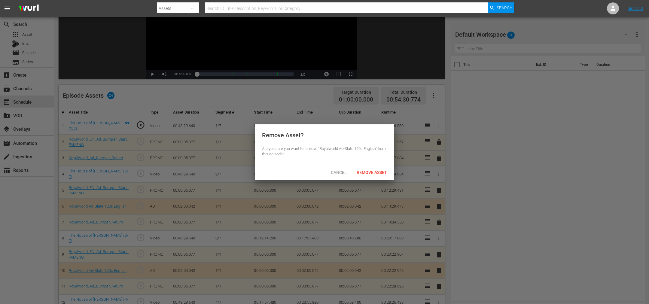
click at [365, 169] on div "Remove Asset" at bounding box center [372, 172] width 40 height 11
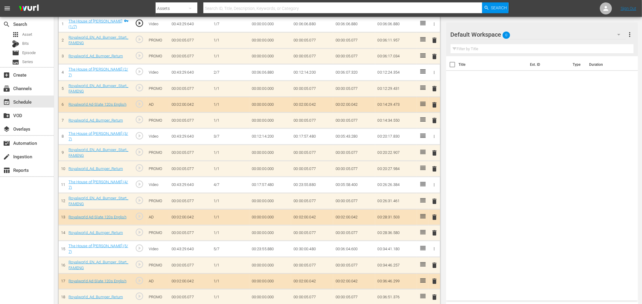
scroll to position [225, 0]
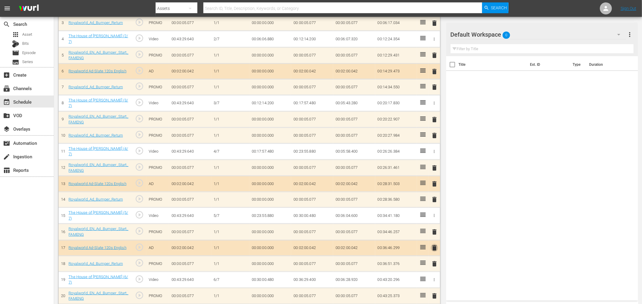
click at [435, 244] on span "delete" at bounding box center [434, 247] width 7 height 7
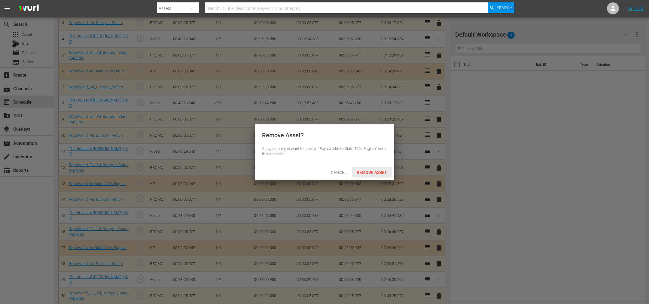
click at [361, 171] on span "Remove Asset" at bounding box center [372, 172] width 40 height 5
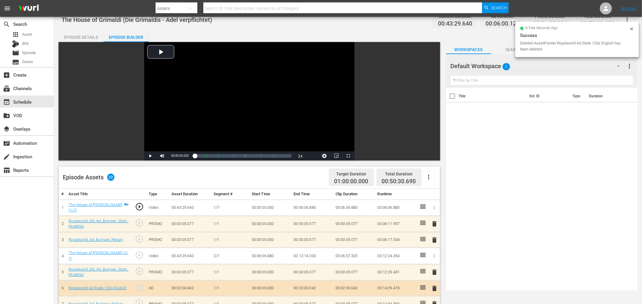
scroll to position [0, 0]
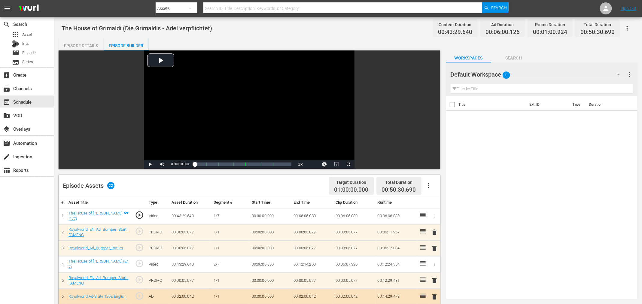
drag, startPoint x: 433, startPoint y: 232, endPoint x: 428, endPoint y: 231, distance: 5.2
click at [433, 232] on span "delete" at bounding box center [434, 232] width 7 height 7
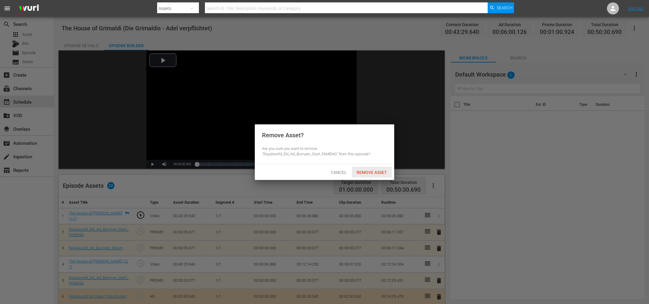
click at [363, 172] on span "Remove Asset" at bounding box center [372, 172] width 40 height 5
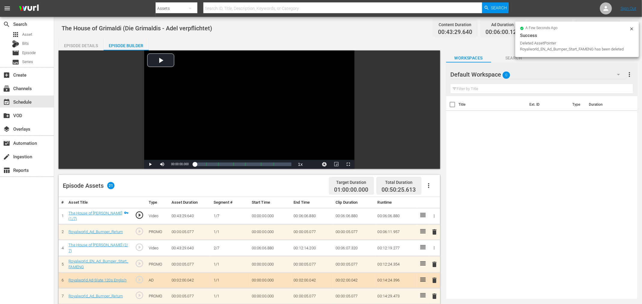
click at [436, 231] on span "delete" at bounding box center [434, 231] width 7 height 7
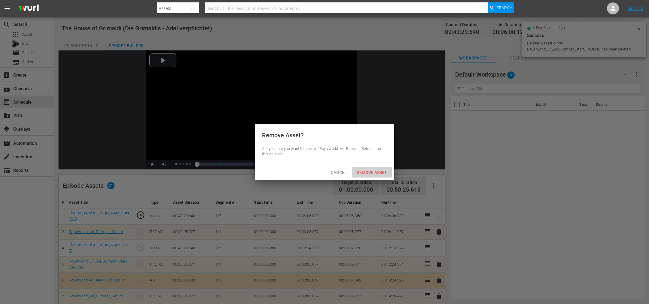
click at [363, 169] on div "Remove Asset" at bounding box center [372, 172] width 40 height 11
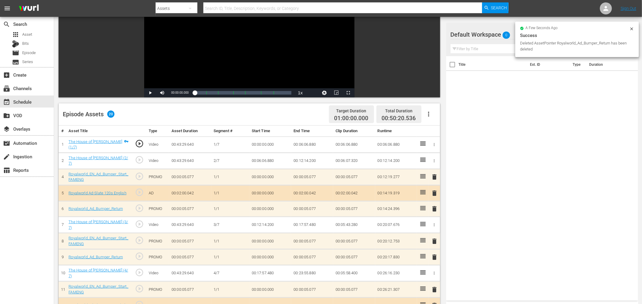
scroll to position [135, 0]
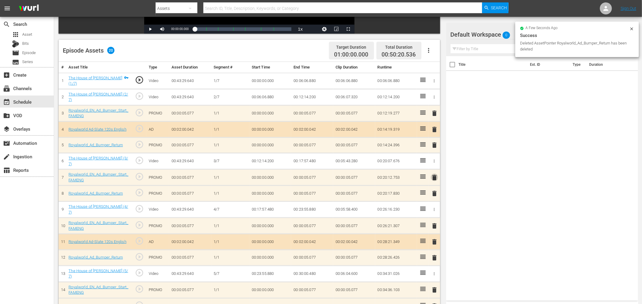
click at [432, 175] on span "delete" at bounding box center [434, 177] width 7 height 7
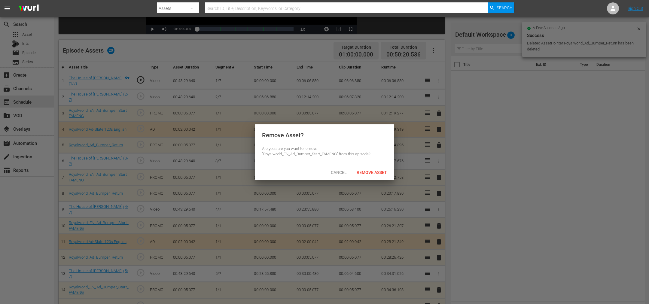
click at [371, 179] on div "Cancel Remove Asset" at bounding box center [324, 172] width 139 height 16
click at [371, 173] on span "Remove Asset" at bounding box center [372, 172] width 40 height 5
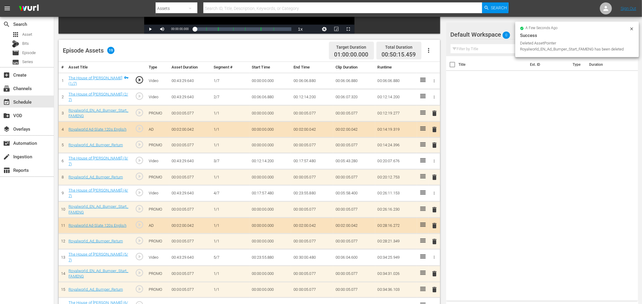
click at [436, 175] on span "delete" at bounding box center [434, 177] width 7 height 7
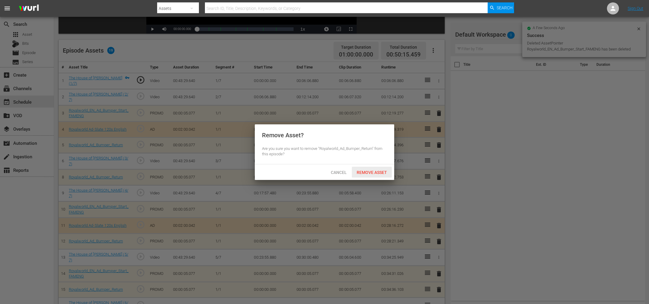
click at [369, 173] on span "Remove Asset" at bounding box center [372, 172] width 40 height 5
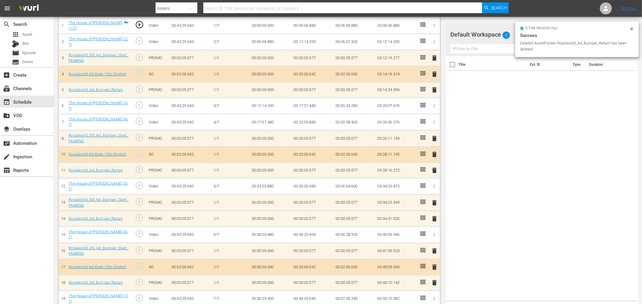
scroll to position [191, 0]
click at [434, 199] on span "delete" at bounding box center [434, 202] width 7 height 7
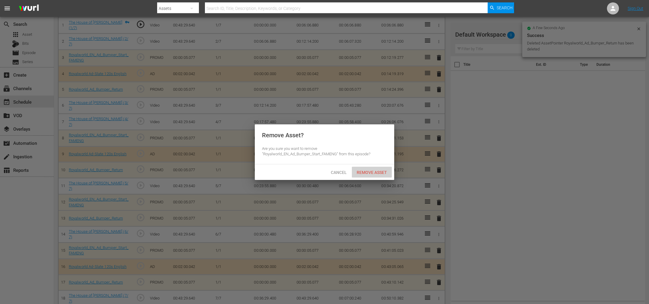
click at [376, 172] on span "Remove Asset" at bounding box center [372, 172] width 40 height 5
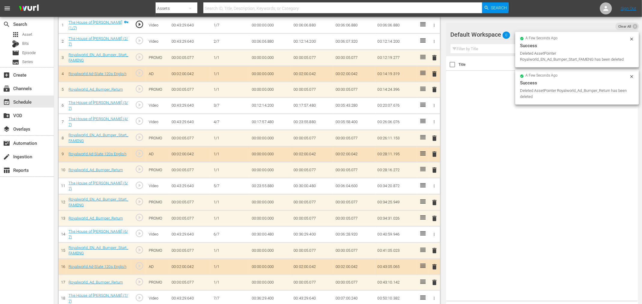
scroll to position [175, 0]
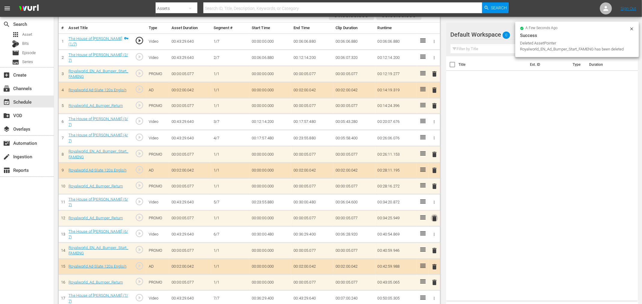
click at [437, 215] on span "delete" at bounding box center [434, 218] width 7 height 7
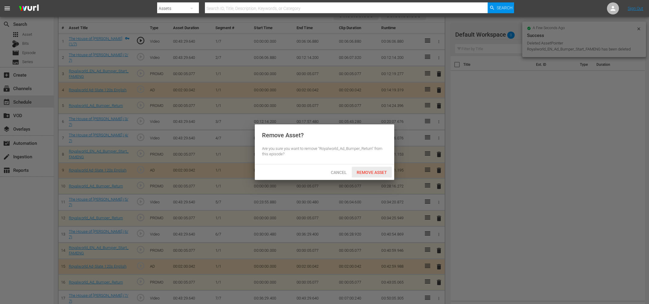
click at [360, 174] on span "Remove Asset" at bounding box center [372, 172] width 40 height 5
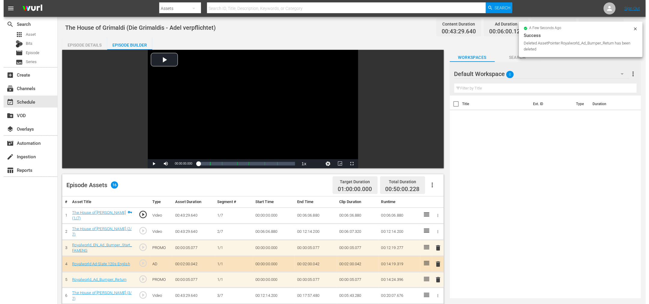
scroll to position [0, 0]
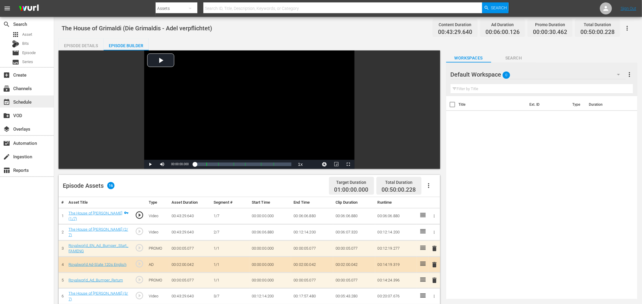
click at [28, 100] on div "event_available Schedule" at bounding box center [17, 100] width 34 height 5
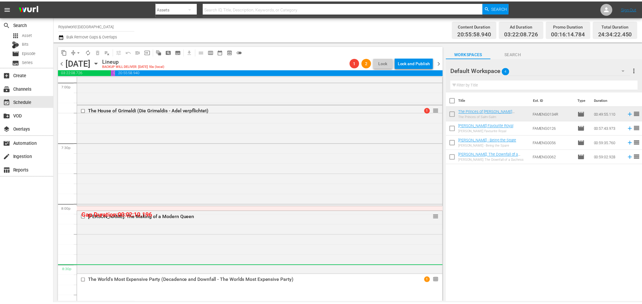
scroll to position [2310, 0]
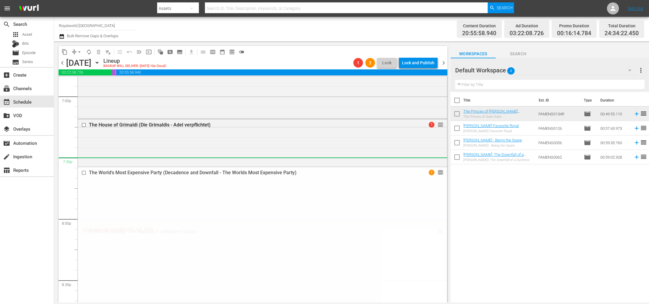
drag, startPoint x: 436, startPoint y: 264, endPoint x: 425, endPoint y: 165, distance: 99.3
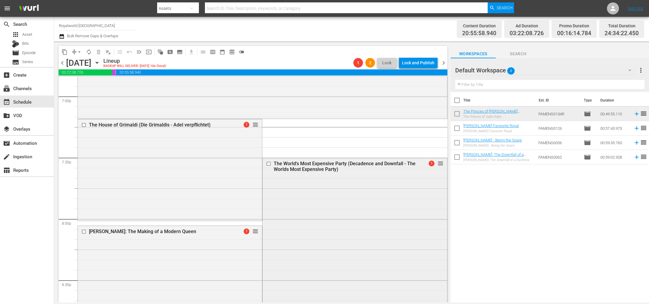
click at [320, 161] on div "The World's Most Expensive Party (Decadence and Downfall - The Worlds Most Expe…" at bounding box center [345, 166] width 142 height 11
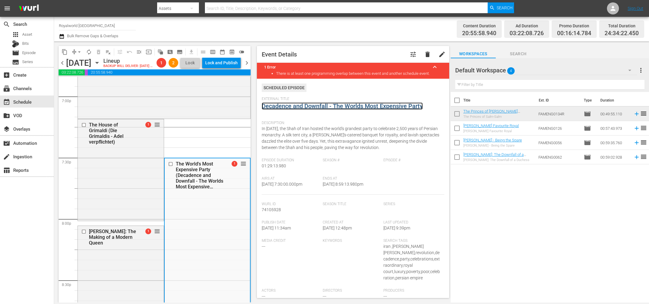
click at [303, 106] on link "Decadence and Downfall - The Worlds Most Expensive Party" at bounding box center [342, 106] width 161 height 7
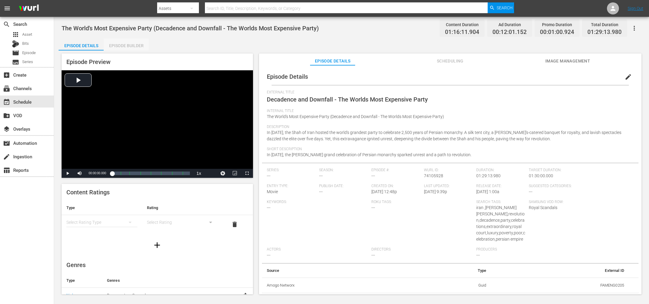
click at [122, 47] on div "Episode Builder" at bounding box center [126, 45] width 45 height 14
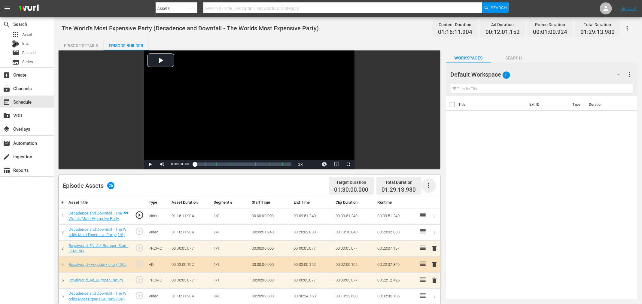
click at [427, 183] on icon "button" at bounding box center [428, 185] width 7 height 7
click at [433, 206] on div "Clear Ads" at bounding box center [447, 202] width 41 height 14
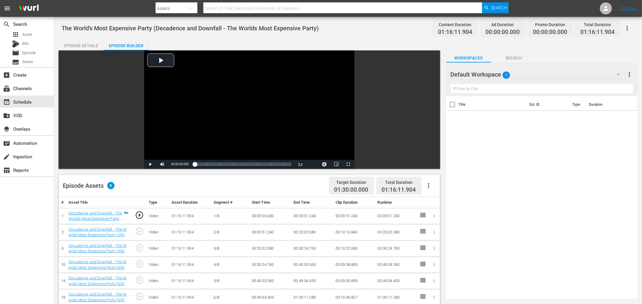
click at [429, 188] on icon "button" at bounding box center [428, 185] width 1 height 5
click at [436, 191] on div "Fill with Ads" at bounding box center [447, 188] width 41 height 14
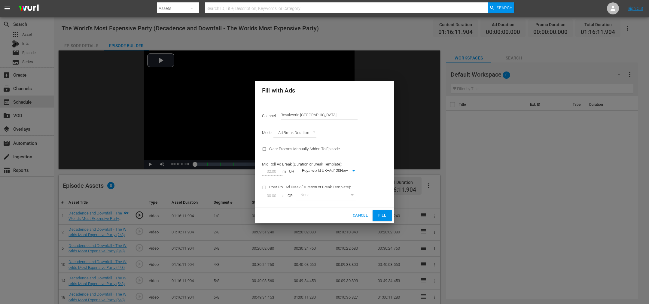
click at [378, 216] on span "Fill" at bounding box center [383, 215] width 10 height 7
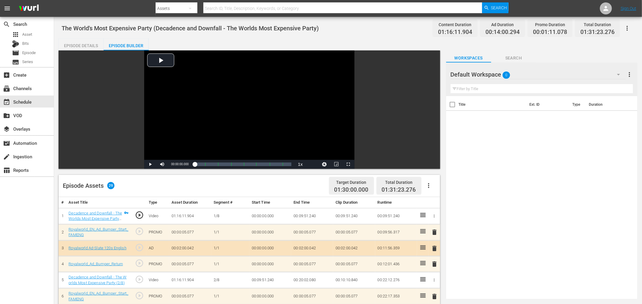
click at [435, 247] on span "delete" at bounding box center [434, 248] width 7 height 7
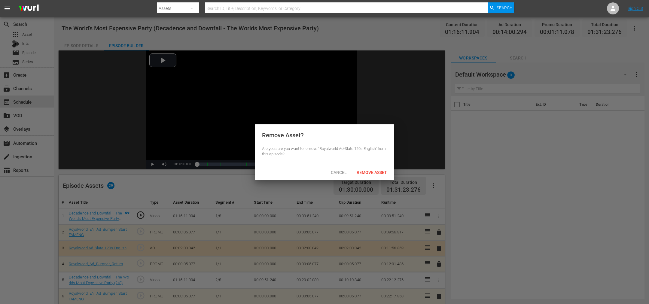
click at [367, 168] on div "Remove Asset" at bounding box center [372, 172] width 40 height 11
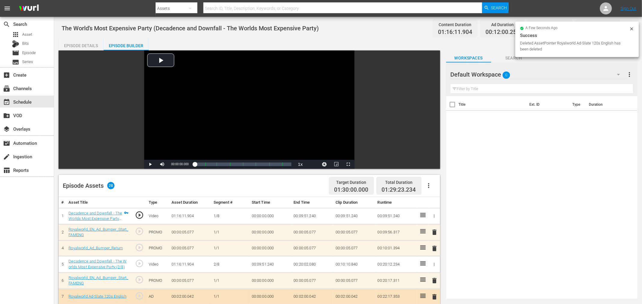
click at [435, 234] on span "delete" at bounding box center [434, 232] width 7 height 7
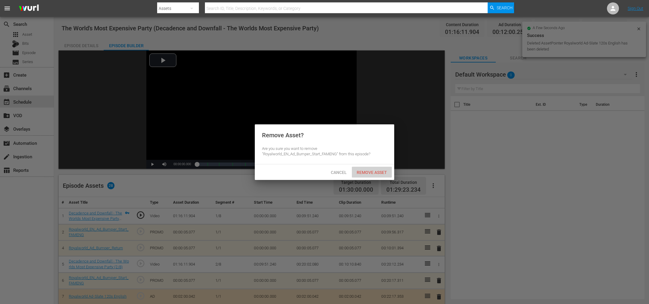
click at [378, 171] on span "Remove Asset" at bounding box center [372, 172] width 40 height 5
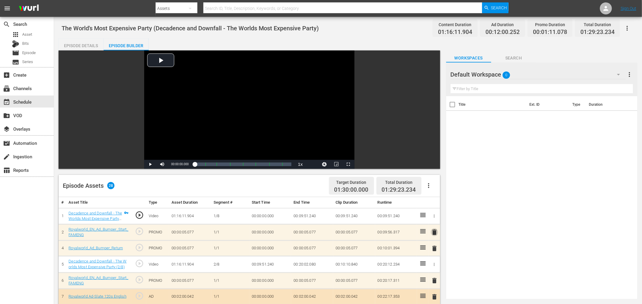
click at [434, 231] on span "delete" at bounding box center [434, 232] width 7 height 7
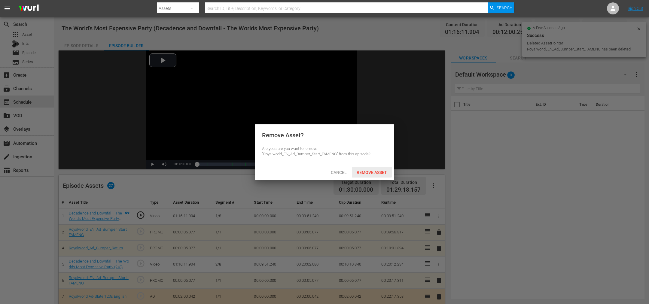
click at [377, 176] on div "Remove Asset" at bounding box center [372, 172] width 40 height 11
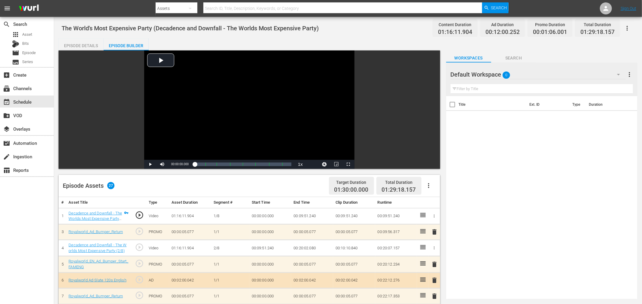
click at [435, 231] on span "delete" at bounding box center [434, 231] width 7 height 7
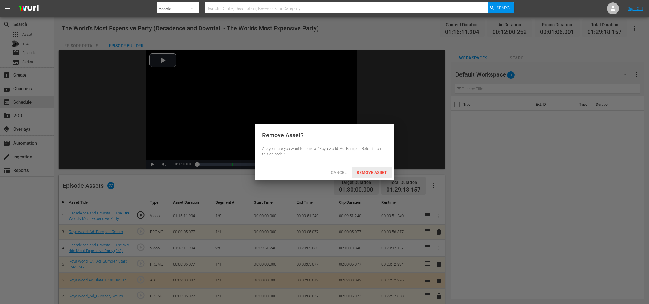
click at [370, 173] on span "Remove Asset" at bounding box center [372, 172] width 40 height 5
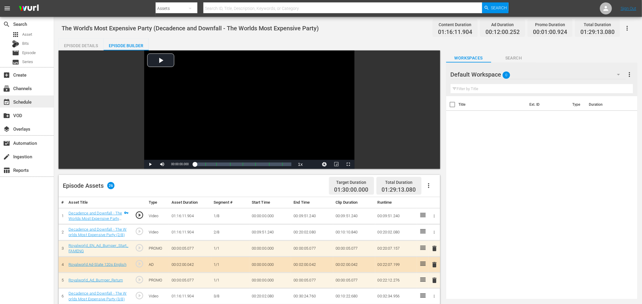
click at [22, 103] on div "event_available Schedule" at bounding box center [17, 100] width 34 height 5
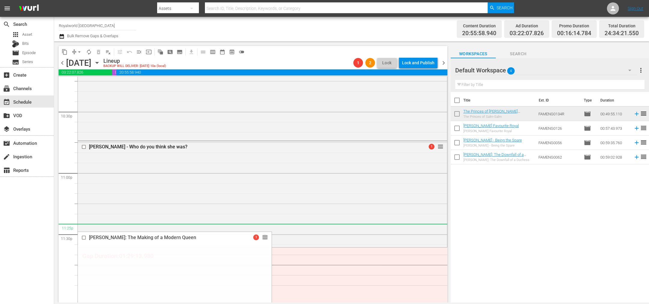
scroll to position [2769, 0]
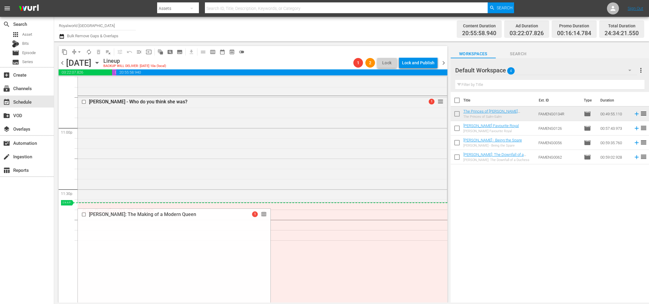
drag, startPoint x: 251, startPoint y: 269, endPoint x: 352, endPoint y: 203, distance: 120.4
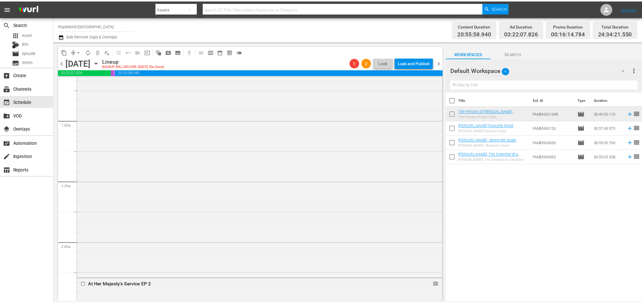
scroll to position [0, 0]
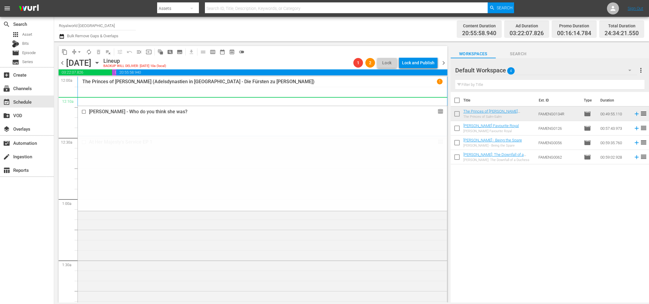
drag, startPoint x: 433, startPoint y: 102, endPoint x: 390, endPoint y: 104, distance: 42.7
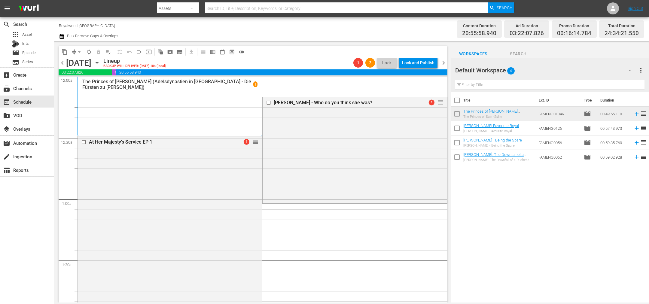
click at [287, 102] on div "Princess Diana - Who do you think she was?" at bounding box center [345, 103] width 142 height 6
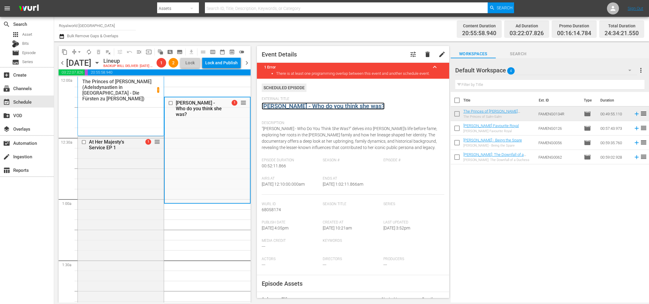
click at [298, 110] on link "Princess Diana - Who do you think she was?" at bounding box center [323, 106] width 123 height 7
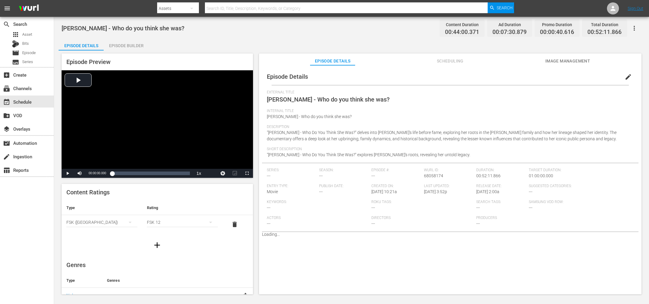
click at [130, 50] on div "Episode Builder" at bounding box center [126, 45] width 45 height 14
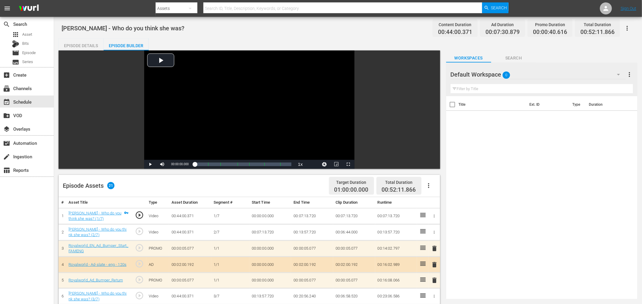
drag, startPoint x: 415, startPoint y: 182, endPoint x: 421, endPoint y: 182, distance: 5.7
click at [415, 182] on div "Total Duration" at bounding box center [399, 182] width 34 height 8
click at [430, 185] on icon "button" at bounding box center [428, 185] width 7 height 7
click at [428, 205] on div "Clear Ads" at bounding box center [447, 202] width 41 height 14
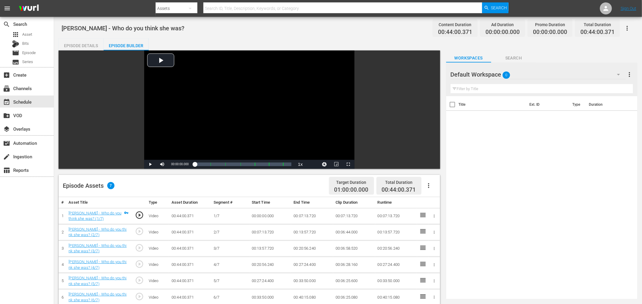
click at [430, 186] on icon "button" at bounding box center [428, 185] width 7 height 7
click at [434, 187] on div "Fill with Ads" at bounding box center [447, 188] width 41 height 14
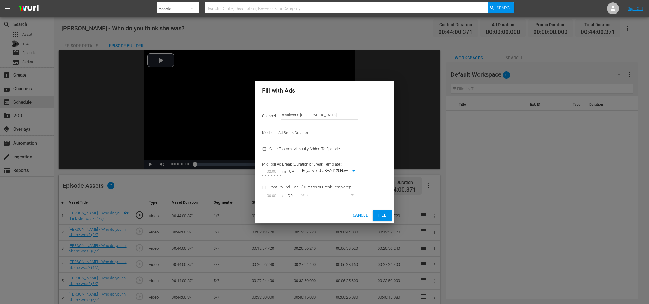
click at [380, 218] on span "Fill" at bounding box center [383, 215] width 10 height 7
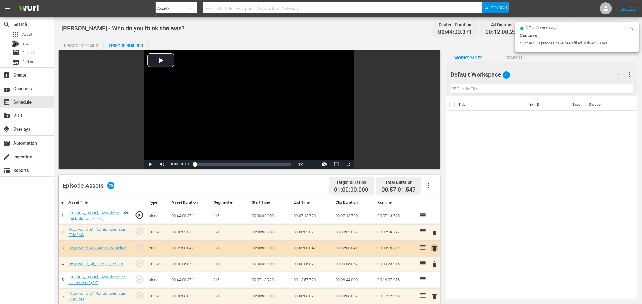
click at [434, 248] on span "delete" at bounding box center [434, 248] width 7 height 7
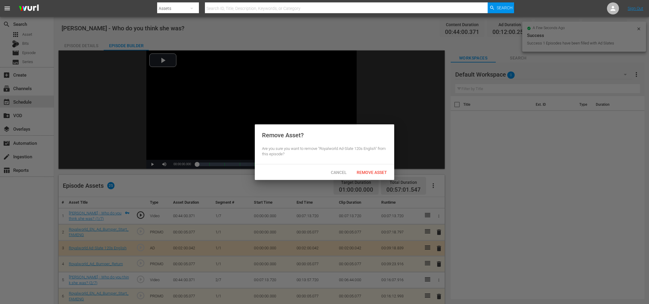
click at [366, 172] on span "Remove Asset" at bounding box center [372, 172] width 40 height 5
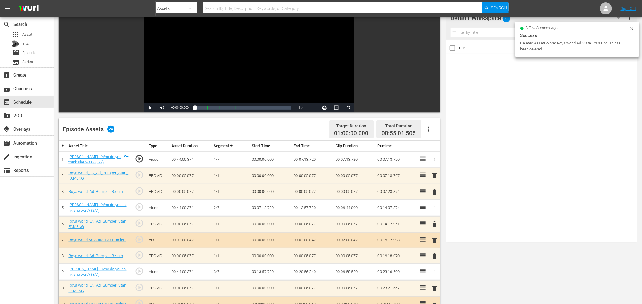
scroll to position [90, 0]
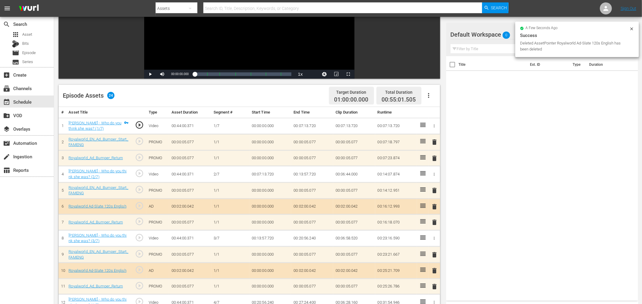
click at [436, 270] on span "delete" at bounding box center [434, 270] width 7 height 7
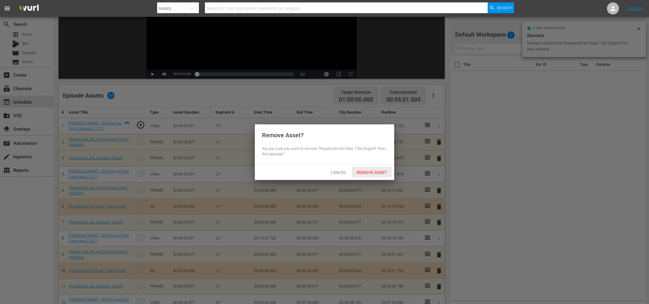
click at [361, 172] on span "Remove Asset" at bounding box center [372, 172] width 40 height 5
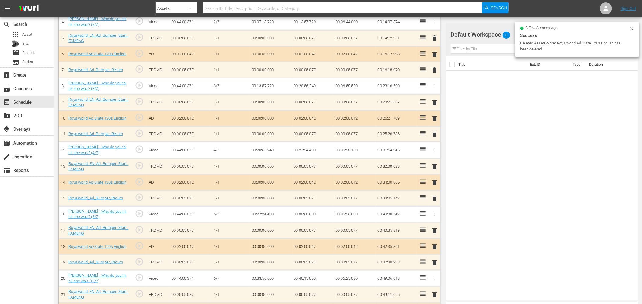
scroll to position [271, 0]
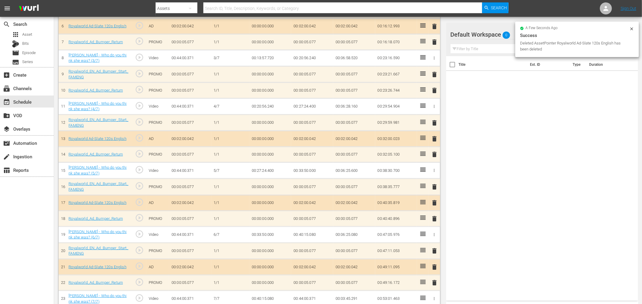
drag, startPoint x: 437, startPoint y: 203, endPoint x: 425, endPoint y: 201, distance: 11.6
click at [436, 203] on span "delete" at bounding box center [434, 202] width 7 height 7
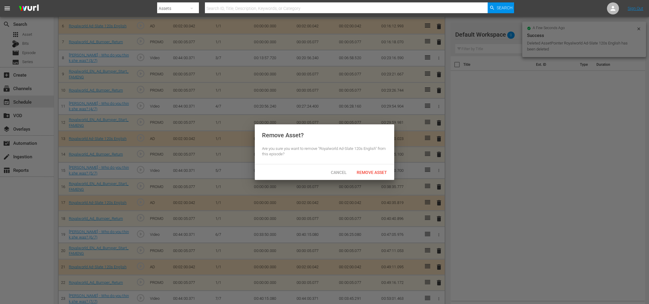
click at [361, 172] on span "Remove Asset" at bounding box center [372, 172] width 40 height 5
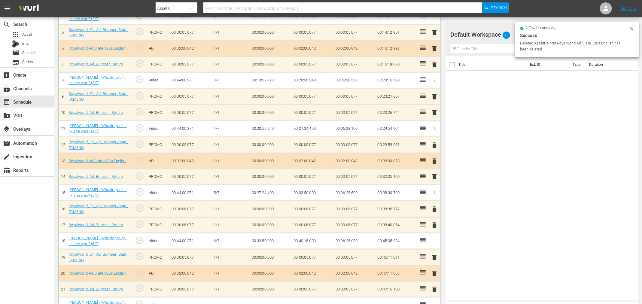
scroll to position [0, 0]
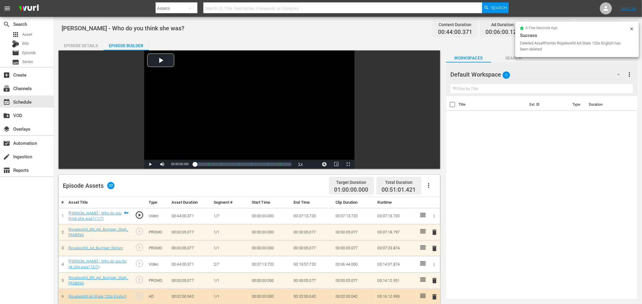
click at [434, 233] on span "delete" at bounding box center [434, 232] width 7 height 7
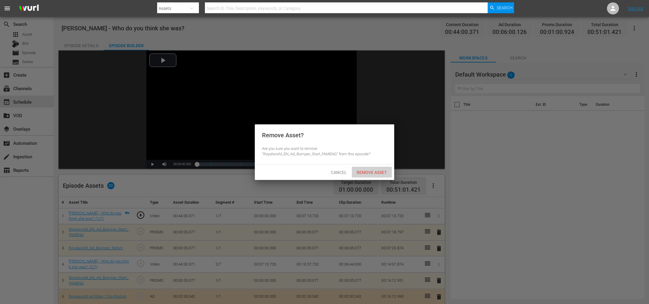
click at [376, 169] on div "Remove Asset" at bounding box center [372, 172] width 40 height 11
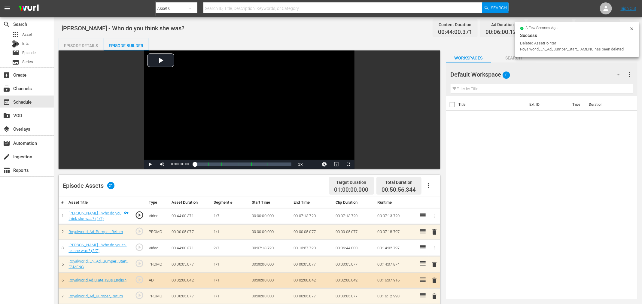
click at [435, 233] on span "delete" at bounding box center [434, 231] width 7 height 7
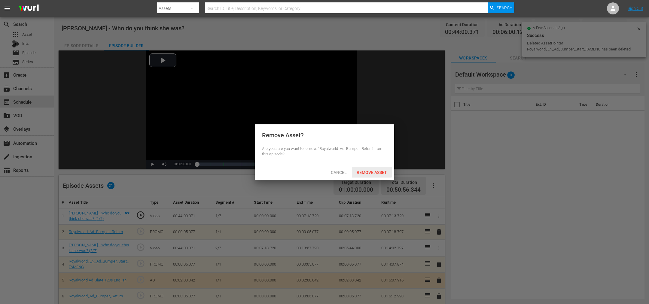
click at [368, 173] on span "Remove Asset" at bounding box center [372, 172] width 40 height 5
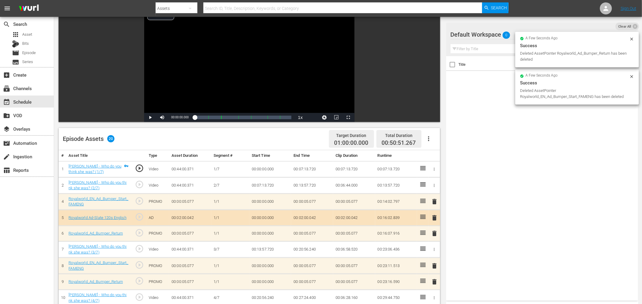
scroll to position [90, 0]
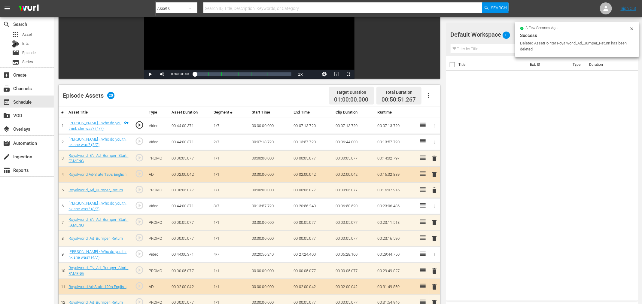
click at [436, 223] on span "delete" at bounding box center [434, 222] width 7 height 7
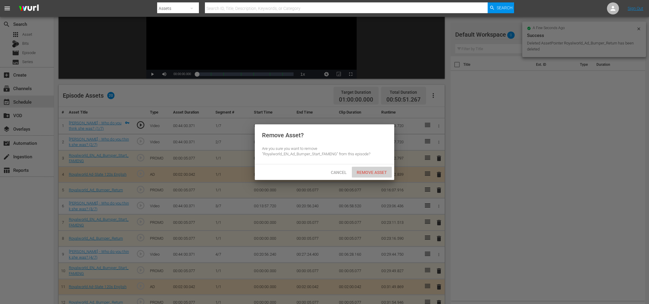
click at [360, 170] on span "Remove Asset" at bounding box center [372, 172] width 40 height 5
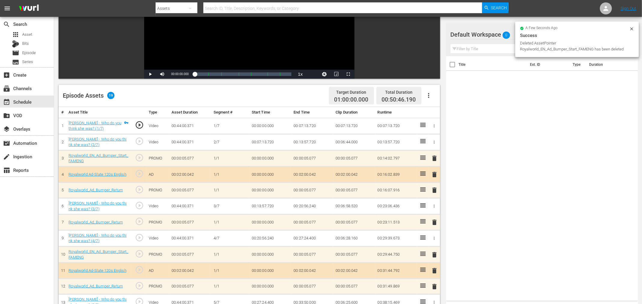
drag, startPoint x: 434, startPoint y: 222, endPoint x: 423, endPoint y: 215, distance: 12.8
click at [434, 222] on span "delete" at bounding box center [434, 222] width 7 height 7
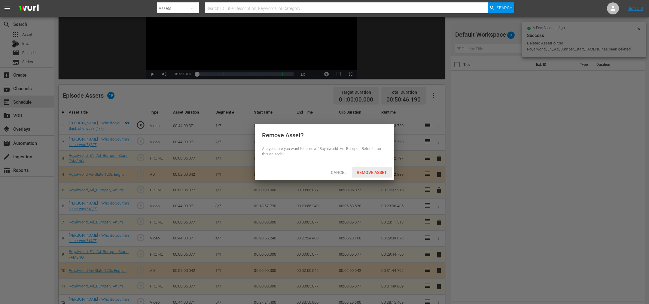
click at [371, 173] on span "Remove Asset" at bounding box center [372, 172] width 40 height 5
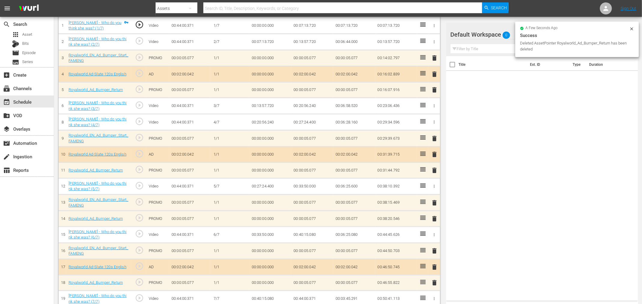
scroll to position [195, 0]
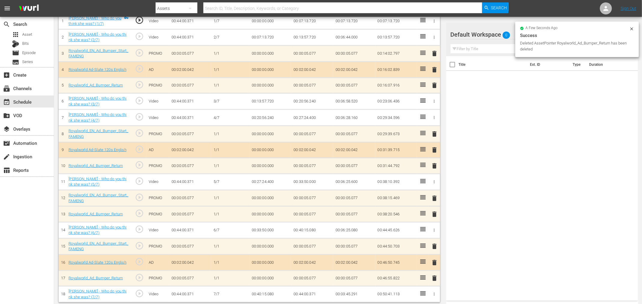
click at [433, 196] on span "delete" at bounding box center [434, 198] width 7 height 7
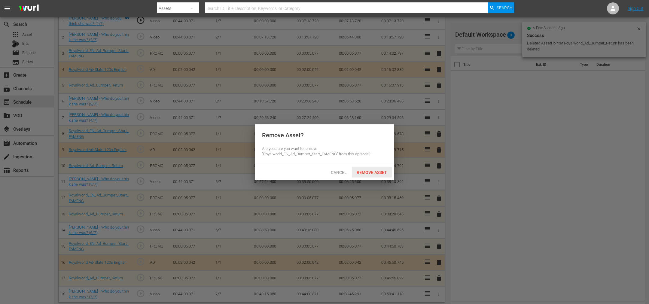
click at [380, 169] on div "Remove Asset" at bounding box center [372, 172] width 40 height 11
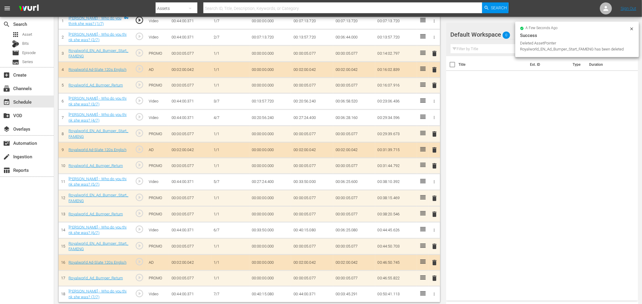
scroll to position [179, 0]
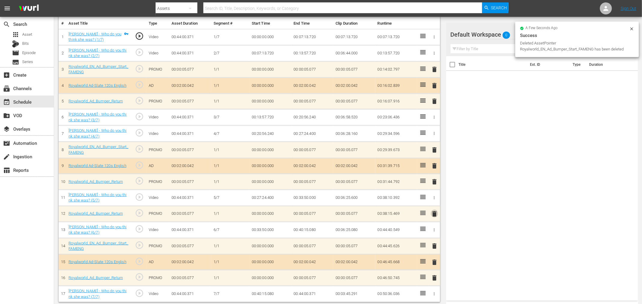
click at [435, 211] on span "delete" at bounding box center [434, 213] width 7 height 7
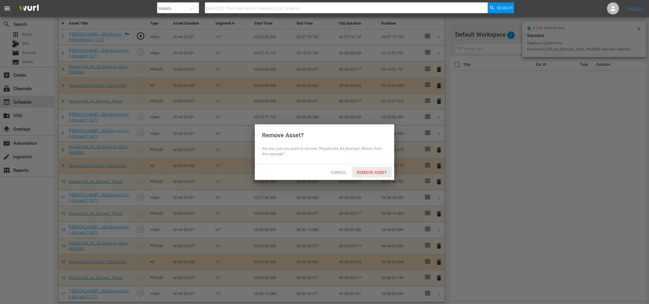
click at [359, 176] on div "Remove Asset" at bounding box center [372, 172] width 40 height 11
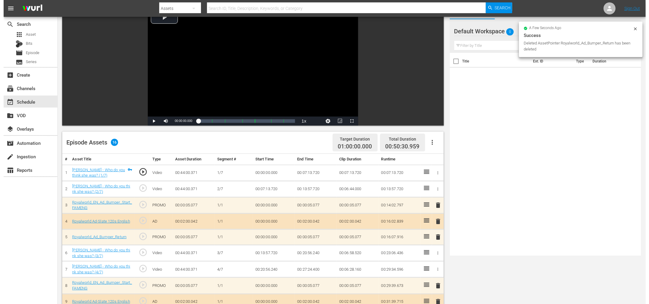
scroll to position [0, 0]
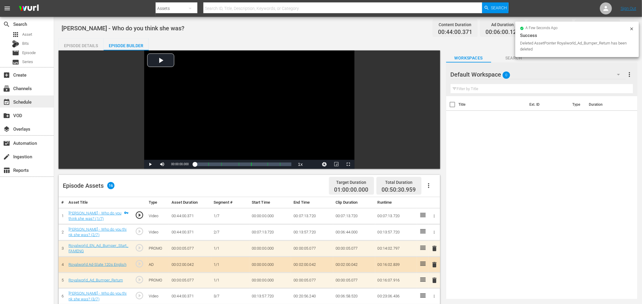
click at [20, 104] on div "event_available Schedule" at bounding box center [17, 100] width 34 height 5
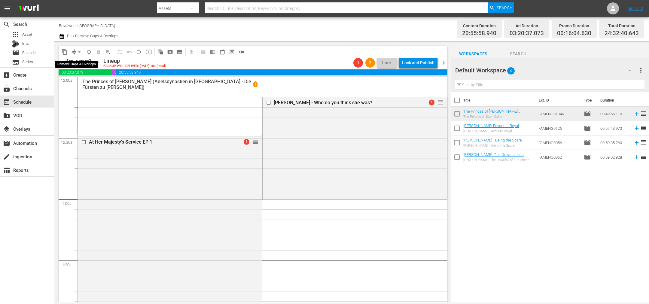
click at [79, 53] on span "arrow_drop_down" at bounding box center [79, 52] width 6 height 6
click at [92, 87] on li "Align to End of Previous Day" at bounding box center [79, 84] width 63 height 10
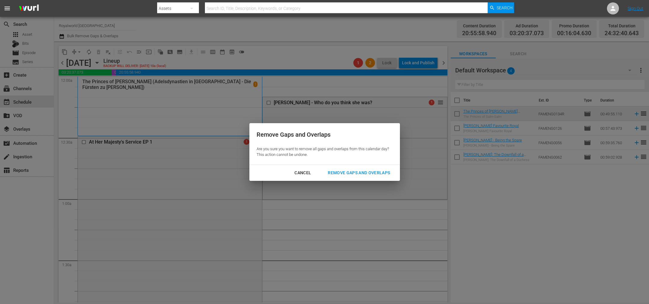
click at [348, 178] on button "Remove Gaps and Overlaps" at bounding box center [359, 172] width 77 height 11
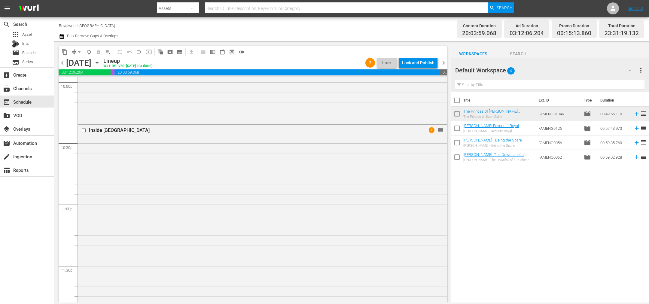
scroll to position [2718, 0]
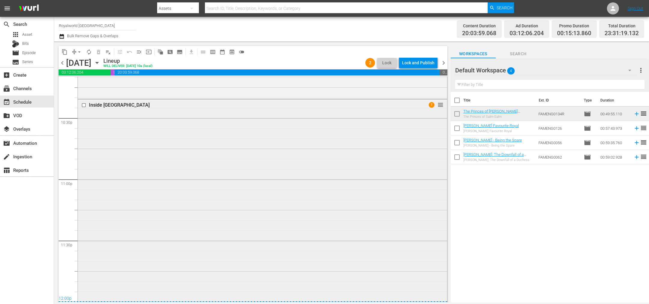
click at [99, 103] on div "Inside Buckingham Palace" at bounding box center [251, 105] width 324 height 6
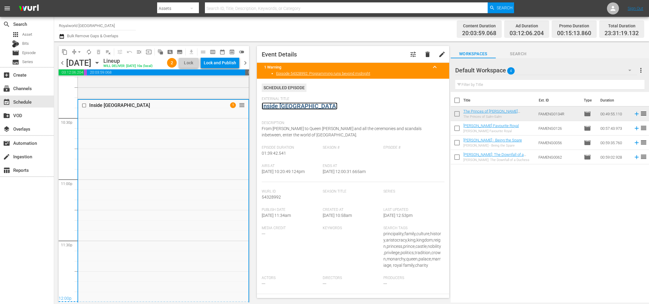
click at [326, 107] on link "Inside Buckingham Palace" at bounding box center [300, 106] width 76 height 7
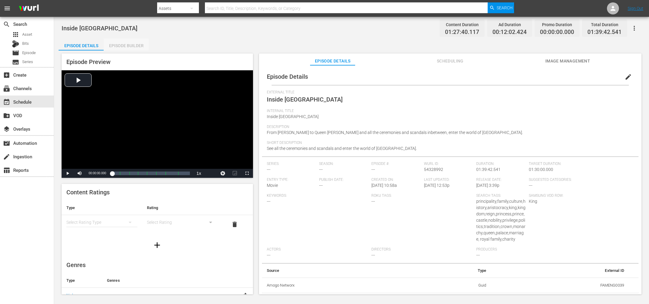
click at [119, 45] on div "Episode Builder" at bounding box center [126, 45] width 45 height 14
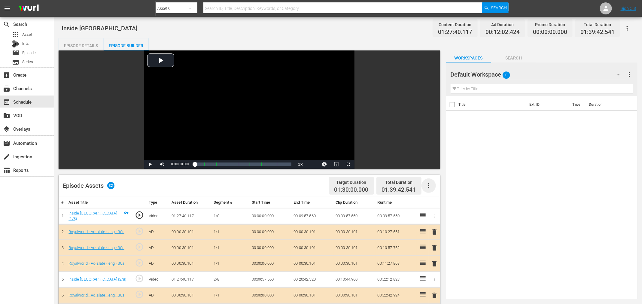
click at [429, 185] on icon "button" at bounding box center [428, 185] width 1 height 5
click at [434, 205] on div "Clear Ads" at bounding box center [447, 202] width 41 height 14
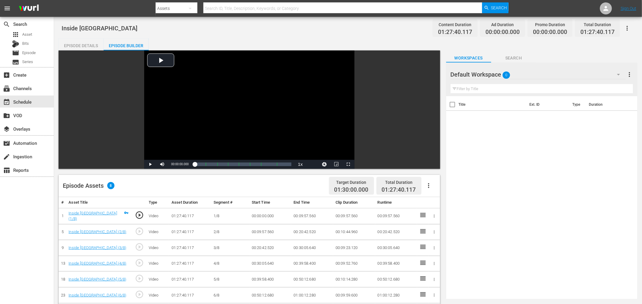
click at [428, 185] on icon "button" at bounding box center [428, 185] width 1 height 5
click at [450, 190] on div "Fill with Ads" at bounding box center [447, 188] width 41 height 14
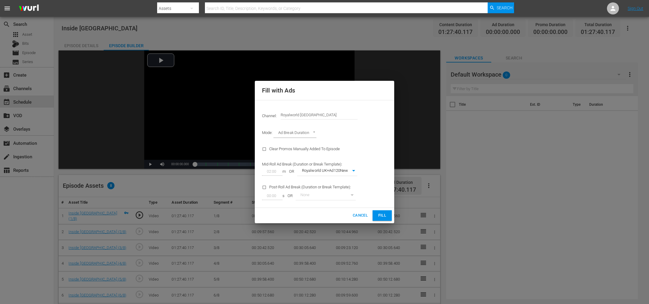
click at [386, 214] on span "Fill" at bounding box center [383, 215] width 10 height 7
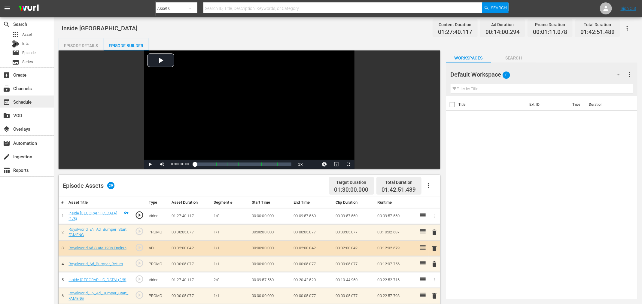
click at [18, 104] on div "event_available Schedule" at bounding box center [17, 100] width 34 height 5
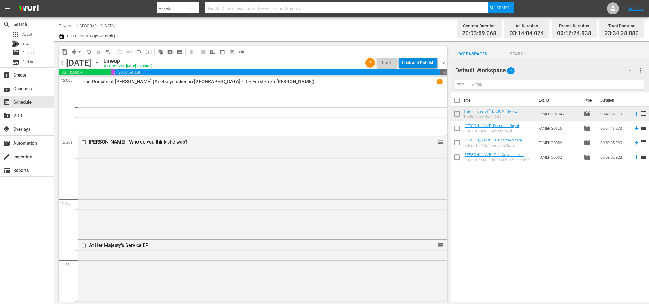
click at [421, 60] on div "Lock and Publish" at bounding box center [418, 62] width 32 height 11
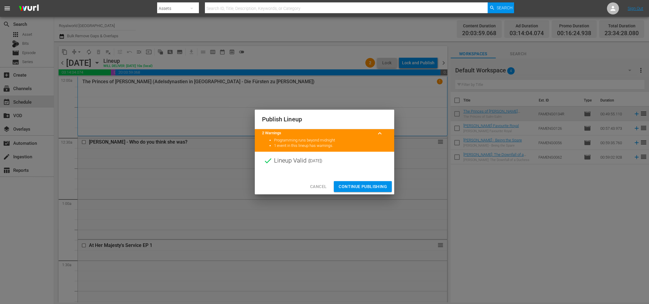
click at [357, 185] on span "Continue Publishing" at bounding box center [363, 187] width 48 height 8
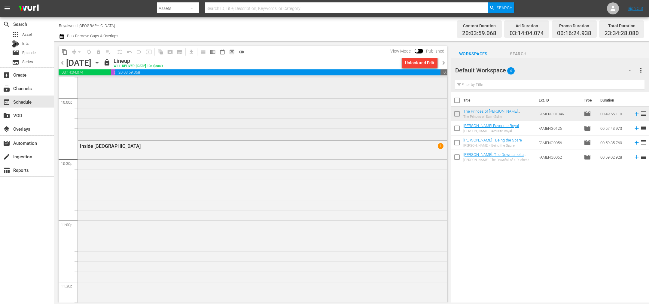
scroll to position [2705, 0]
click at [26, 11] on img at bounding box center [28, 9] width 29 height 14
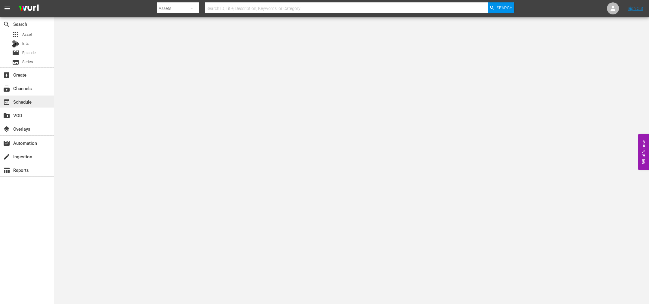
click at [25, 101] on div "event_available Schedule" at bounding box center [17, 100] width 34 height 5
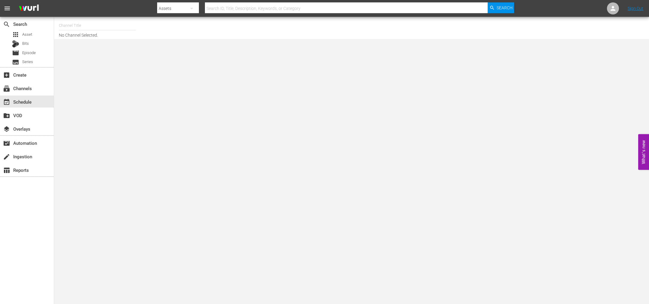
click at [85, 23] on input "text" at bounding box center [97, 25] width 77 height 14
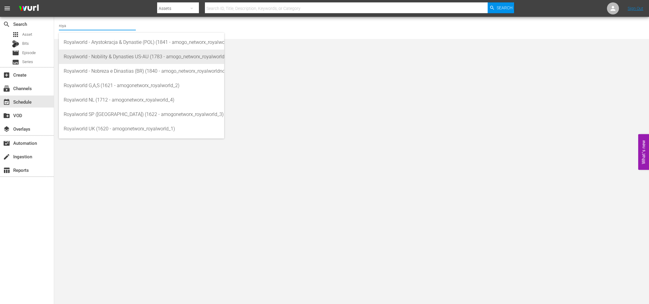
click at [110, 54] on div "Royalworld - Nobility & Dynasties US-AU (1783 - amogo_networx_royalworldnobilit…" at bounding box center [142, 57] width 156 height 14
type input "Royalworld - Nobility & Dynasties US-AU (1783 - amogo_networx_royalworldnobilit…"
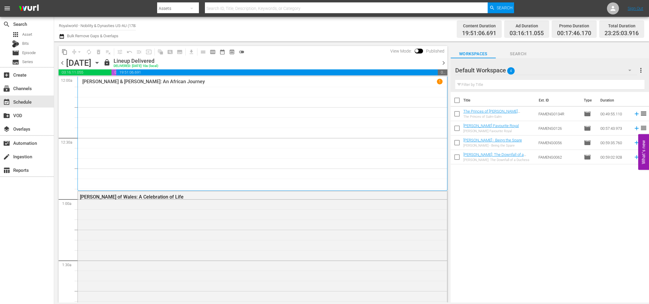
click at [442, 62] on span "chevron_right" at bounding box center [444, 63] width 8 height 8
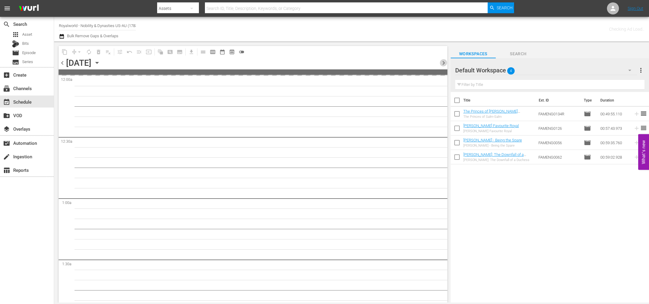
click at [442, 62] on span "chevron_right" at bounding box center [444, 63] width 8 height 8
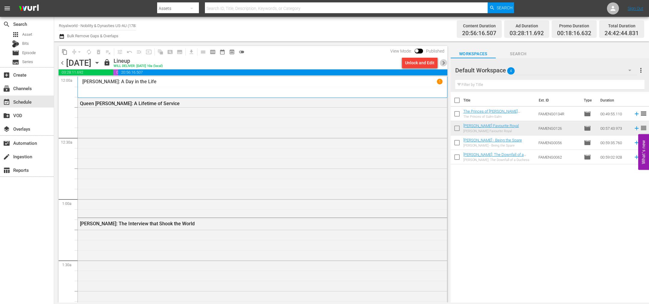
click at [445, 64] on span "chevron_right" at bounding box center [444, 63] width 8 height 8
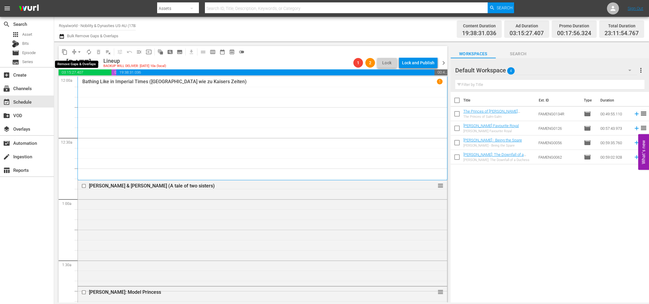
click at [79, 50] on span "arrow_drop_down" at bounding box center [79, 52] width 6 height 6
click at [90, 84] on li "Align to End of Previous Day" at bounding box center [79, 84] width 63 height 10
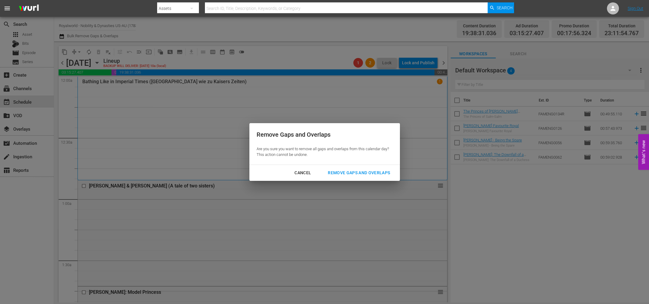
click at [361, 168] on button "Remove Gaps and Overlaps" at bounding box center [359, 172] width 77 height 11
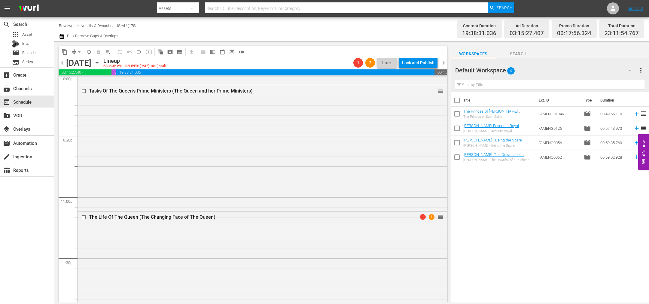
scroll to position [2723, 0]
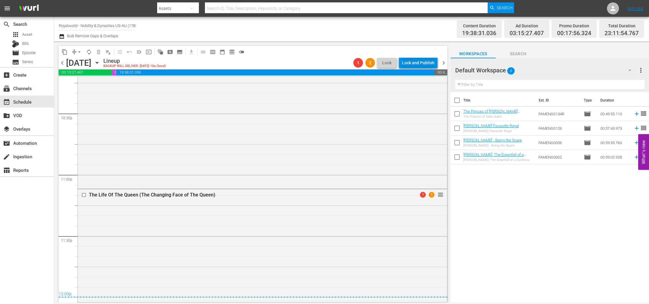
click at [414, 62] on div "Lock and Publish" at bounding box center [418, 62] width 32 height 11
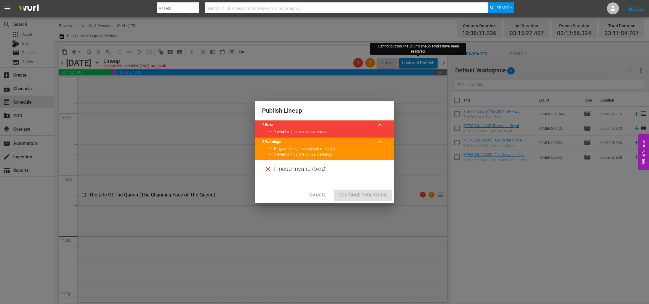
drag, startPoint x: 326, startPoint y: 193, endPoint x: 370, endPoint y: 130, distance: 77.5
click at [325, 193] on span "Cancel" at bounding box center [318, 195] width 17 height 8
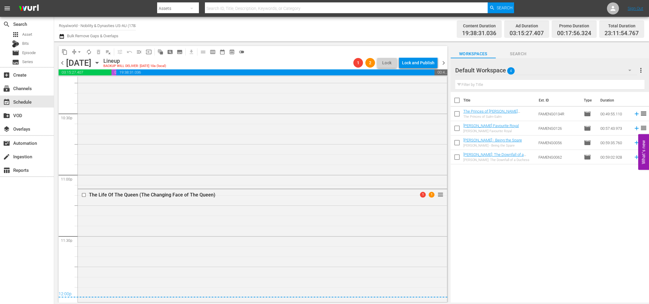
click at [447, 63] on span "chevron_right" at bounding box center [444, 63] width 8 height 8
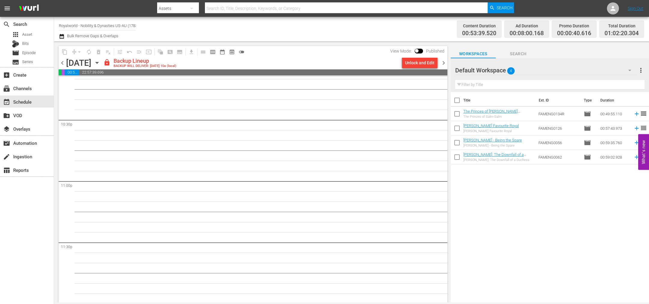
scroll to position [2717, 0]
click at [409, 55] on div "View Mode: Published" at bounding box center [417, 51] width 60 height 10
click at [413, 64] on div "Unlock and Edit" at bounding box center [419, 62] width 29 height 11
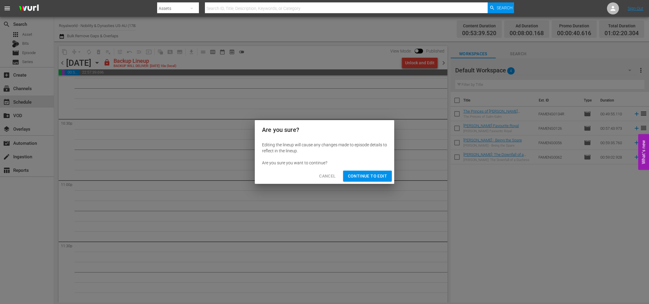
click at [370, 178] on span "Continue to Edit" at bounding box center [367, 177] width 39 height 8
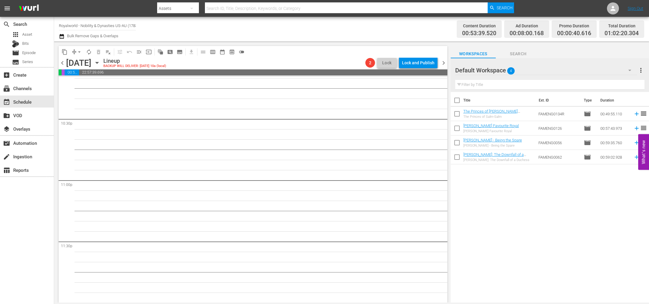
click at [62, 64] on span "chevron_left" at bounding box center [63, 63] width 8 height 8
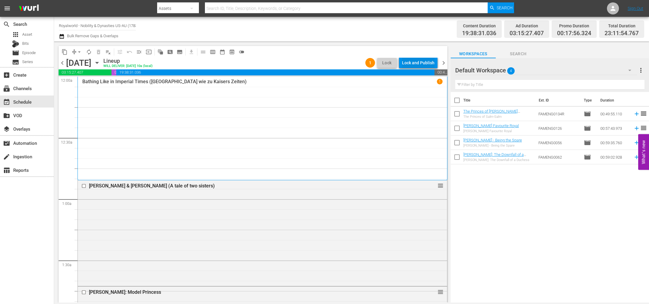
click at [423, 62] on div "Lock and Publish" at bounding box center [418, 62] width 32 height 11
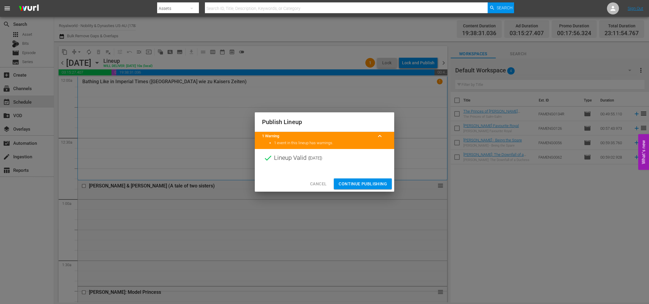
click at [364, 180] on span "Continue Publishing" at bounding box center [363, 184] width 48 height 8
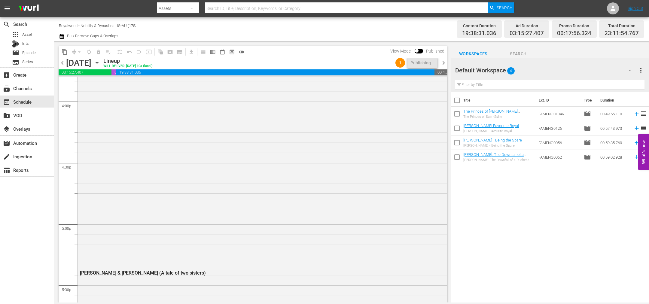
scroll to position [2723, 0]
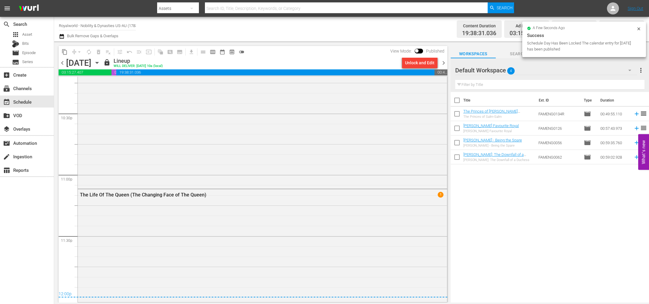
click at [444, 64] on span "chevron_right" at bounding box center [444, 63] width 8 height 8
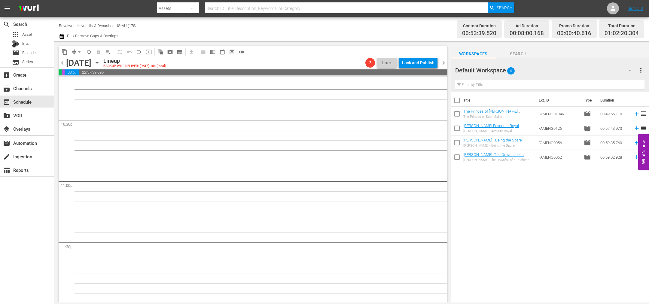
scroll to position [2717, 0]
click at [62, 34] on icon "button" at bounding box center [62, 36] width 6 height 7
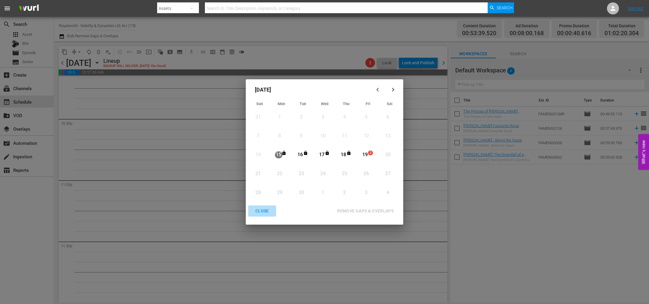
click at [259, 211] on div "CLOSE" at bounding box center [262, 211] width 23 height 8
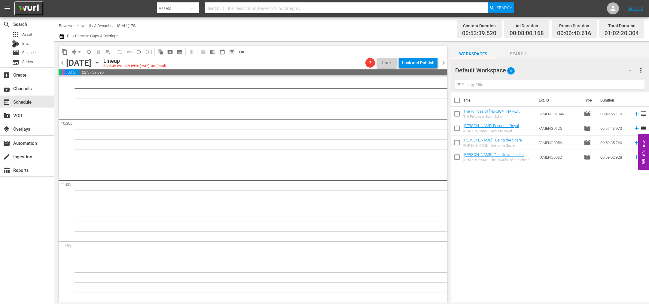
drag, startPoint x: 36, startPoint y: 8, endPoint x: 52, endPoint y: 8, distance: 15.9
click at [36, 8] on img at bounding box center [28, 9] width 29 height 14
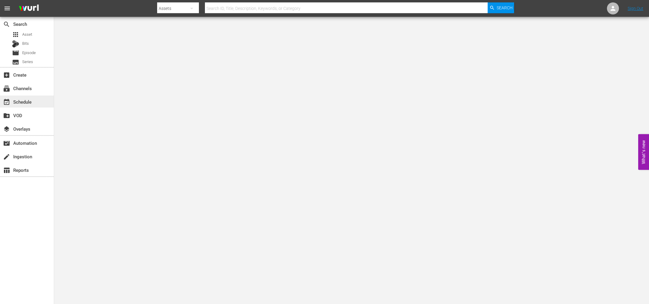
click at [35, 104] on div "event_available Schedule" at bounding box center [27, 102] width 54 height 12
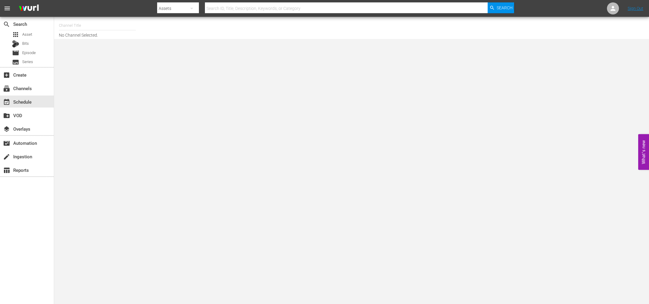
click at [88, 28] on input "text" at bounding box center [97, 25] width 77 height 14
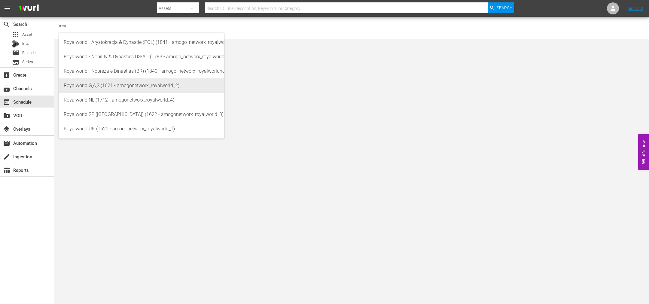
click at [117, 88] on div "Royalworld G,A,S (1621 - amogonetworx_royalworld_2)" at bounding box center [142, 85] width 156 height 14
type input "Royalworld G,A,S (1621 - amogonetworx_royalworld_2)"
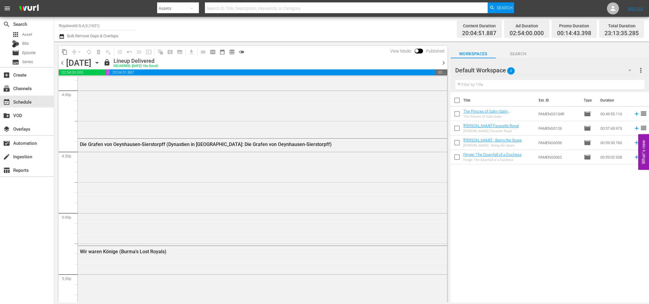
scroll to position [2760, 0]
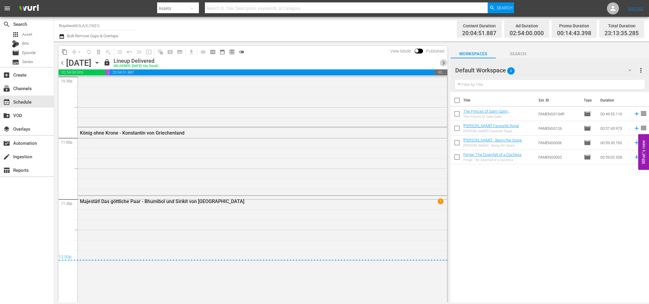
click at [445, 62] on span "chevron_right" at bounding box center [444, 63] width 8 height 8
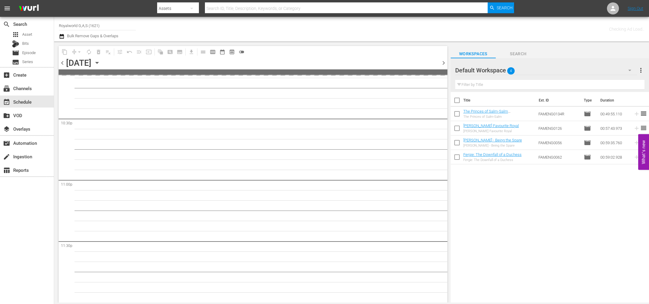
scroll to position [2716, 0]
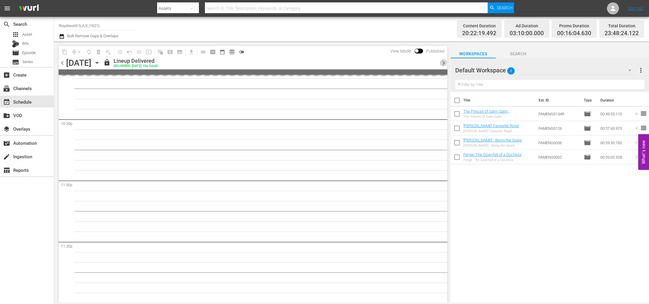
click at [445, 62] on span "chevron_right" at bounding box center [444, 63] width 8 height 8
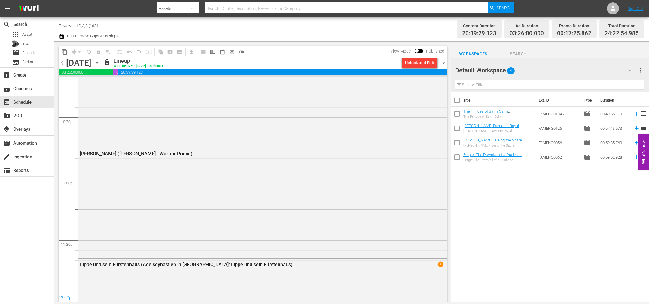
click at [444, 62] on span "chevron_right" at bounding box center [444, 63] width 8 height 8
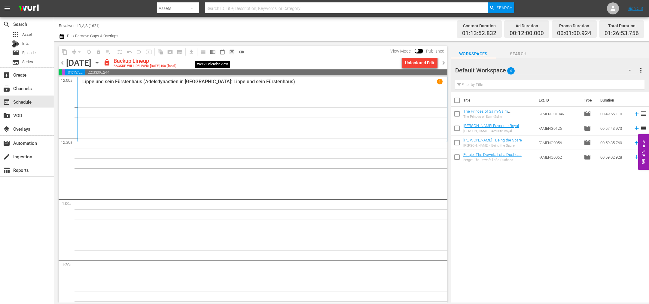
click at [217, 52] on button "calendar_view_week_outlined" at bounding box center [213, 52] width 10 height 10
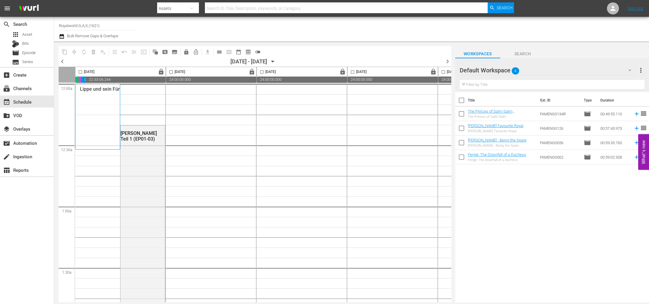
click at [63, 63] on span "chevron_left" at bounding box center [63, 62] width 8 height 8
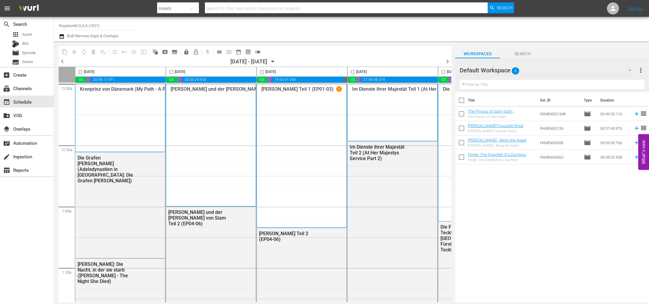
click at [262, 72] on input "checkbox" at bounding box center [262, 73] width 7 height 7
checkbox input "true"
click at [64, 53] on span "content_copy" at bounding box center [65, 52] width 6 height 6
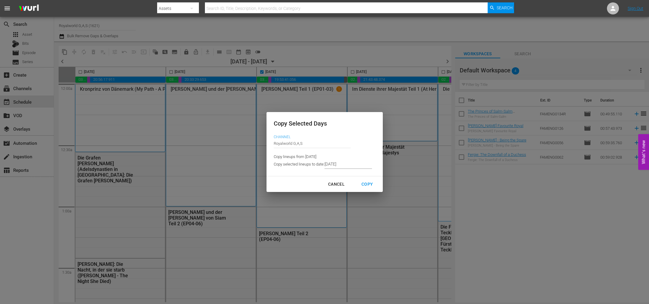
click at [353, 165] on input "[DATE]" at bounding box center [348, 164] width 47 height 9
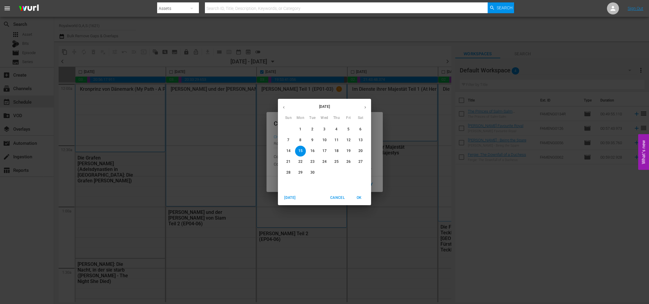
click at [337, 151] on p "18" at bounding box center [337, 150] width 4 height 5
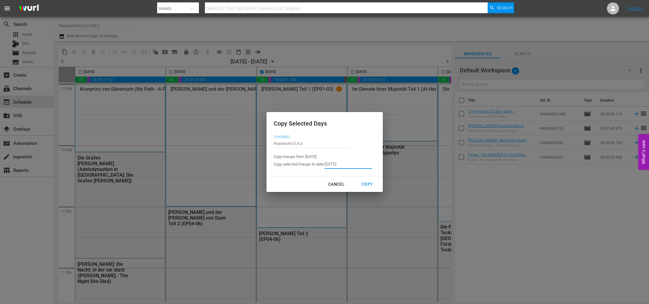
click at [361, 185] on div "Copy" at bounding box center [367, 185] width 21 height 8
type input "9/13/2025"
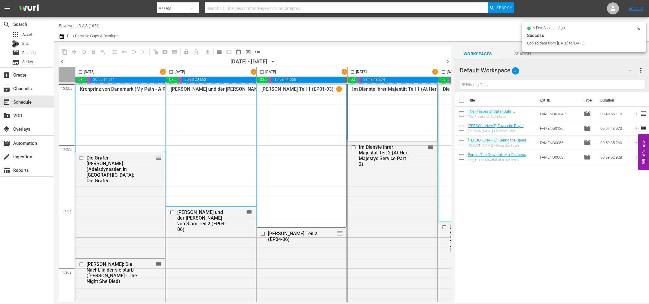
checkbox input "false"
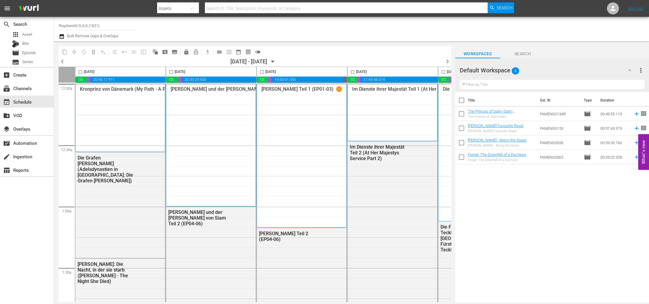
click at [446, 60] on span "chevron_right" at bounding box center [448, 62] width 8 height 8
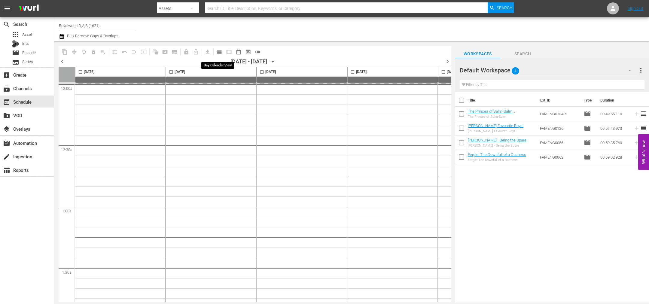
click at [221, 51] on span "calendar_view_day_outlined" at bounding box center [219, 52] width 6 height 6
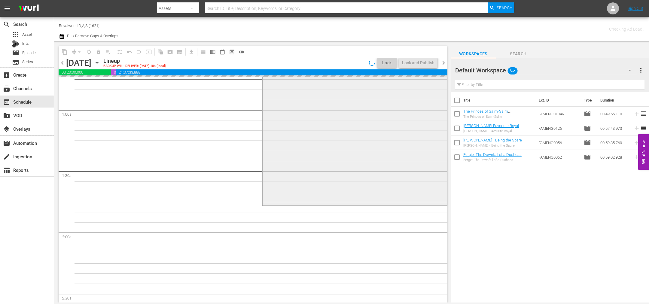
scroll to position [45, 0]
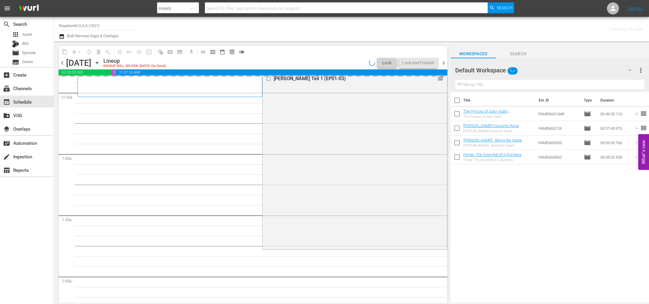
click at [641, 70] on span "more_vert" at bounding box center [641, 70] width 7 height 7
click at [591, 83] on div "Clear All Workspace Items" at bounding box center [602, 82] width 71 height 11
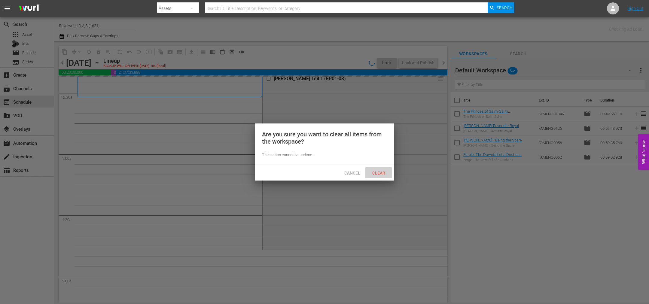
drag, startPoint x: 382, startPoint y: 171, endPoint x: 381, endPoint y: 167, distance: 4.7
click at [382, 171] on span "Clear" at bounding box center [379, 173] width 23 height 5
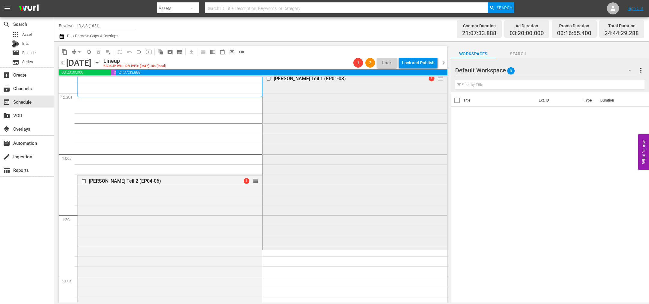
scroll to position [0, 0]
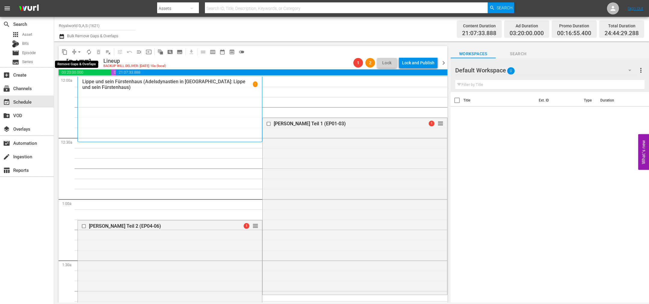
click at [79, 52] on span "arrow_drop_down" at bounding box center [79, 52] width 6 height 6
click at [87, 84] on li "Align to End of Previous Day" at bounding box center [79, 84] width 63 height 10
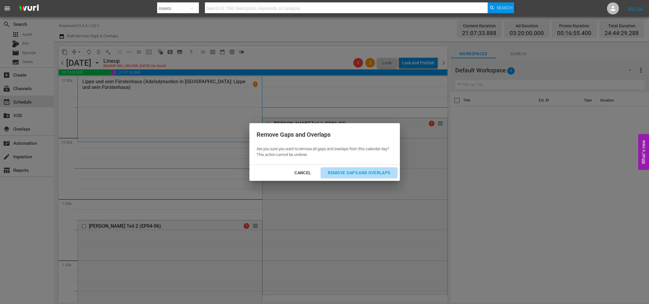
click at [373, 175] on div "Remove Gaps and Overlaps" at bounding box center [359, 173] width 72 height 8
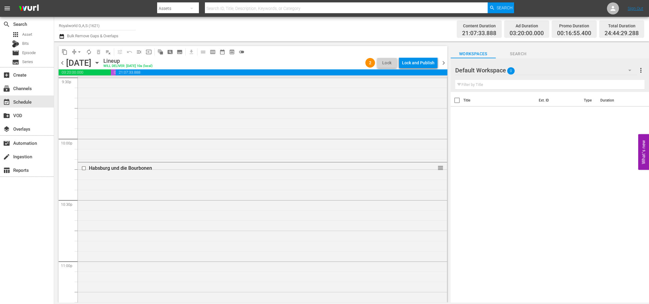
scroll to position [2673, 0]
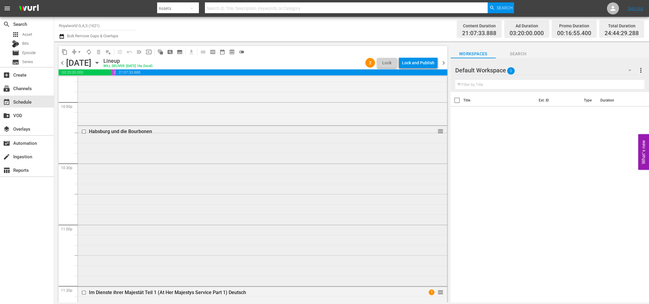
click at [80, 131] on div at bounding box center [84, 131] width 9 height 7
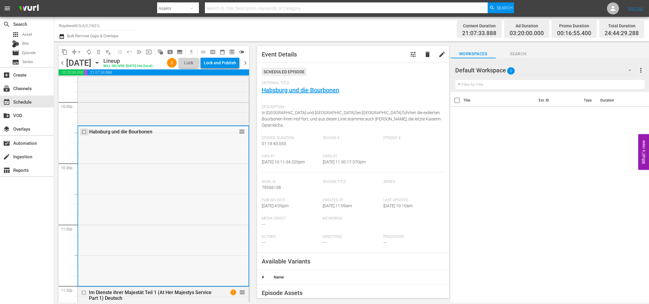
click at [84, 135] on input "checkbox" at bounding box center [85, 132] width 6 height 5
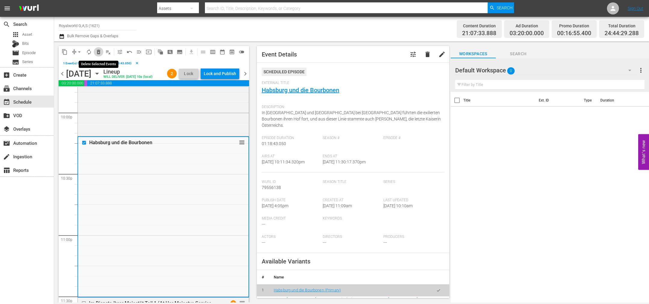
click at [97, 50] on span "delete_forever_outlined" at bounding box center [99, 52] width 6 height 6
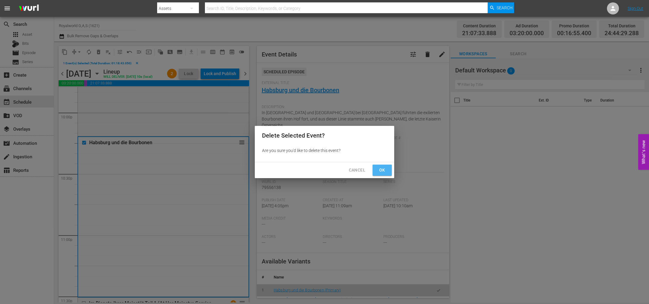
click at [385, 170] on span "Ok" at bounding box center [383, 171] width 10 height 8
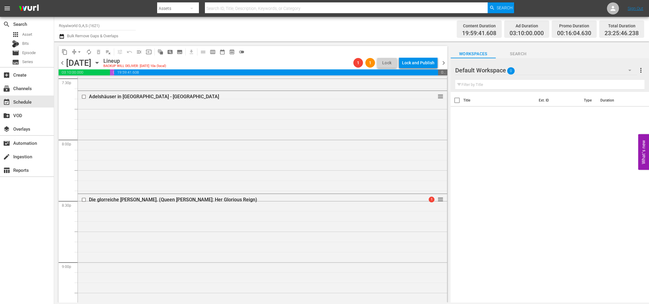
scroll to position [2345, 0]
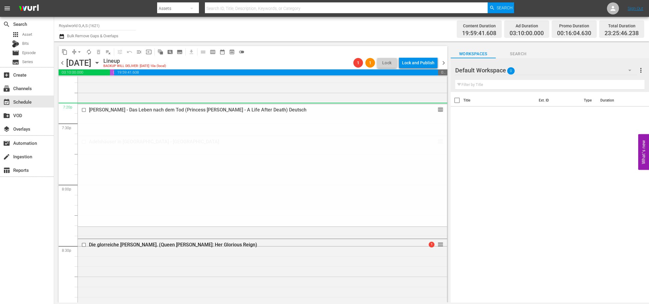
drag, startPoint x: 433, startPoint y: 140, endPoint x: 386, endPoint y: 108, distance: 57.4
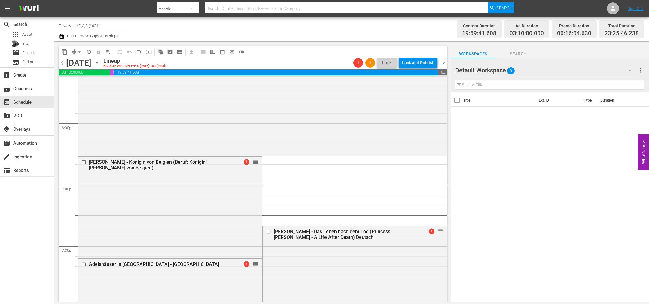
scroll to position [2239, 0]
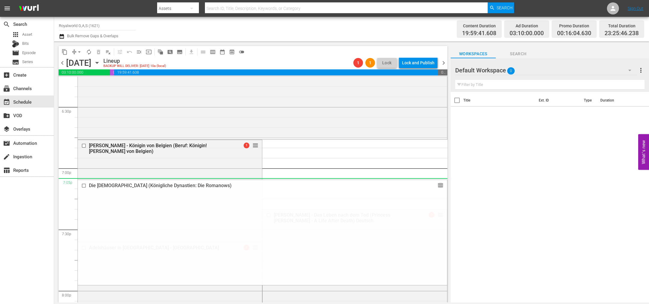
drag, startPoint x: 434, startPoint y: 97, endPoint x: 392, endPoint y: 179, distance: 91.4
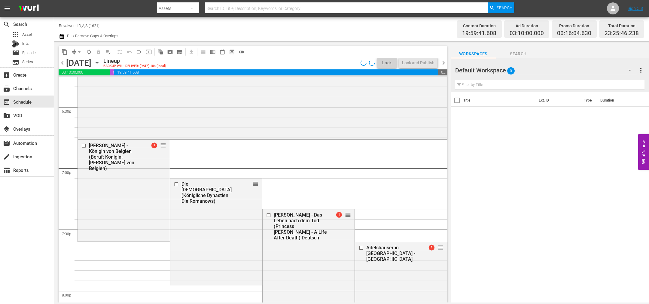
scroll to position [2249, 0]
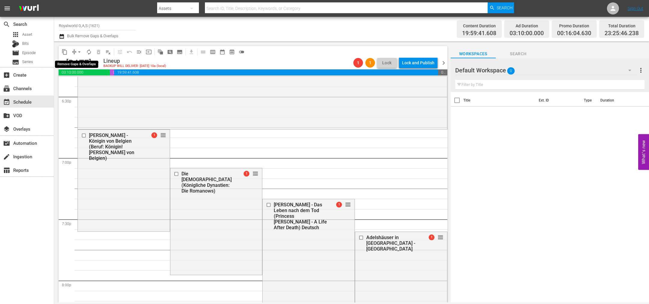
click at [81, 52] on span "arrow_drop_down" at bounding box center [79, 52] width 6 height 6
click at [79, 84] on li "Align to End of Previous Day" at bounding box center [79, 84] width 63 height 10
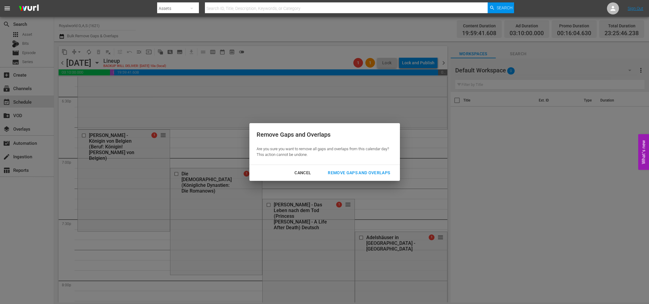
click at [354, 173] on div "Remove Gaps and Overlaps" at bounding box center [359, 173] width 72 height 8
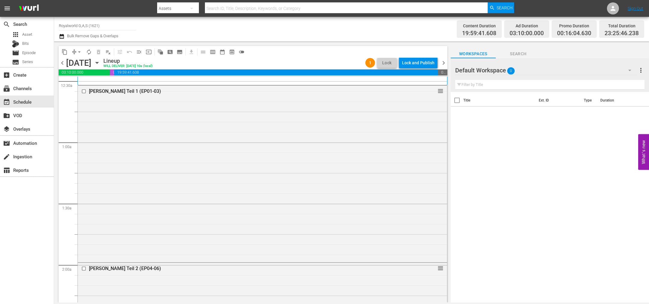
scroll to position [0, 0]
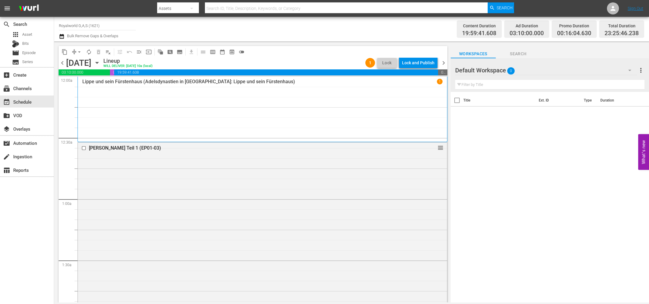
drag, startPoint x: 434, startPoint y: 221, endPoint x: 378, endPoint y: 119, distance: 116.1
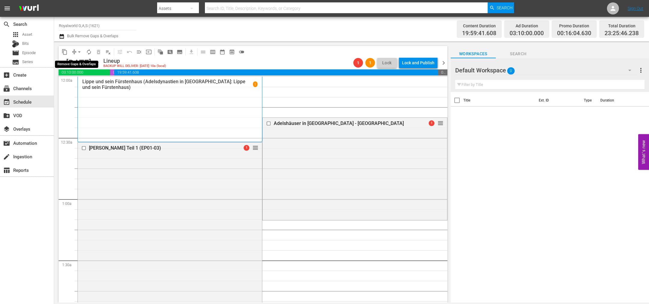
click at [82, 51] on span "arrow_drop_down" at bounding box center [79, 52] width 6 height 6
click at [90, 84] on li "Align to End of Previous Day" at bounding box center [79, 84] width 63 height 10
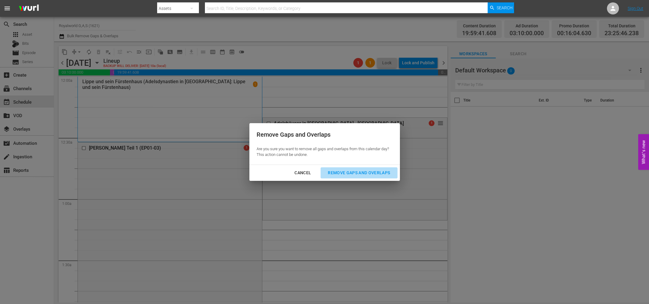
click at [357, 175] on div "Remove Gaps and Overlaps" at bounding box center [359, 173] width 72 height 8
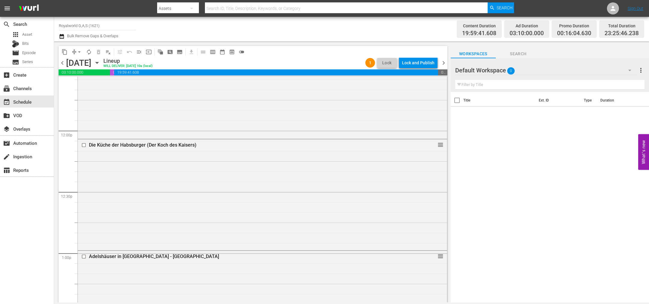
scroll to position [1402, 0]
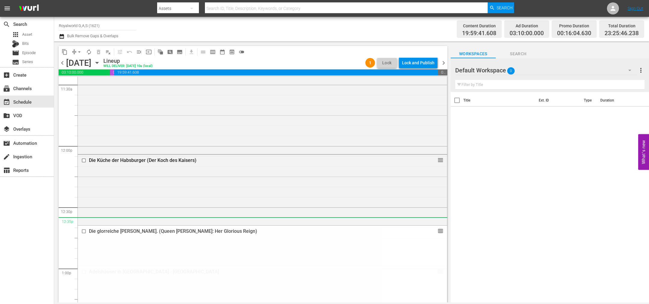
drag, startPoint x: 435, startPoint y: 194, endPoint x: 361, endPoint y: 218, distance: 77.1
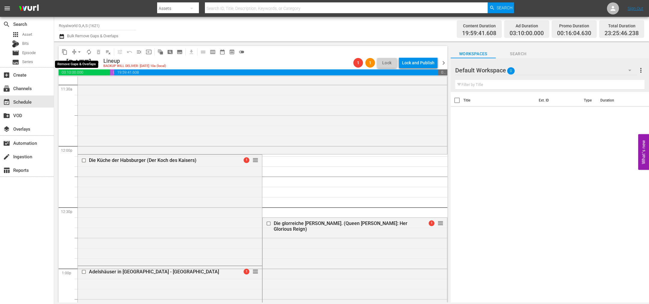
click at [80, 52] on span "arrow_drop_down" at bounding box center [79, 52] width 6 height 6
click at [85, 80] on li "Align to End of Previous Day" at bounding box center [79, 84] width 63 height 10
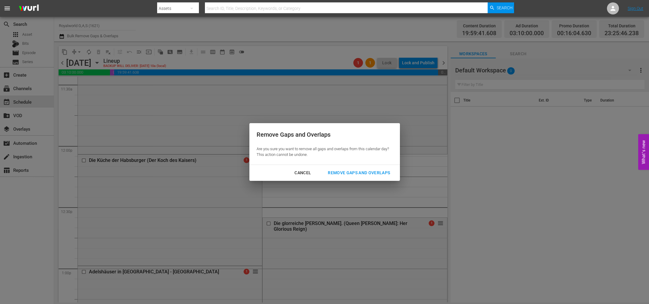
click at [344, 173] on div "Remove Gaps and Overlaps" at bounding box center [359, 173] width 72 height 8
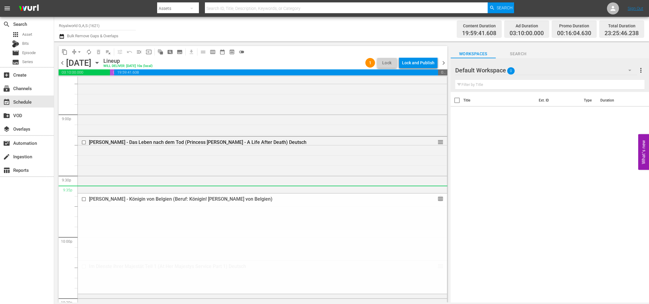
scroll to position [2550, 0]
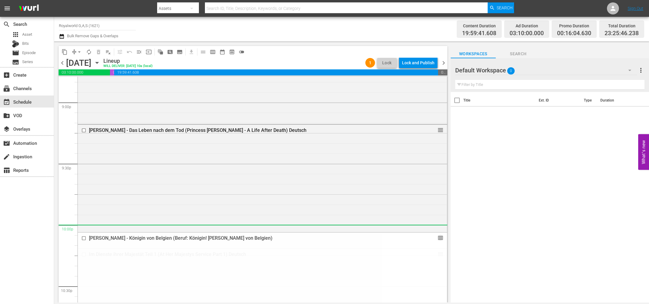
drag, startPoint x: 435, startPoint y: 191, endPoint x: 332, endPoint y: 230, distance: 109.7
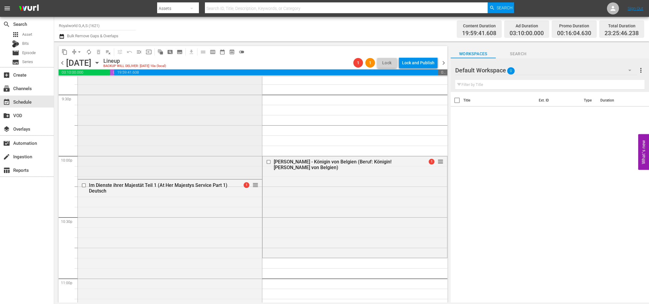
scroll to position [2627, 0]
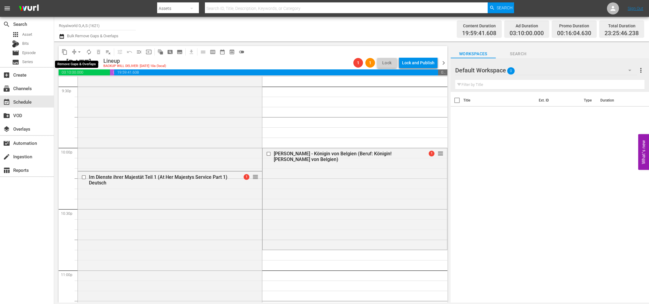
click at [78, 51] on span "arrow_drop_down" at bounding box center [79, 52] width 6 height 6
click at [81, 82] on li "Align to End of Previous Day" at bounding box center [79, 84] width 63 height 10
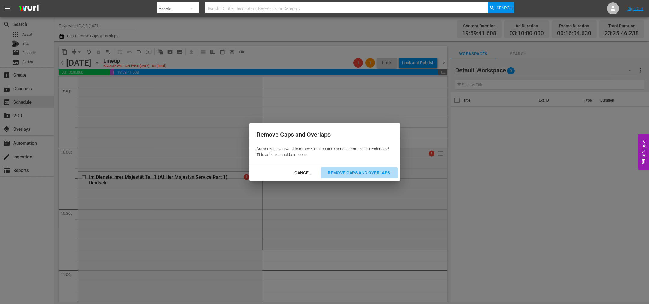
click at [349, 173] on div "Remove Gaps and Overlaps" at bounding box center [359, 173] width 72 height 8
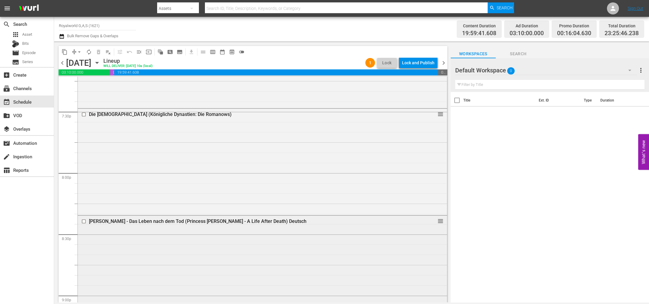
scroll to position [2221, 0]
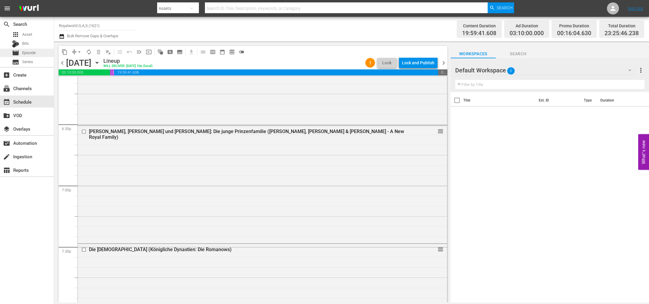
click at [23, 49] on div "movie Episode" at bounding box center [24, 53] width 24 height 8
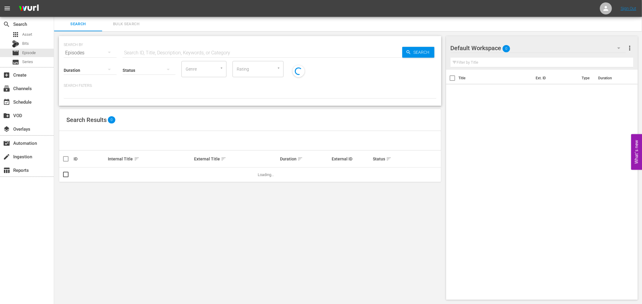
click at [499, 61] on input "text" at bounding box center [542, 63] width 183 height 10
paste input "Habsburgs Kinder - So wurden Herrscher erzogen"
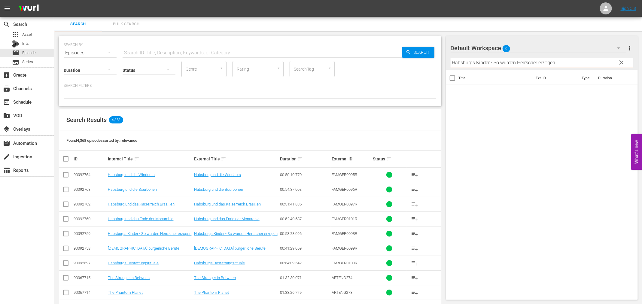
drag, startPoint x: 499, startPoint y: 63, endPoint x: 585, endPoint y: 63, distance: 86.6
click at [585, 63] on input "Habsburgs Kinder - So wurden Herrscher erzogen" at bounding box center [542, 63] width 183 height 10
type input "Habsburgs Kinder - So"
click at [415, 232] on span "playlist_add" at bounding box center [414, 233] width 7 height 7
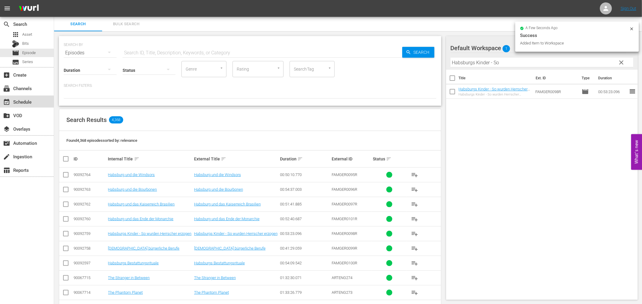
click at [12, 105] on div "event_available Schedule" at bounding box center [27, 102] width 54 height 12
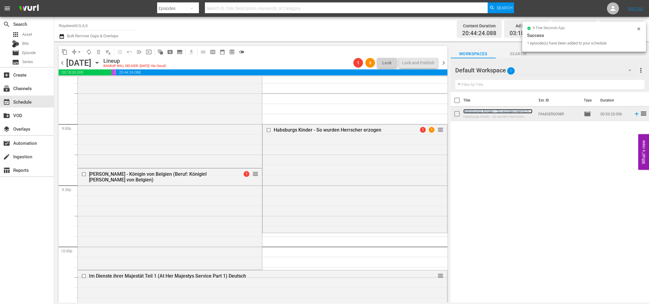
scroll to position [2537, 0]
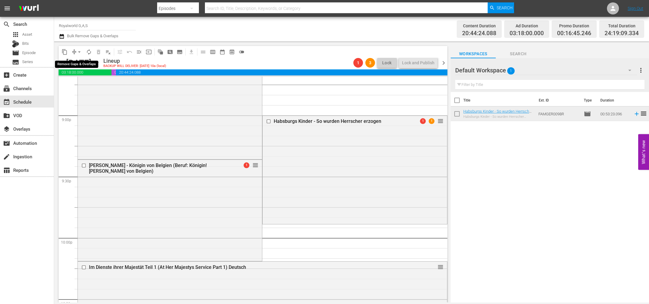
click at [78, 53] on span "arrow_drop_down" at bounding box center [79, 52] width 6 height 6
click at [78, 86] on li "Align to End of Previous Day" at bounding box center [79, 84] width 63 height 10
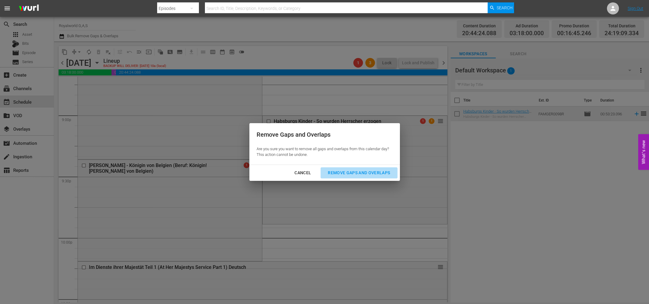
click at [345, 175] on div "Remove Gaps and Overlaps" at bounding box center [359, 173] width 72 height 8
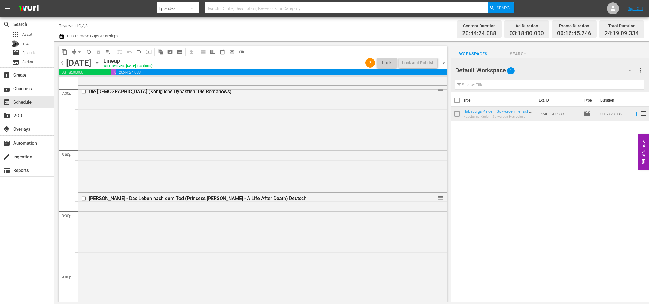
scroll to position [2510, 0]
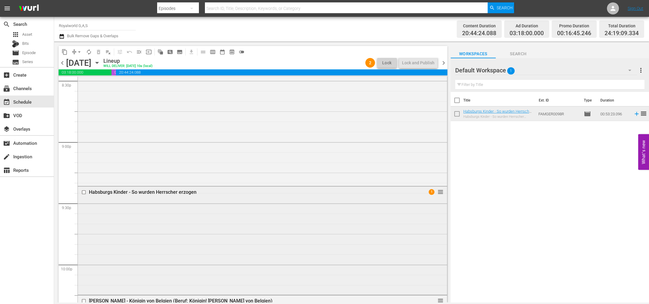
click at [182, 191] on div "Habsburgs Kinder - So wurden Herrscher erzogen" at bounding box center [251, 192] width 324 height 6
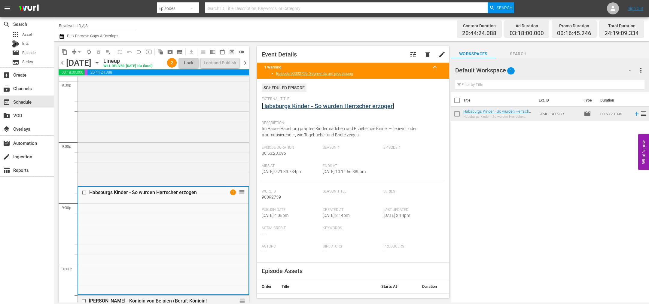
click at [293, 106] on link "Habsburgs Kinder - So wurden Herrscher erzogen" at bounding box center [328, 106] width 132 height 7
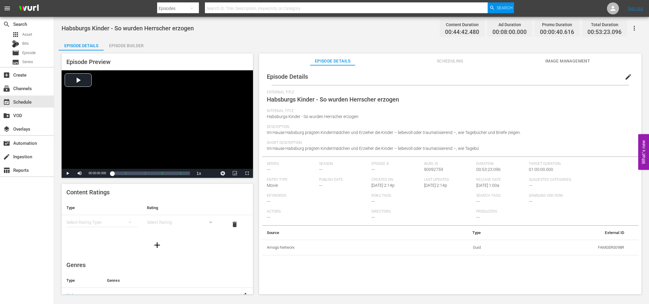
click at [121, 45] on div "Episode Builder" at bounding box center [126, 45] width 45 height 14
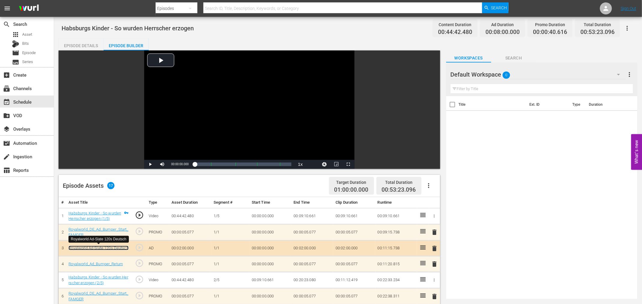
click at [105, 246] on link "Royalworld Ad-Slate 120s Deutsch" at bounding box center [99, 248] width 60 height 5
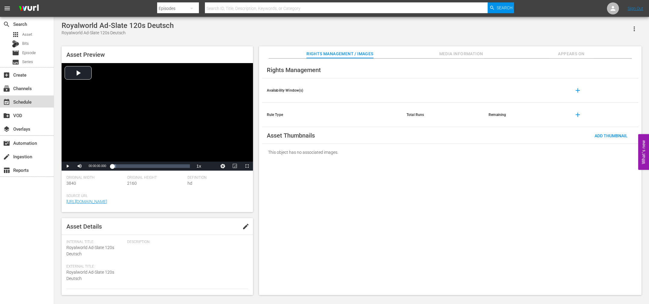
click at [28, 104] on div "event_available Schedule" at bounding box center [17, 100] width 34 height 5
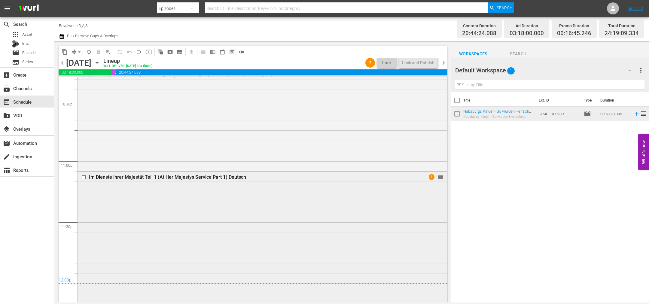
scroll to position [2732, 0]
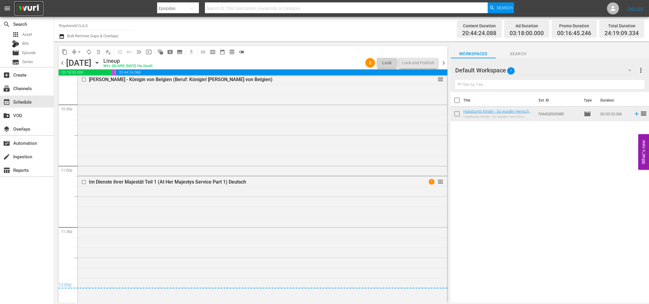
click at [26, 10] on img at bounding box center [28, 9] width 29 height 14
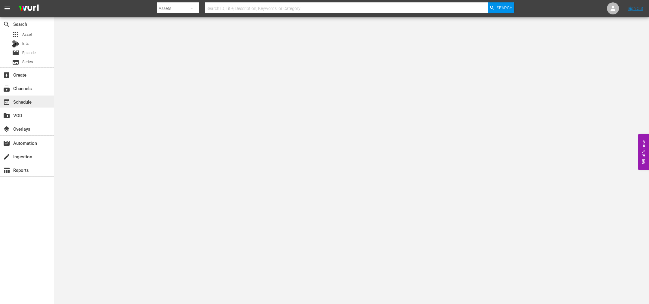
click at [16, 104] on div "event_available Schedule" at bounding box center [17, 100] width 34 height 5
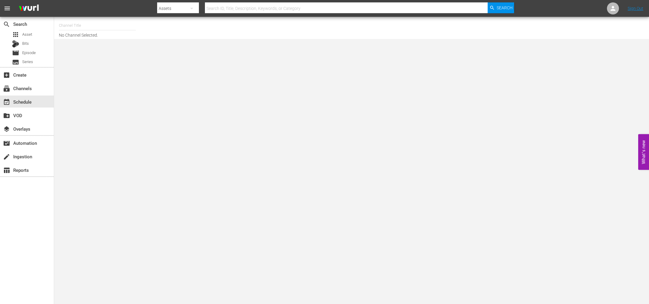
click at [77, 25] on input "text" at bounding box center [97, 25] width 77 height 14
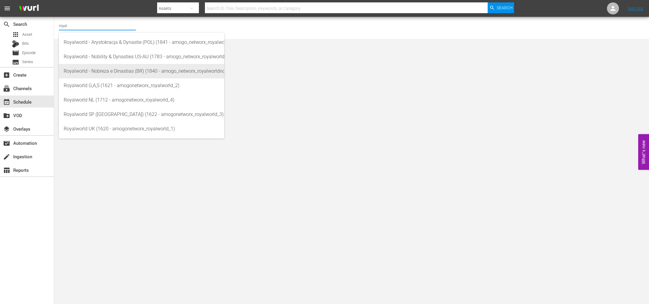
click at [115, 72] on div "Royalworld - Nobreza e Dinastias (BR) (1840 - amogo_networx_royalworldnobrezaed…" at bounding box center [142, 71] width 156 height 14
type input "Royalworld - Nobreza e Dinastias (BR) (1840 - amogo_networx_royalworldnobrezaed…"
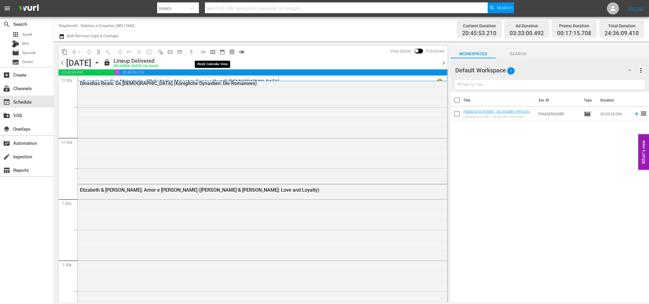
click at [215, 53] on span "calendar_view_week_outlined" at bounding box center [213, 52] width 6 height 6
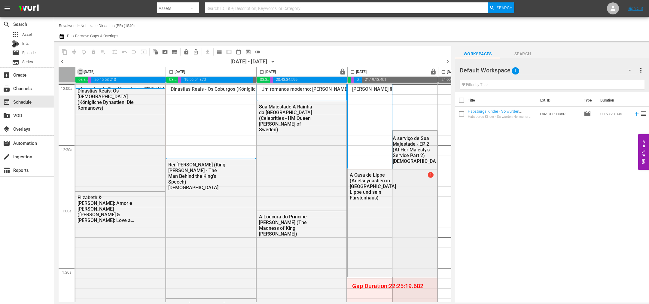
drag, startPoint x: 80, startPoint y: 72, endPoint x: 83, endPoint y: 73, distance: 3.7
click at [80, 72] on input "checkbox" at bounding box center [80, 73] width 7 height 7
checkbox input "true"
click at [63, 50] on span "content_copy" at bounding box center [65, 52] width 6 height 6
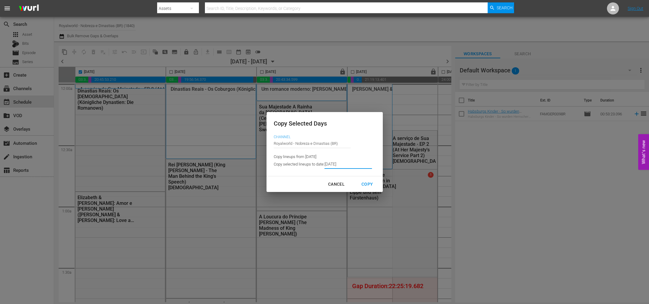
click at [350, 167] on input "[DATE]" at bounding box center [348, 164] width 47 height 9
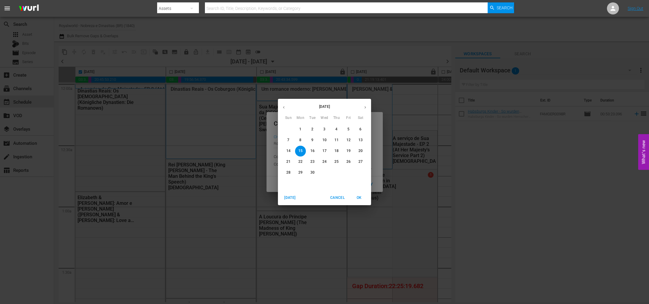
click at [337, 151] on p "18" at bounding box center [337, 150] width 4 height 5
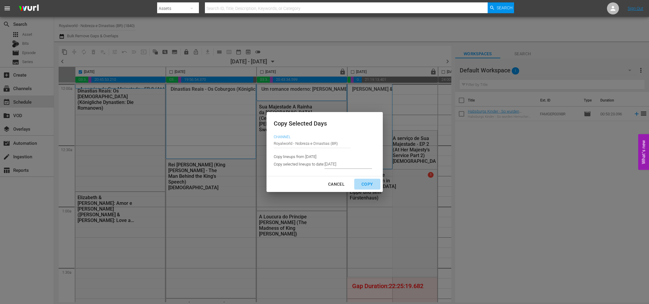
click at [368, 188] on button "Copy" at bounding box center [367, 184] width 26 height 11
type input "[DATE]"
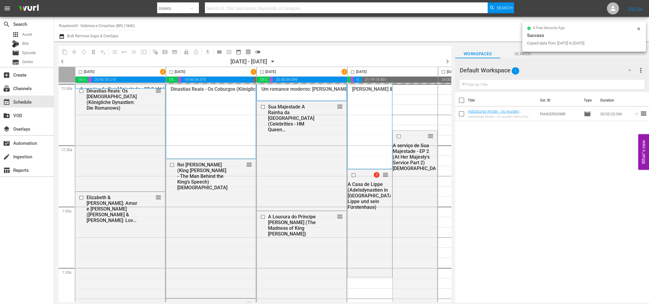
checkbox input "false"
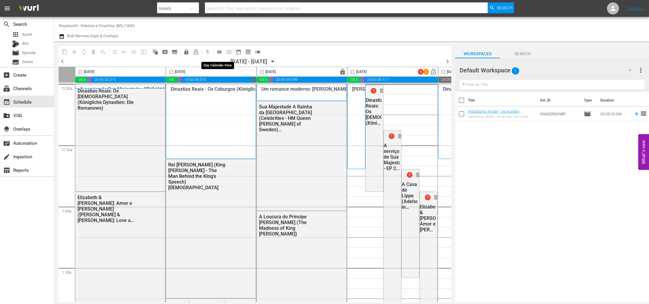
click at [216, 51] on button "calendar_view_day_outlined" at bounding box center [220, 52] width 10 height 10
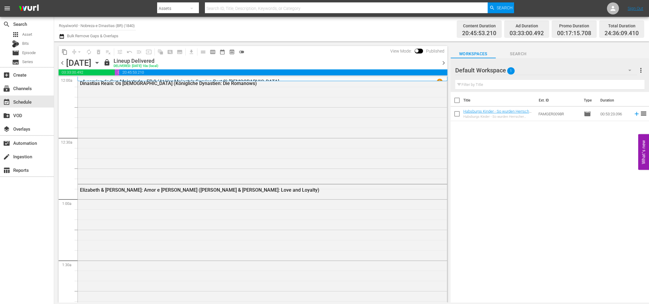
click at [444, 63] on span "chevron_right" at bounding box center [444, 63] width 8 height 8
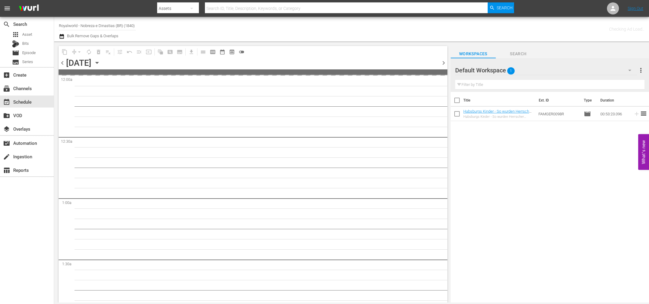
click at [444, 63] on span "chevron_right" at bounding box center [444, 63] width 8 height 8
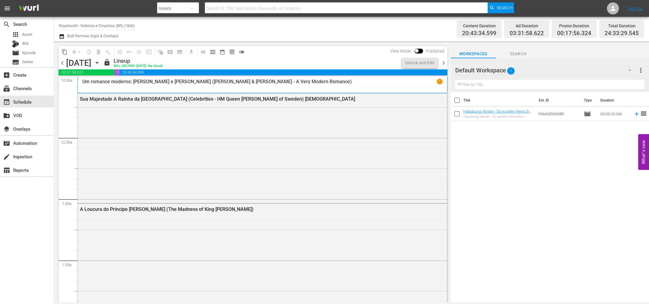
click at [444, 63] on span "chevron_right" at bounding box center [444, 63] width 8 height 8
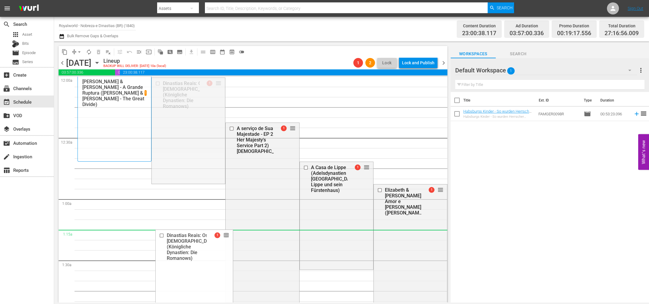
drag, startPoint x: 213, startPoint y: 82, endPoint x: 199, endPoint y: 239, distance: 157.8
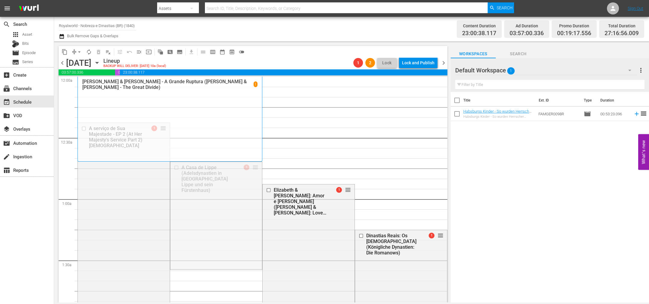
drag, startPoint x: 251, startPoint y: 168, endPoint x: 284, endPoint y: 102, distance: 73.9
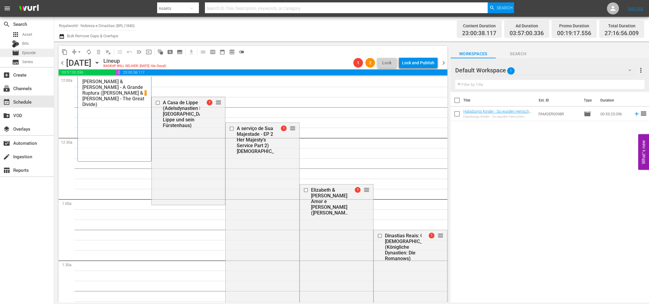
click at [18, 50] on span "movie" at bounding box center [15, 52] width 7 height 7
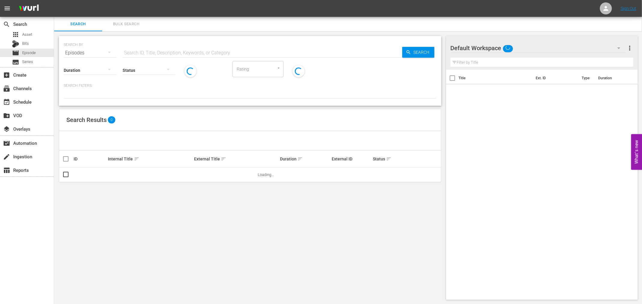
click at [226, 49] on input "text" at bounding box center [263, 53] width 280 height 14
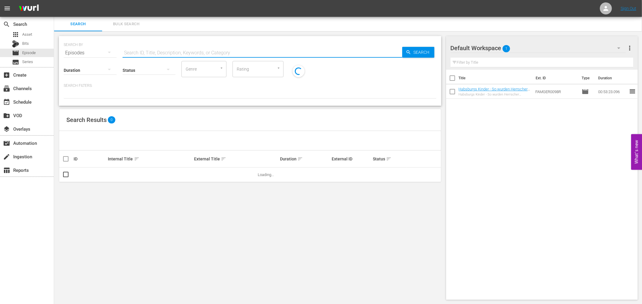
paste input "[PERSON_NAME] da Grécia (König ohne Krone - [PERSON_NAME] von Griechenland)"
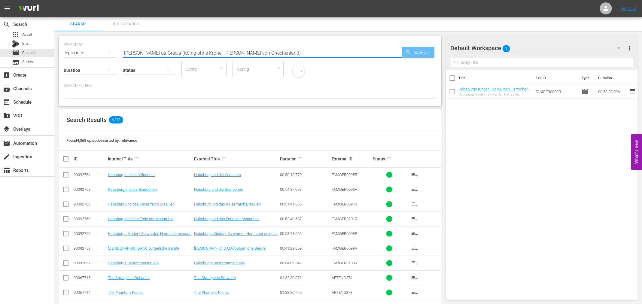
type input "[PERSON_NAME] da Grécia (König ohne Krone - [PERSON_NAME] von Griechenland)"
click at [407, 49] on div "Search" at bounding box center [419, 52] width 32 height 11
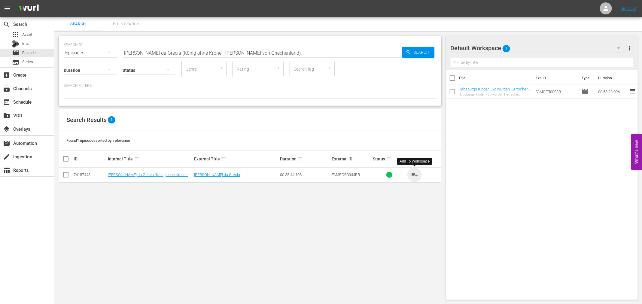
click at [417, 176] on span "playlist_add" at bounding box center [414, 174] width 7 height 7
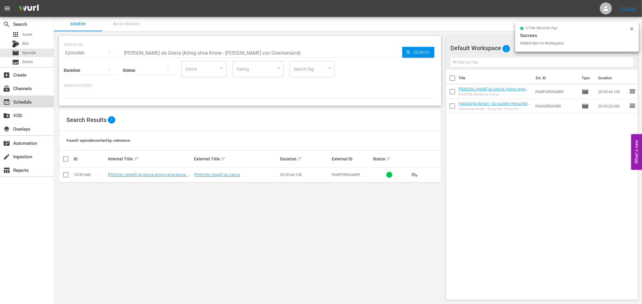
click at [21, 103] on div "event_available Schedule" at bounding box center [17, 100] width 34 height 5
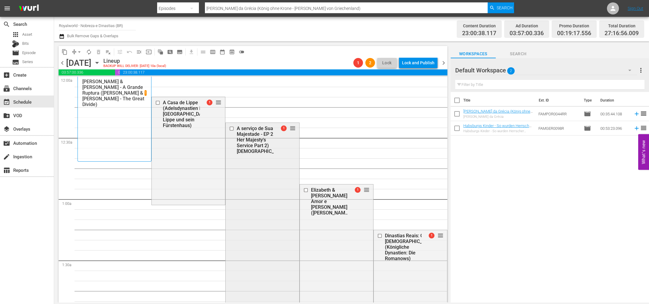
click at [230, 129] on input "checkbox" at bounding box center [232, 128] width 6 height 5
click at [98, 54] on span "delete_forever_outlined" at bounding box center [99, 52] width 6 height 6
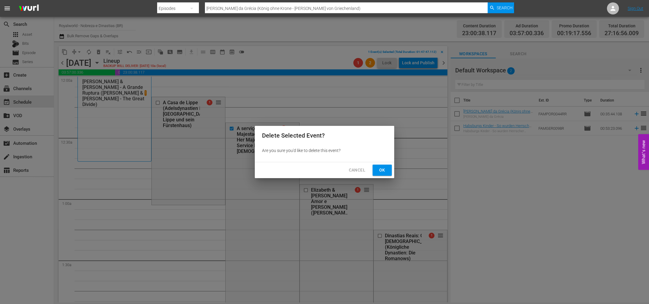
click at [379, 170] on span "Ok" at bounding box center [383, 171] width 10 height 8
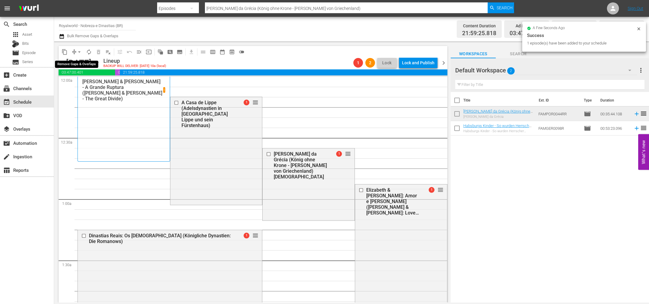
click at [82, 52] on span "arrow_drop_down" at bounding box center [79, 52] width 6 height 6
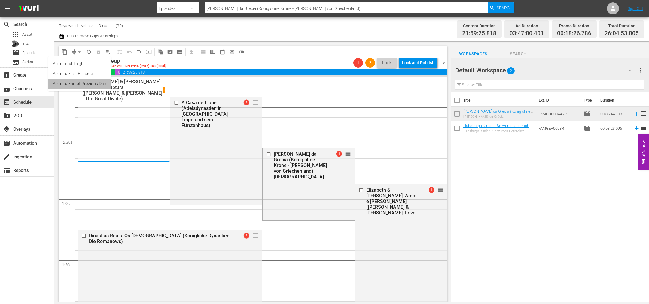
click at [87, 83] on li "Align to End of Previous Day" at bounding box center [79, 84] width 63 height 10
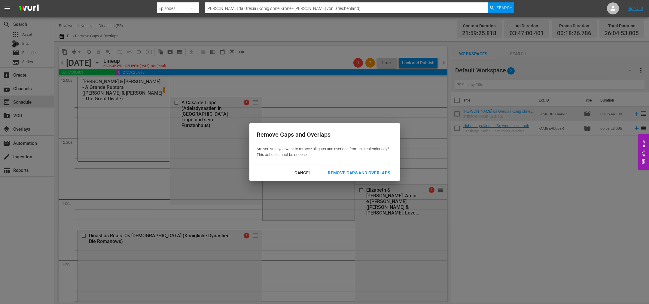
click at [365, 169] on div "Remove Gaps and Overlaps" at bounding box center [359, 173] width 72 height 8
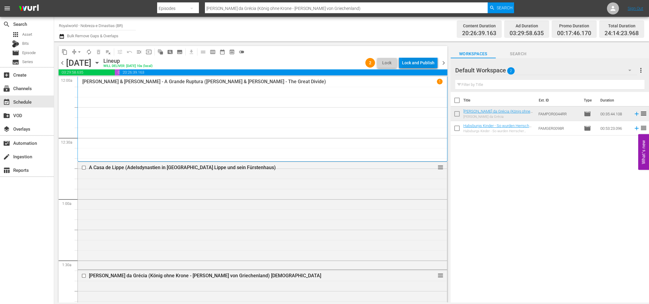
click at [416, 60] on div "Lock and Publish" at bounding box center [418, 62] width 32 height 11
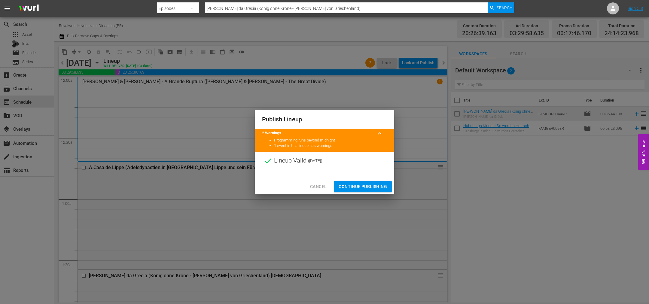
click at [361, 187] on span "Continue Publishing" at bounding box center [363, 187] width 48 height 8
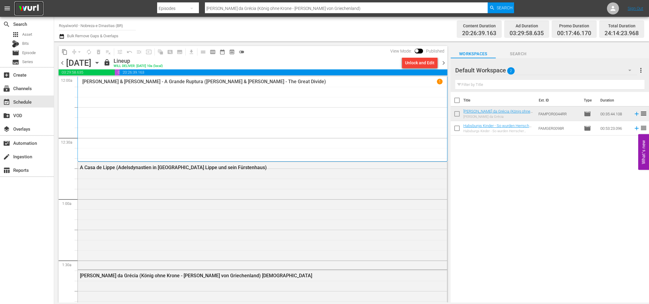
click at [29, 9] on img at bounding box center [28, 9] width 29 height 14
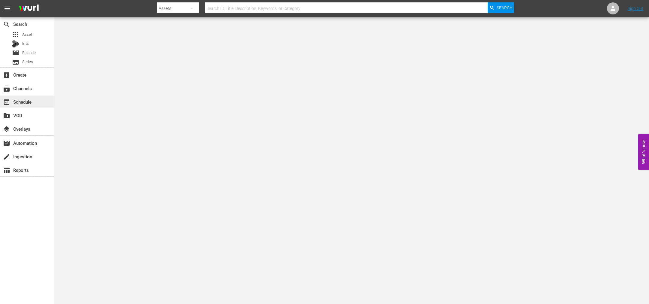
click at [24, 98] on div "event_available Schedule" at bounding box center [17, 100] width 34 height 5
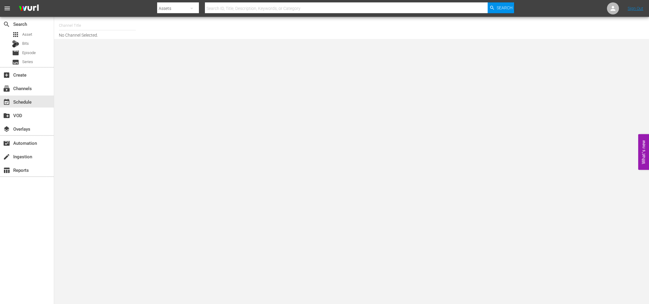
click at [76, 23] on input "text" at bounding box center [97, 25] width 77 height 14
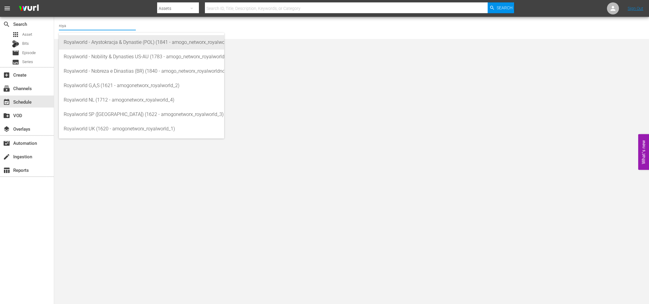
click at [107, 43] on div "Royalworld - Arystokracja & Dynastie (POL) (1841 - amogo_networx_royalworldarys…" at bounding box center [142, 42] width 156 height 14
type input "Royalworld - Arystokracja & Dynastie (POL) (1841 - amogo_networx_royalworldarys…"
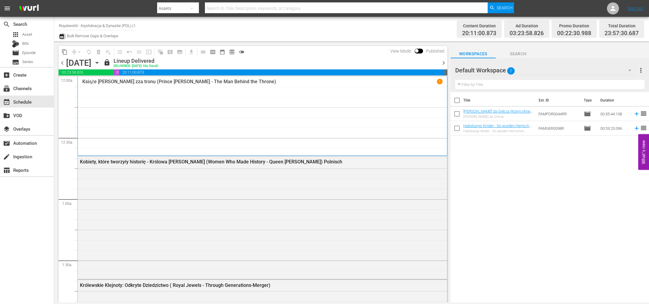
click at [60, 35] on icon "button" at bounding box center [62, 36] width 4 height 5
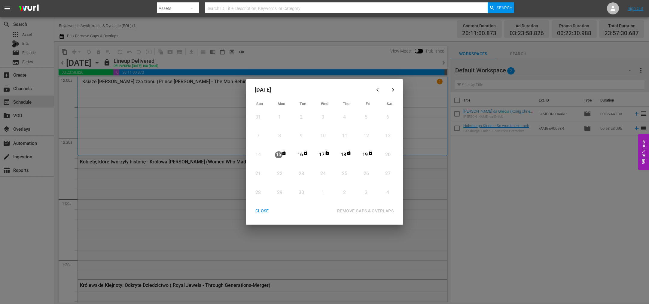
click at [262, 209] on div "CLOSE" at bounding box center [262, 211] width 23 height 8
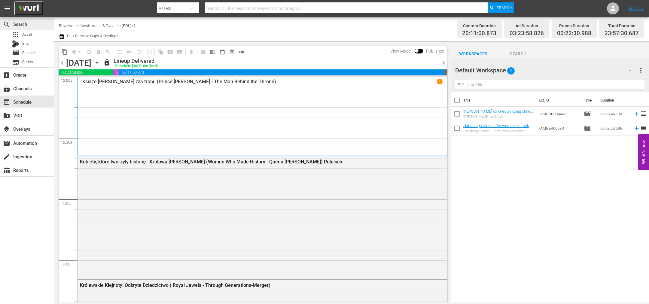
drag, startPoint x: 23, startPoint y: 3, endPoint x: 29, endPoint y: 20, distance: 18.7
click at [23, 3] on img at bounding box center [28, 9] width 29 height 14
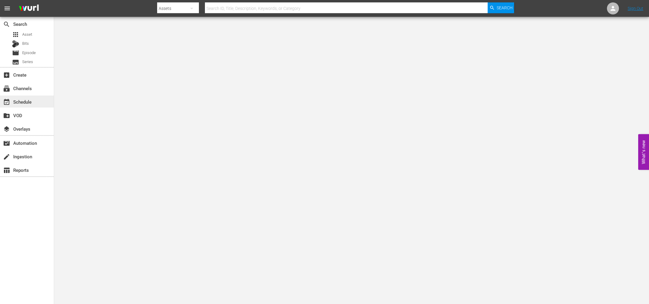
click at [19, 102] on div "event_available Schedule" at bounding box center [17, 100] width 34 height 5
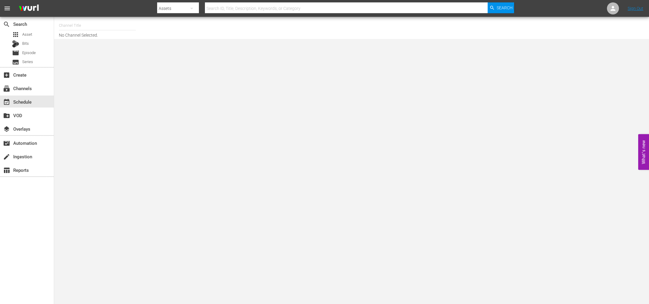
click at [96, 28] on input "text" at bounding box center [97, 25] width 77 height 14
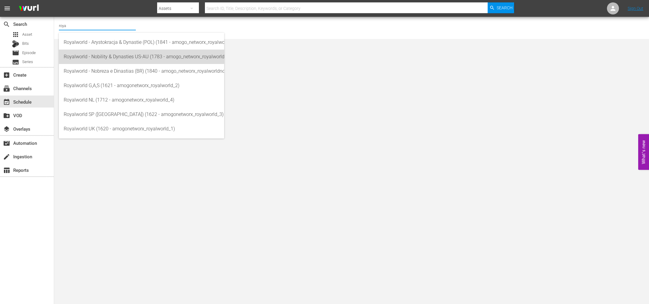
click at [121, 55] on div "Royalworld - Nobility & Dynasties US-AU (1783 - amogo_networx_royalworldnobilit…" at bounding box center [142, 57] width 156 height 14
type input "Royalworld - Nobility & Dynasties US-AU (1783 - amogo_networx_royalworldnobilit…"
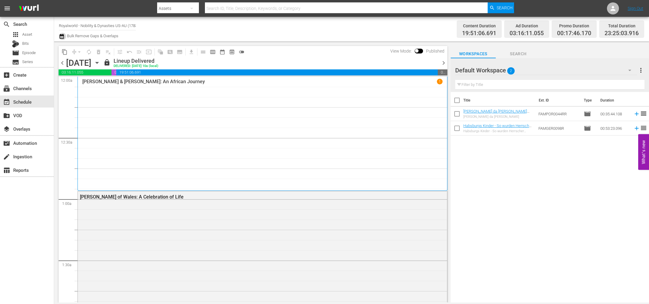
click at [63, 39] on icon "button" at bounding box center [62, 36] width 6 height 7
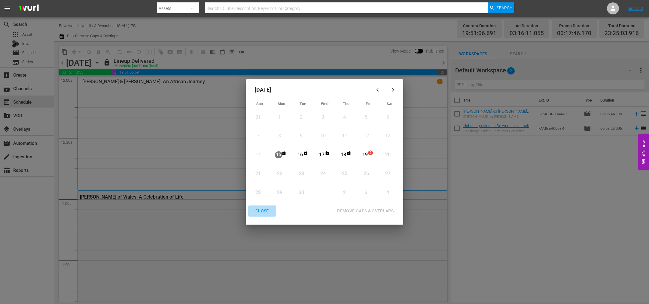
click at [262, 213] on div "CLOSE" at bounding box center [262, 211] width 23 height 8
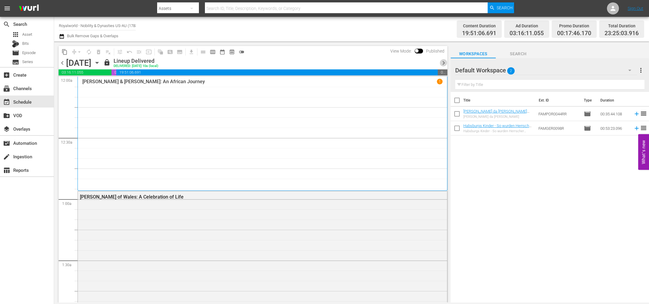
click at [444, 63] on span "chevron_right" at bounding box center [444, 63] width 8 height 8
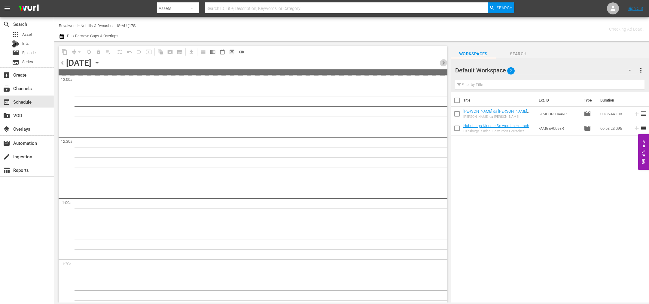
click at [444, 63] on span "chevron_right" at bounding box center [444, 63] width 8 height 8
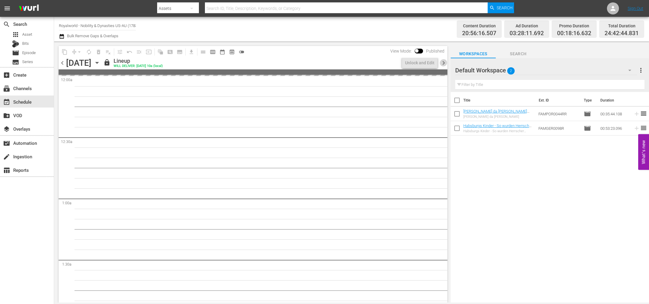
click at [444, 63] on span "chevron_right" at bounding box center [444, 63] width 8 height 8
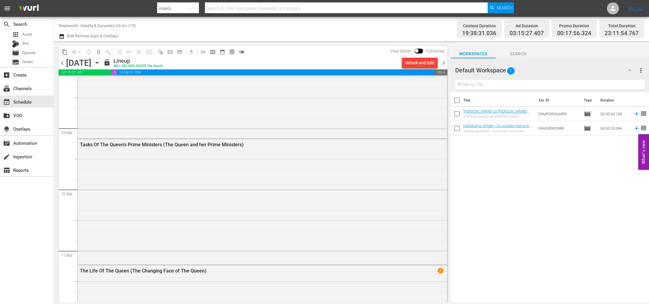
scroll to position [2723, 0]
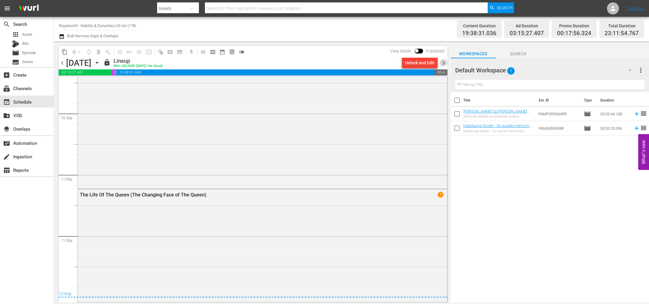
click at [445, 62] on span "chevron_right" at bounding box center [444, 63] width 8 height 8
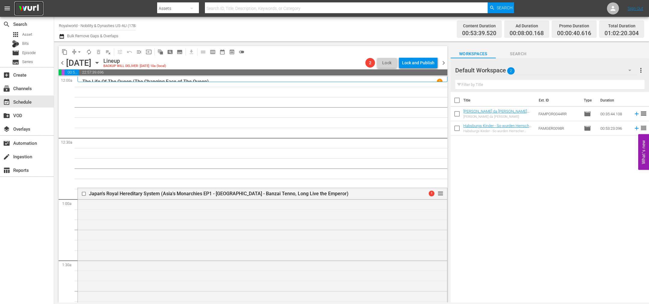
click at [30, 6] on img at bounding box center [28, 9] width 29 height 14
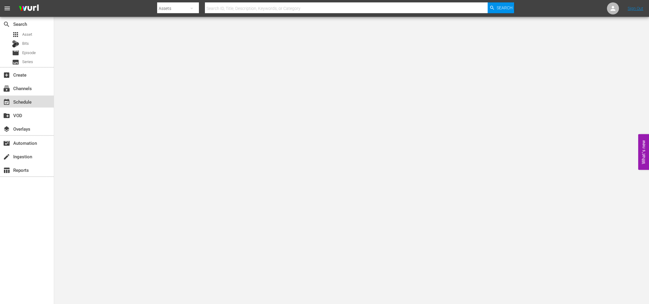
click at [33, 104] on div "event_available Schedule" at bounding box center [27, 102] width 54 height 12
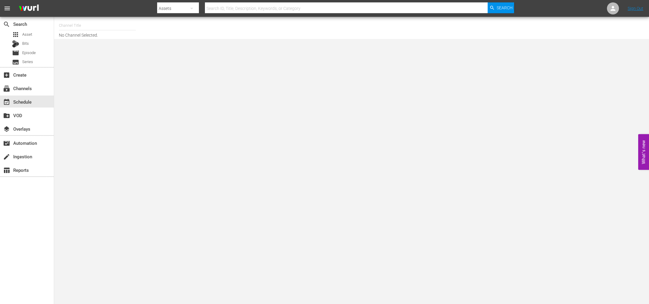
click at [70, 31] on input "text" at bounding box center [97, 25] width 77 height 14
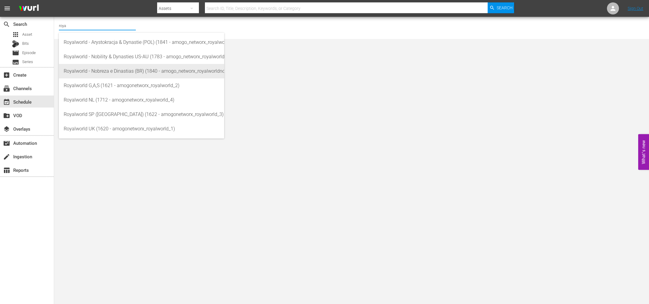
click at [115, 73] on div "Royalworld - Nobreza e Dinastias (BR) (1840 - amogo_networx_royalworldnobrezaed…" at bounding box center [142, 71] width 156 height 14
type input "Royalworld - Nobreza e Dinastias (BR) (1840 - amogo_networx_royalworldnobrezaed…"
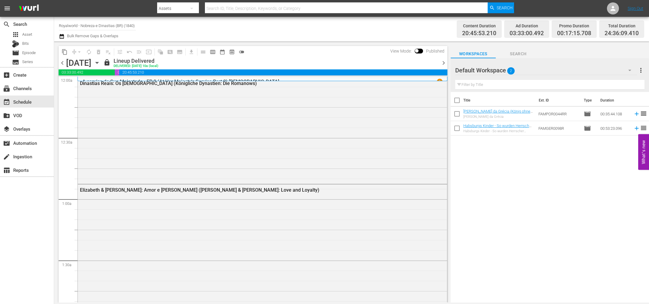
click at [63, 36] on icon "button" at bounding box center [62, 36] width 6 height 7
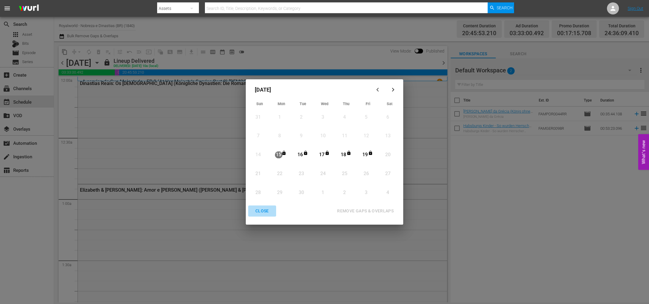
click at [268, 212] on div "CLOSE" at bounding box center [262, 211] width 23 height 8
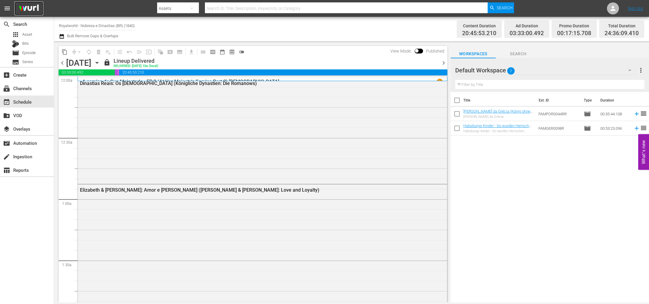
click at [21, 5] on img at bounding box center [28, 9] width 29 height 14
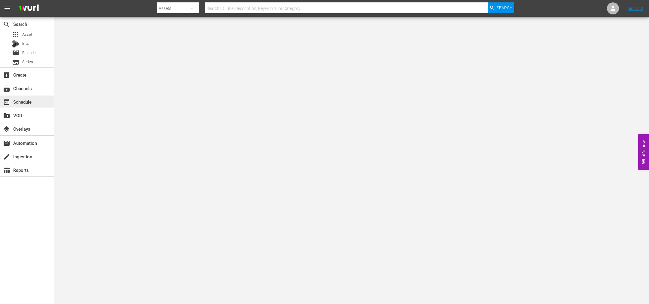
click at [29, 103] on div "event_available Schedule" at bounding box center [17, 100] width 34 height 5
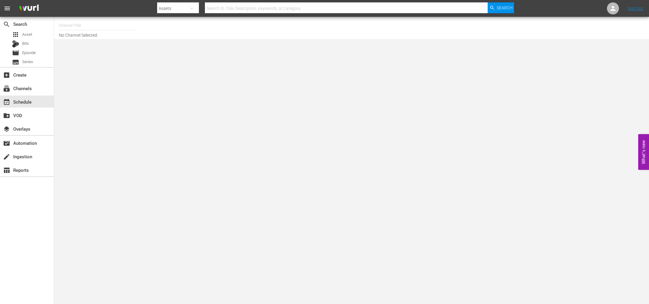
click at [74, 22] on input "text" at bounding box center [97, 25] width 77 height 14
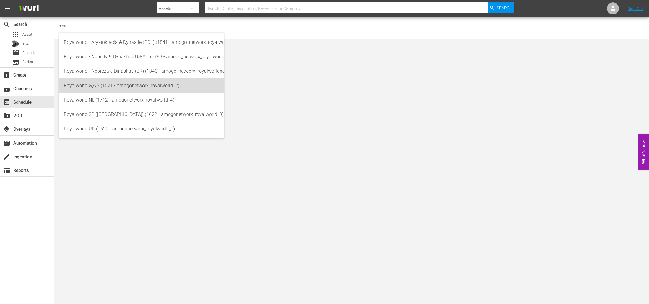
click at [94, 86] on div "Royalworld G,A,S (1621 - amogonetworx_royalworld_2)" at bounding box center [142, 85] width 156 height 14
type input "Royalworld G,A,S (1621 - amogonetworx_royalworld_2)"
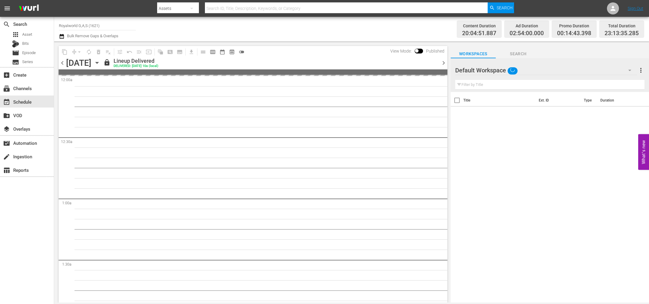
click at [62, 35] on icon "button" at bounding box center [62, 36] width 4 height 5
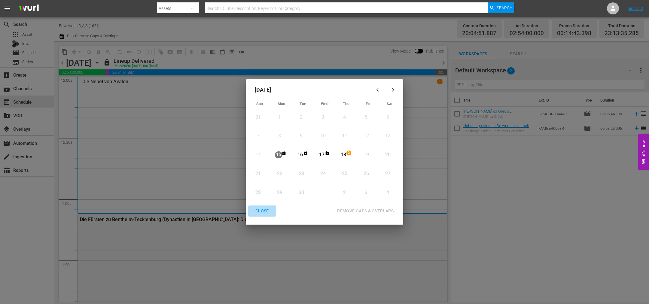
click at [259, 209] on div "CLOSE" at bounding box center [262, 211] width 23 height 8
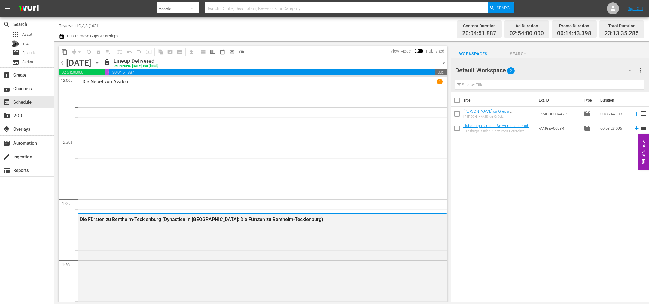
click at [444, 61] on span "chevron_right" at bounding box center [444, 63] width 8 height 8
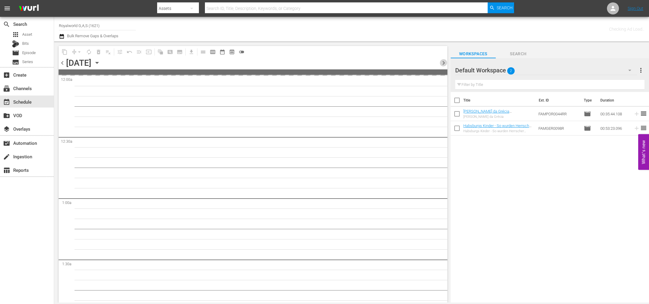
click at [444, 61] on span "chevron_right" at bounding box center [444, 63] width 8 height 8
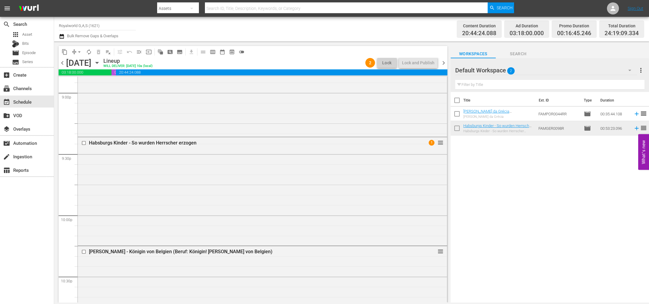
scroll to position [2551, 0]
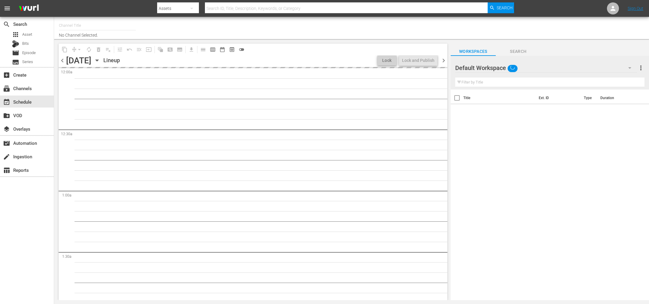
type input "Royalworld G,A,S (1621)"
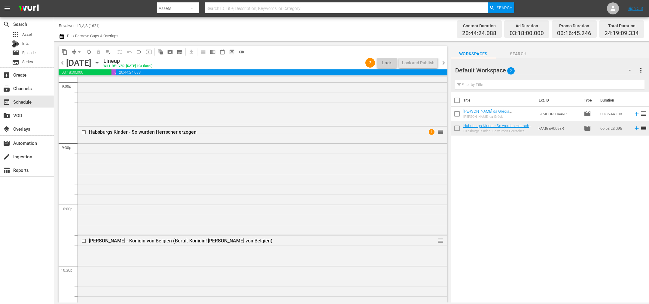
scroll to position [2822, 0]
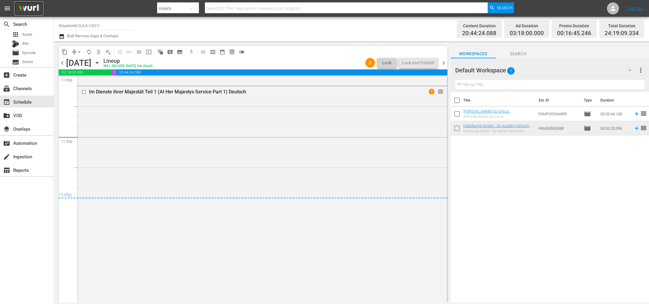
click at [27, 13] on img at bounding box center [28, 9] width 29 height 14
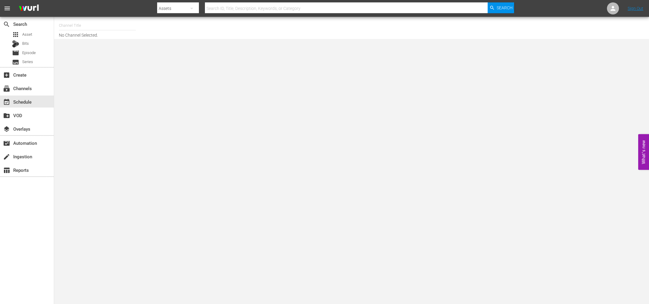
click at [68, 18] on input "text" at bounding box center [97, 25] width 77 height 14
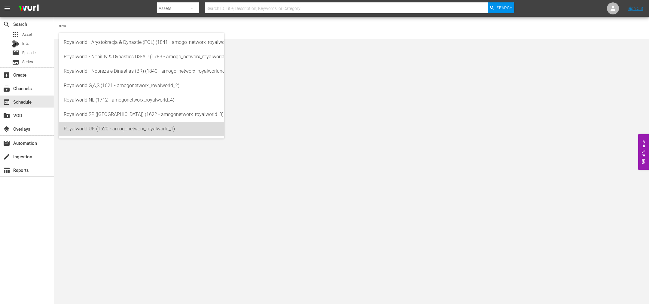
click at [90, 129] on div "Royalworld UK (1620 - amogonetworx_royalworld_1)" at bounding box center [142, 129] width 156 height 14
type input "Royalworld UK (1620 - amogonetworx_royalworld_1)"
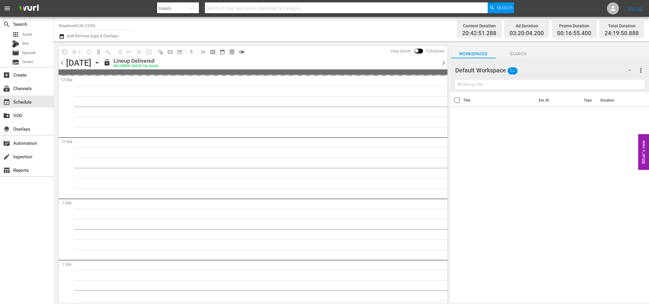
click at [62, 35] on icon "button" at bounding box center [62, 36] width 4 height 5
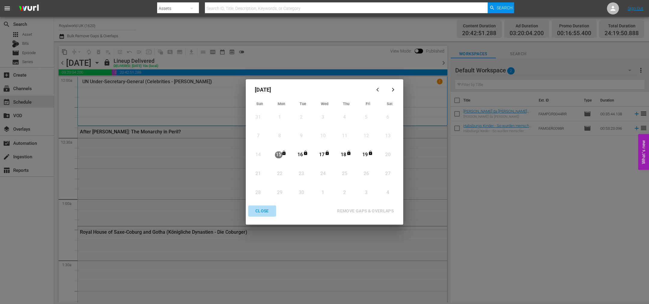
click at [264, 206] on button "CLOSE" at bounding box center [262, 211] width 28 height 11
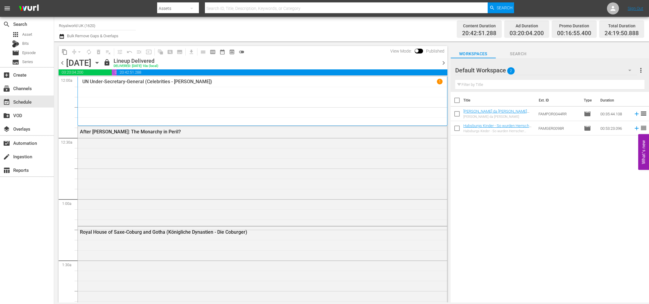
click at [447, 64] on span "chevron_right" at bounding box center [444, 63] width 8 height 8
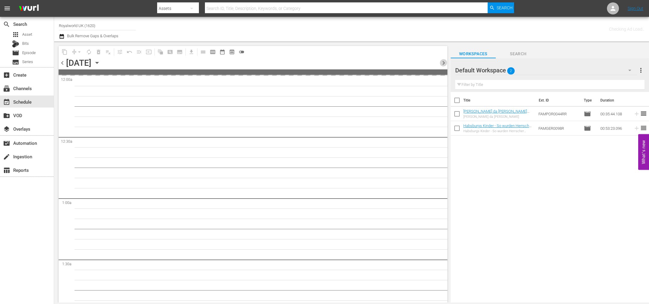
click at [447, 64] on span "chevron_right" at bounding box center [444, 63] width 8 height 8
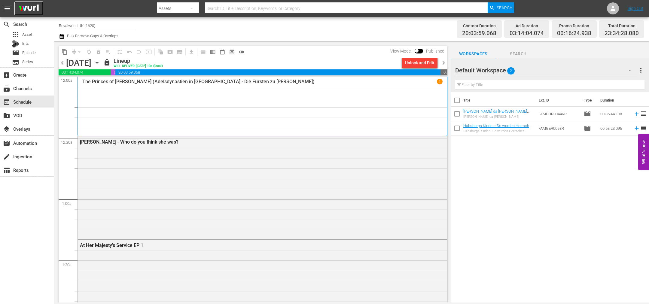
click at [29, 6] on img at bounding box center [28, 9] width 29 height 14
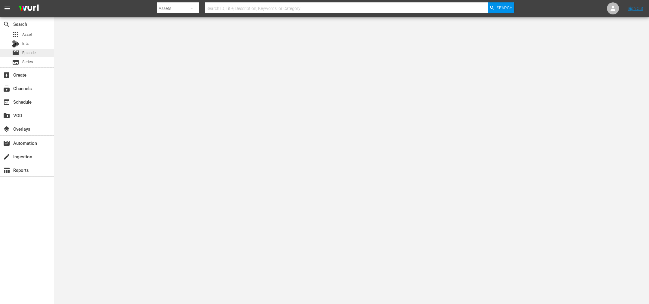
drag, startPoint x: 0, startPoint y: 0, endPoint x: 20, endPoint y: 52, distance: 55.9
click at [20, 52] on div "movie Episode" at bounding box center [24, 53] width 24 height 8
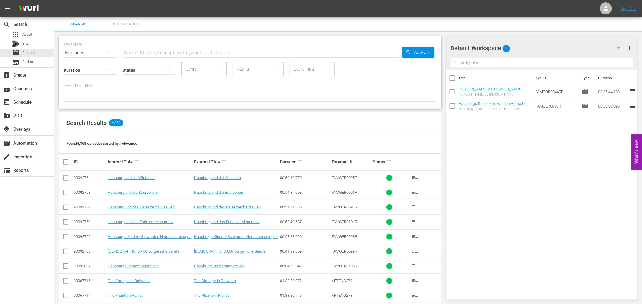
click at [141, 52] on input "text" at bounding box center [263, 53] width 280 height 14
paste input "Standesgemäß"
click at [418, 54] on span "Search" at bounding box center [423, 52] width 23 height 11
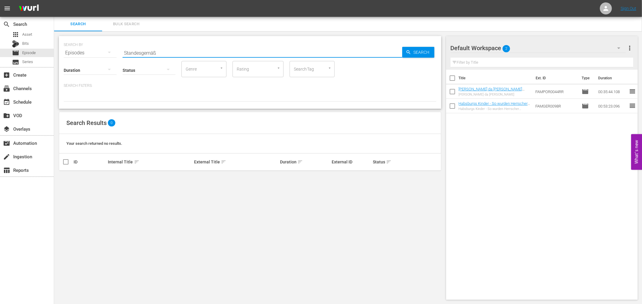
drag, startPoint x: 121, startPoint y: 52, endPoint x: 150, endPoint y: 50, distance: 28.6
click at [95, 51] on div "SEARCH BY Search By Episodes Search ID, Title, Description, Keywords, or Catego…" at bounding box center [250, 49] width 373 height 22
paste input "[PERSON_NAME] sagt was sie denkt (Interview mit Fürstin [PERSON_NAME] und Taxis)"
type input "[PERSON_NAME] sagt was sie denkt (Interview mit Fürstin [PERSON_NAME] und Taxis)"
click at [428, 48] on span "Search" at bounding box center [423, 52] width 23 height 11
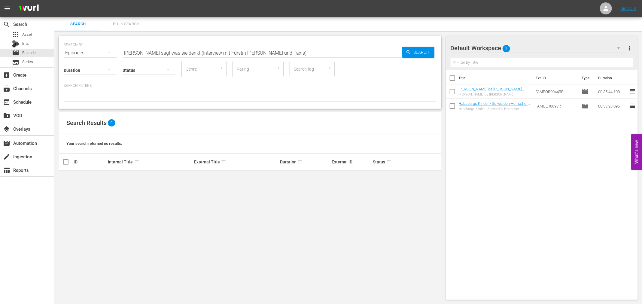
click at [107, 54] on icon "button" at bounding box center [109, 52] width 7 height 7
click at [82, 113] on div "Assets" at bounding box center [83, 113] width 24 height 10
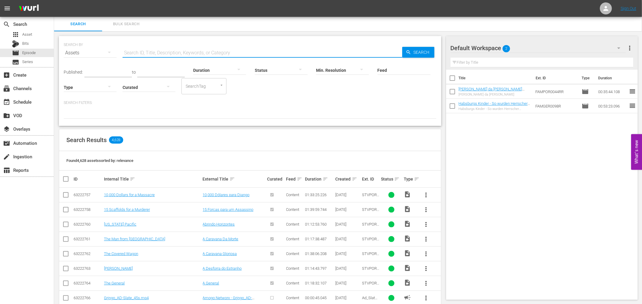
click at [177, 55] on input "text" at bounding box center [263, 53] width 280 height 14
paste input "Fürstin Gloria sagt was sie denkt (Interview mit Fürstin Gloria von Thurn und T…"
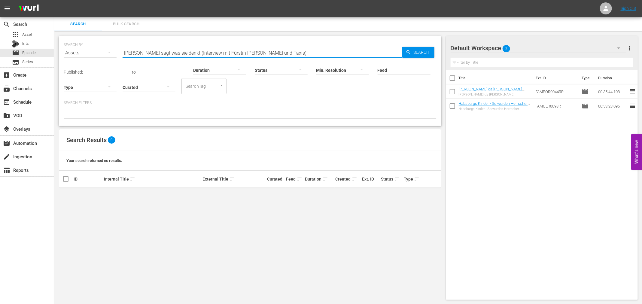
drag, startPoint x: 188, startPoint y: 51, endPoint x: 360, endPoint y: 54, distance: 171.7
click at [360, 54] on input "Fürstin Gloria sagt was sie denkt (Interview mit Fürstin Gloria von Thurn und T…" at bounding box center [263, 53] width 280 height 14
click at [427, 50] on span "Search" at bounding box center [423, 52] width 23 height 11
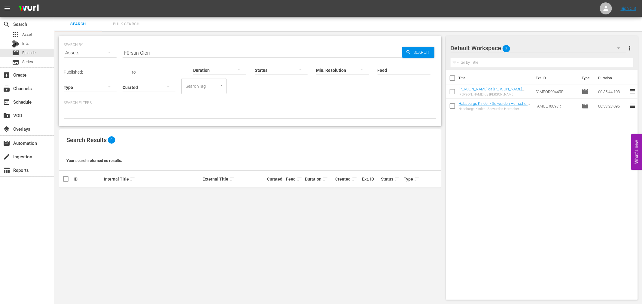
drag, startPoint x: 166, startPoint y: 54, endPoint x: 62, endPoint y: 45, distance: 104.2
click at [61, 44] on div "SEARCH BY Search By Assets Search ID, Title, Description, Keywords, or Category…" at bounding box center [250, 81] width 383 height 90
paste input "Standesgemäß"
click at [409, 54] on icon "button" at bounding box center [408, 52] width 5 height 5
drag, startPoint x: 182, startPoint y: 47, endPoint x: 109, endPoint y: 52, distance: 73.6
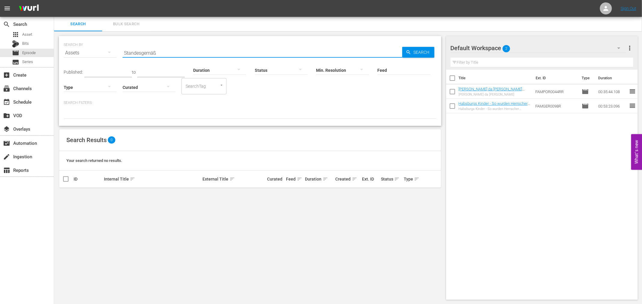
click at [109, 52] on div "SEARCH BY Search By Assets Search ID, Title, Description, Keywords, or Category…" at bounding box center [250, 49] width 373 height 22
paste input "Adelshäuser in Österreich - Palais Pallavicini in Wien"
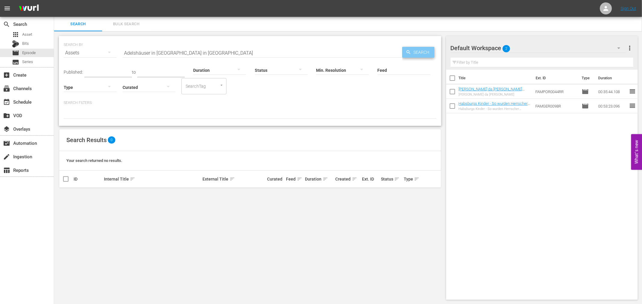
click at [428, 49] on span "Search" at bounding box center [423, 52] width 23 height 11
click at [406, 59] on div "Feed Feed Title" at bounding box center [404, 67] width 53 height 22
click at [418, 50] on span "Search" at bounding box center [423, 52] width 23 height 11
click at [81, 50] on div "Assets" at bounding box center [90, 52] width 53 height 17
click at [85, 95] on div "Episodes" at bounding box center [83, 93] width 24 height 10
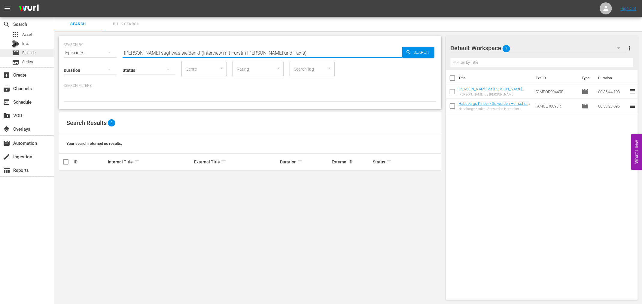
drag, startPoint x: 322, startPoint y: 51, endPoint x: 27, endPoint y: 54, distance: 294.9
click at [54, 0] on div "search Search apps Asset Bits movie Episode subtitles Series add_box Create sub…" at bounding box center [348, 0] width 588 height 0
paste input "Adelshäuser in Österreich - Palais Pallavicini in Wien"
type input "Adelshäuser in Österreich - Palais Pallavicini in Wien"
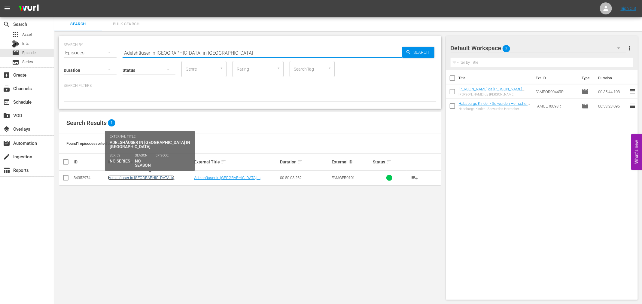
click at [154, 176] on link "Adelshäuser in Österreich - Palais Pallavicini in Wien" at bounding box center [141, 180] width 66 height 9
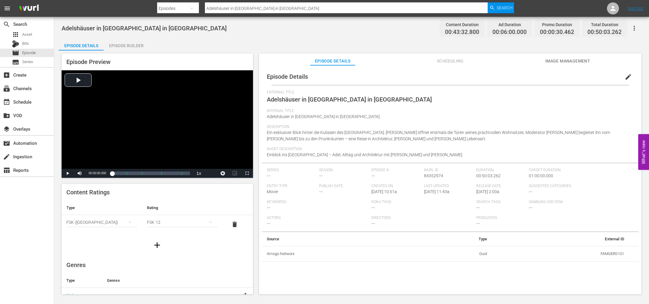
click at [124, 42] on div "Episode Builder" at bounding box center [126, 45] width 45 height 14
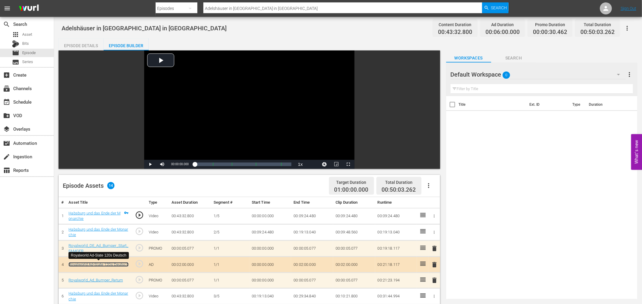
click at [92, 263] on link "Royalworld Ad-Slate 120s Deutsch" at bounding box center [99, 264] width 60 height 5
click at [26, 10] on img at bounding box center [28, 9] width 29 height 14
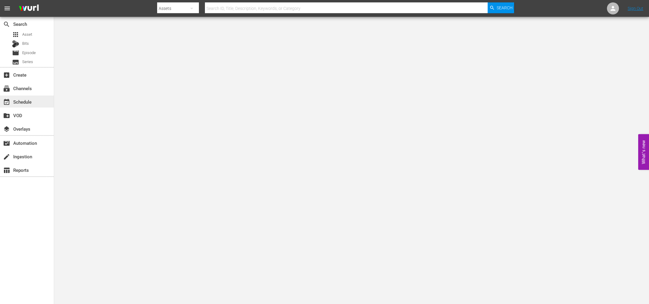
click at [26, 102] on div "event_available Schedule" at bounding box center [17, 100] width 34 height 5
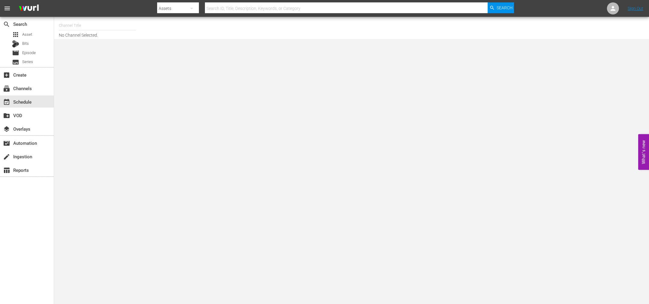
click at [72, 28] on input "text" at bounding box center [97, 25] width 77 height 14
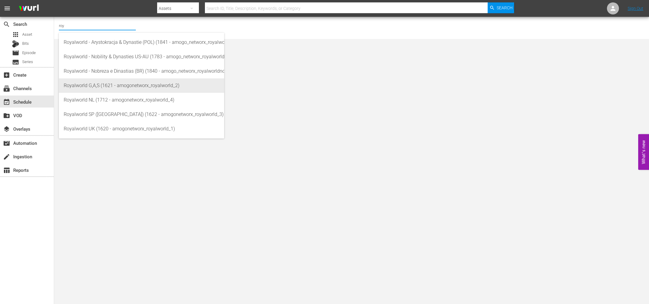
click at [109, 86] on div "Royalworld G,A,S (1621 - amogonetworx_royalworld_2)" at bounding box center [142, 85] width 156 height 14
type input "Royalworld G,A,S (1621 - amogonetworx_royalworld_2)"
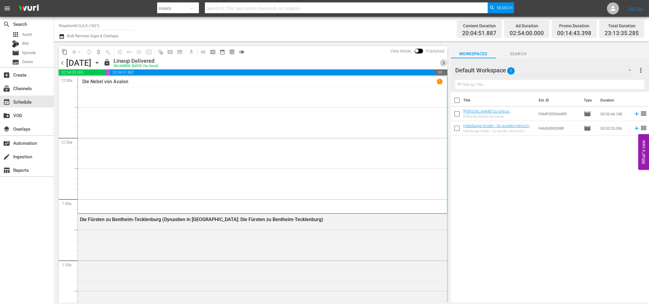
click at [444, 65] on span "chevron_right" at bounding box center [444, 63] width 8 height 8
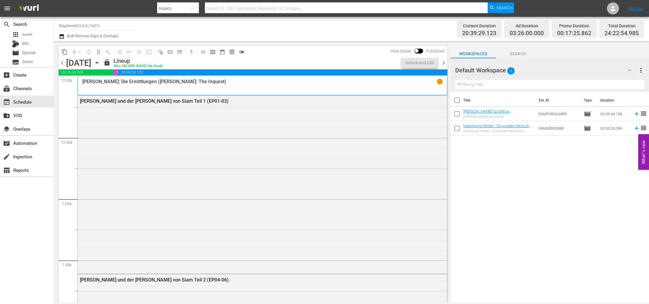
click at [444, 65] on span "chevron_right" at bounding box center [444, 63] width 8 height 8
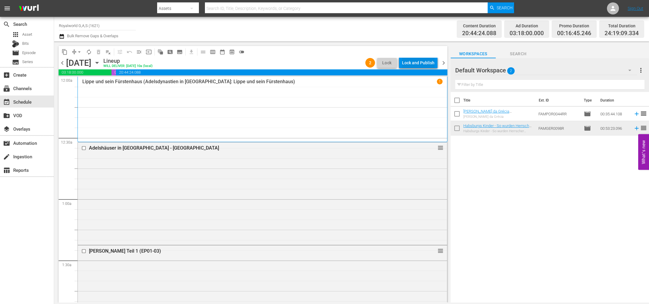
click at [415, 61] on div "Lock and Publish" at bounding box center [418, 62] width 32 height 11
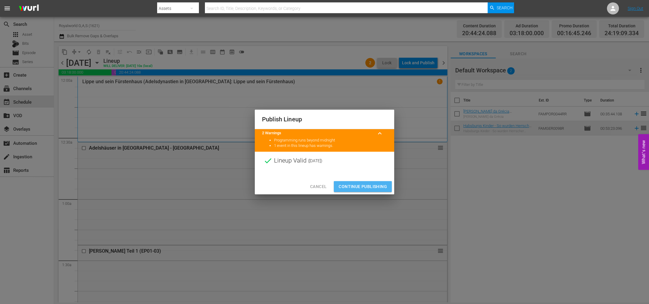
click at [361, 185] on span "Continue Publishing" at bounding box center [363, 187] width 48 height 8
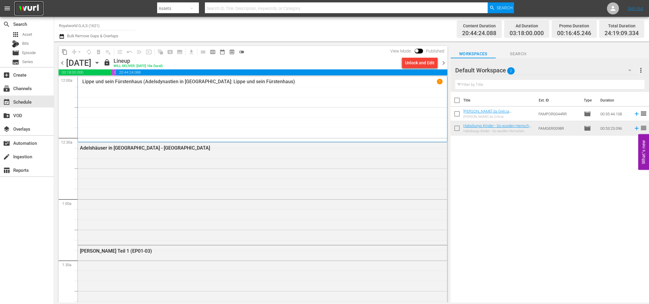
click at [17, 9] on img at bounding box center [28, 9] width 29 height 14
